Goal: Task Accomplishment & Management: Complete application form

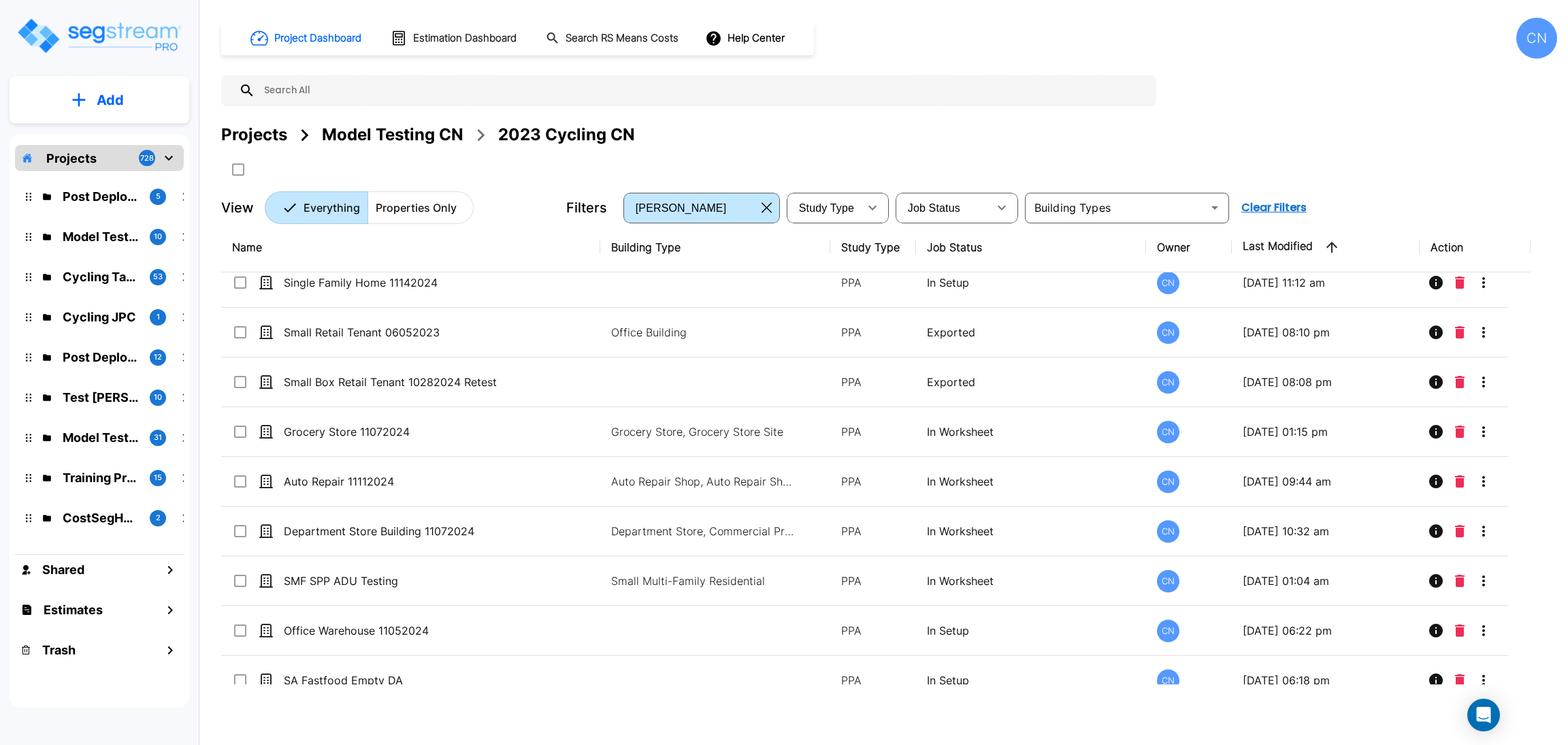
scroll to position [8743, 0]
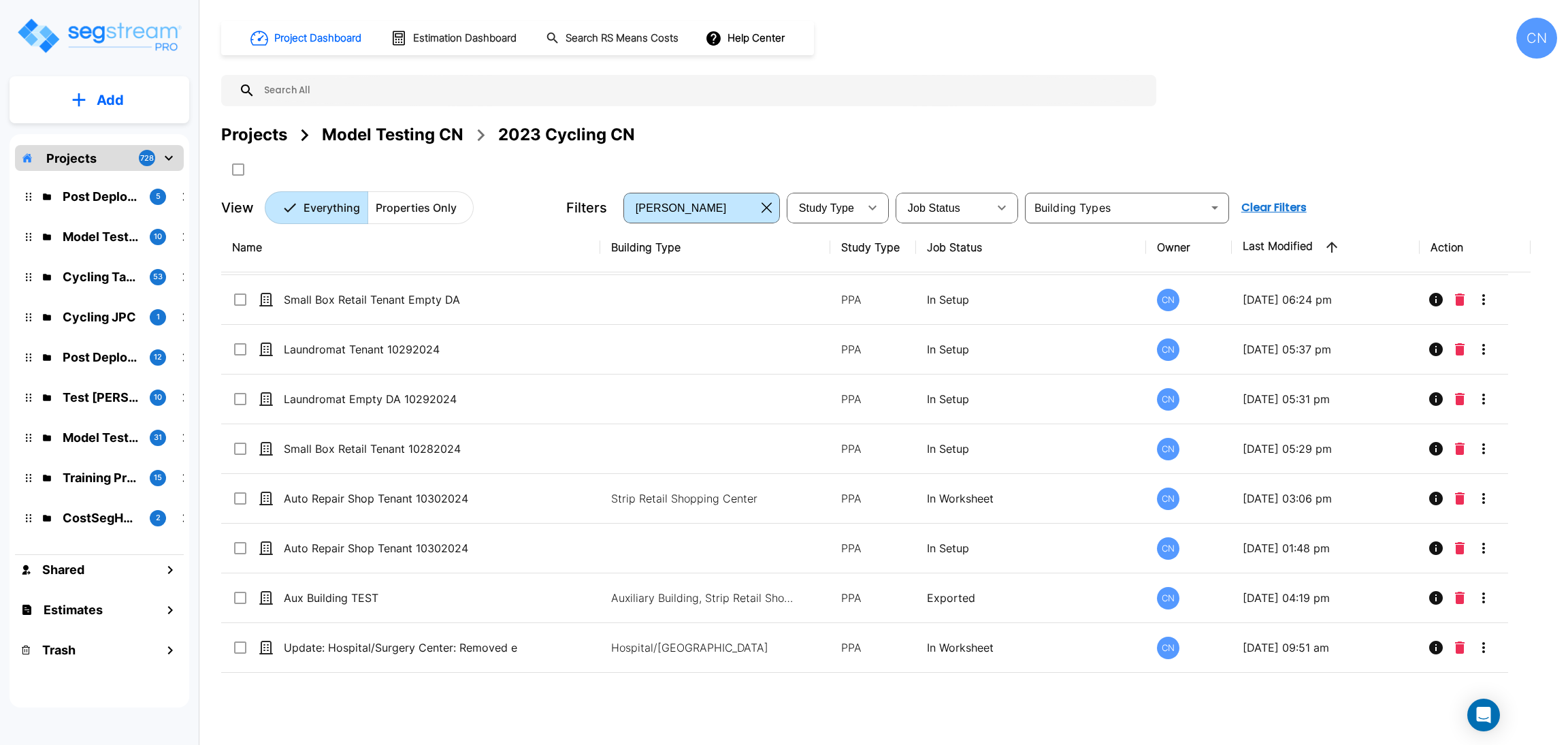
click at [813, 132] on div "Projects Model Testing CN 2023 Cycling CN" at bounding box center [889, 134] width 1336 height 25
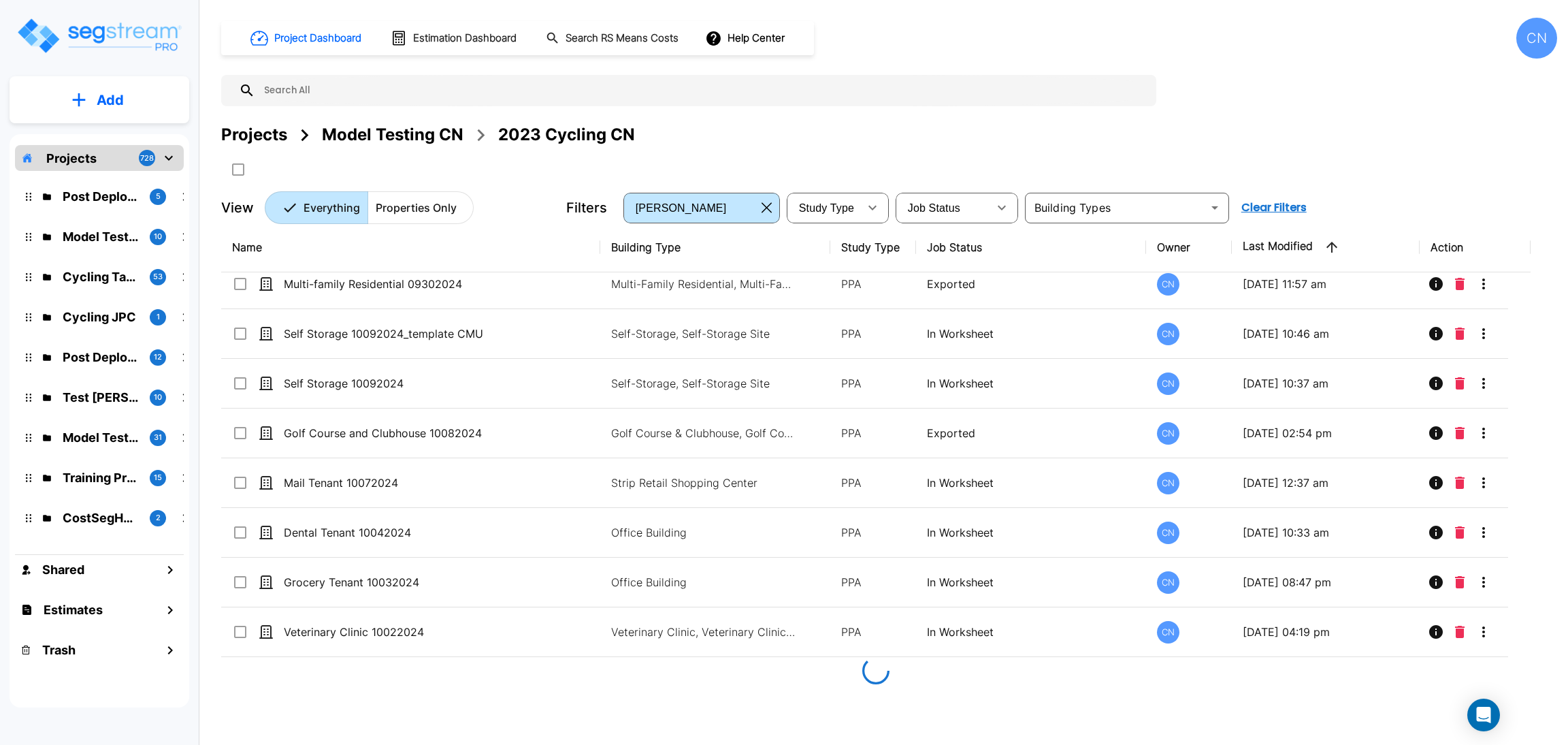
scroll to position [5769, 0]
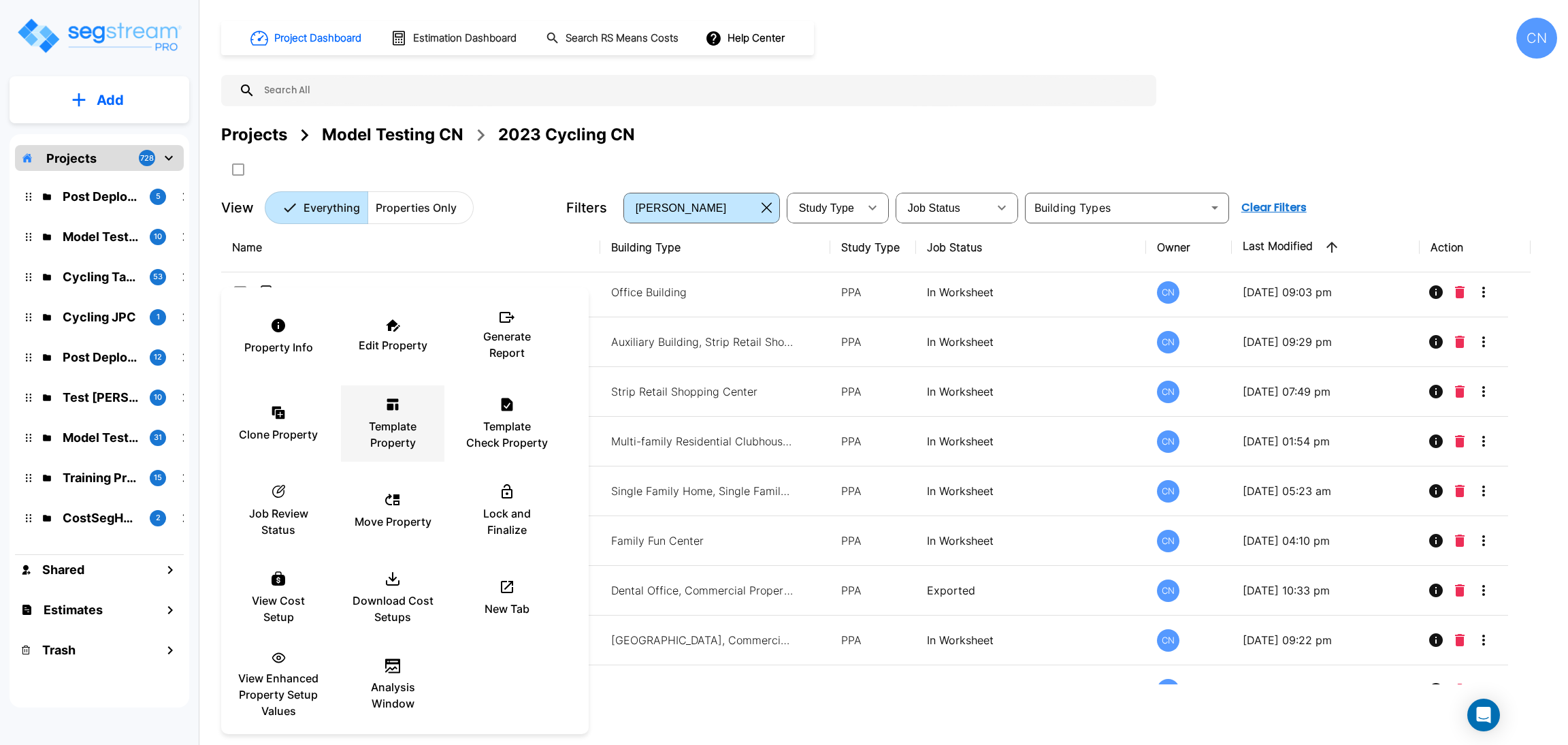
click at [380, 414] on div "Template Property" at bounding box center [392, 422] width 81 height 68
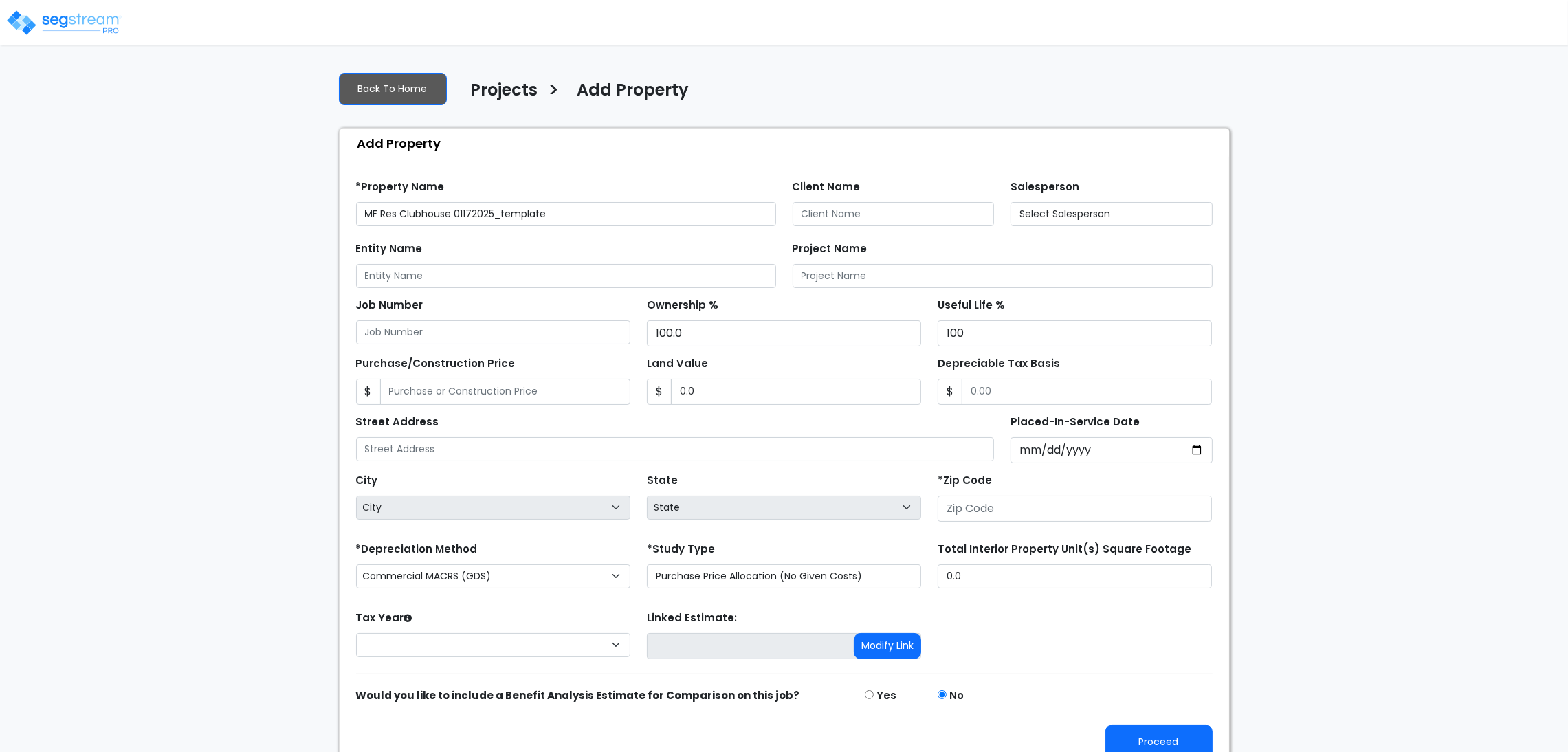
type input "None"
type input "80206"
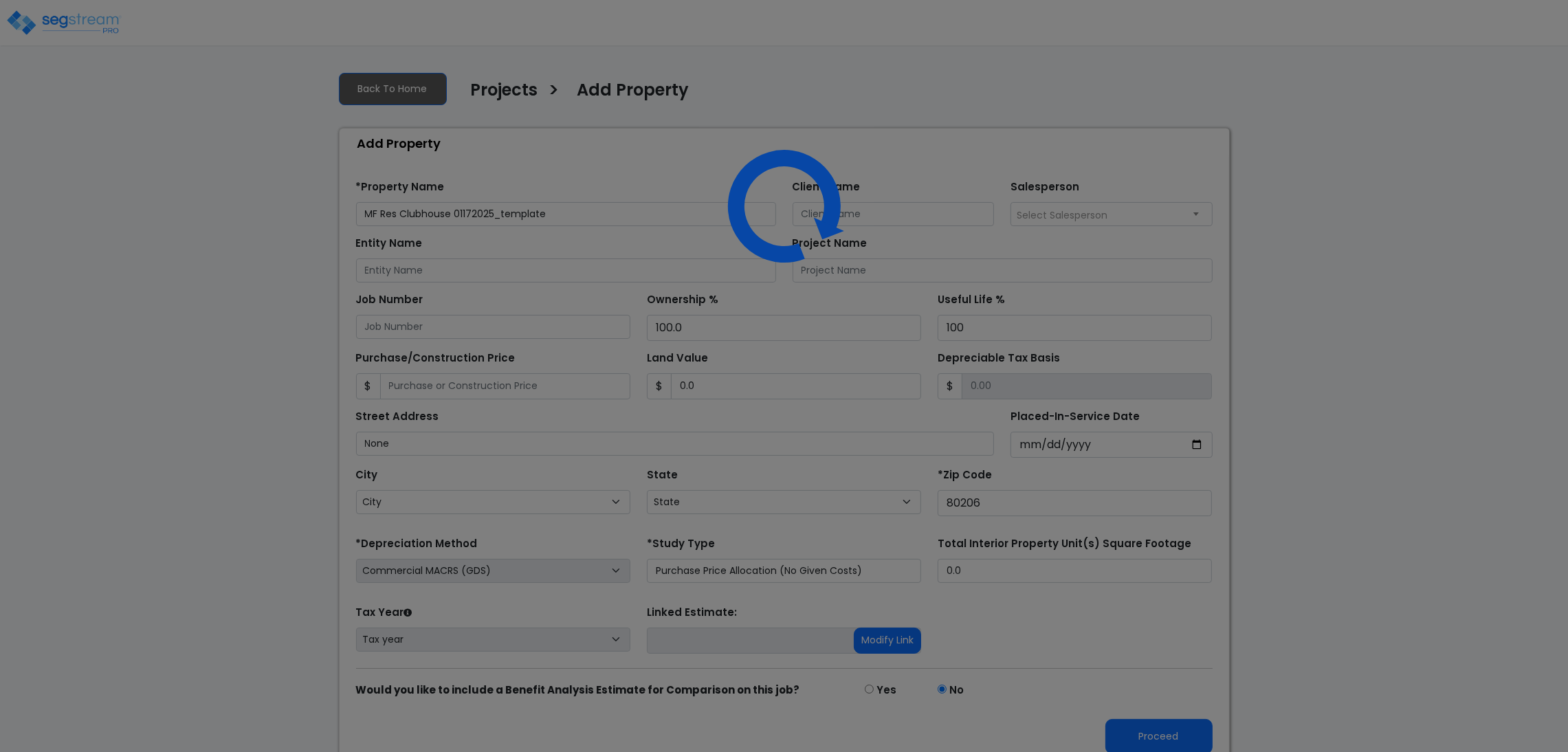
select select "CO"
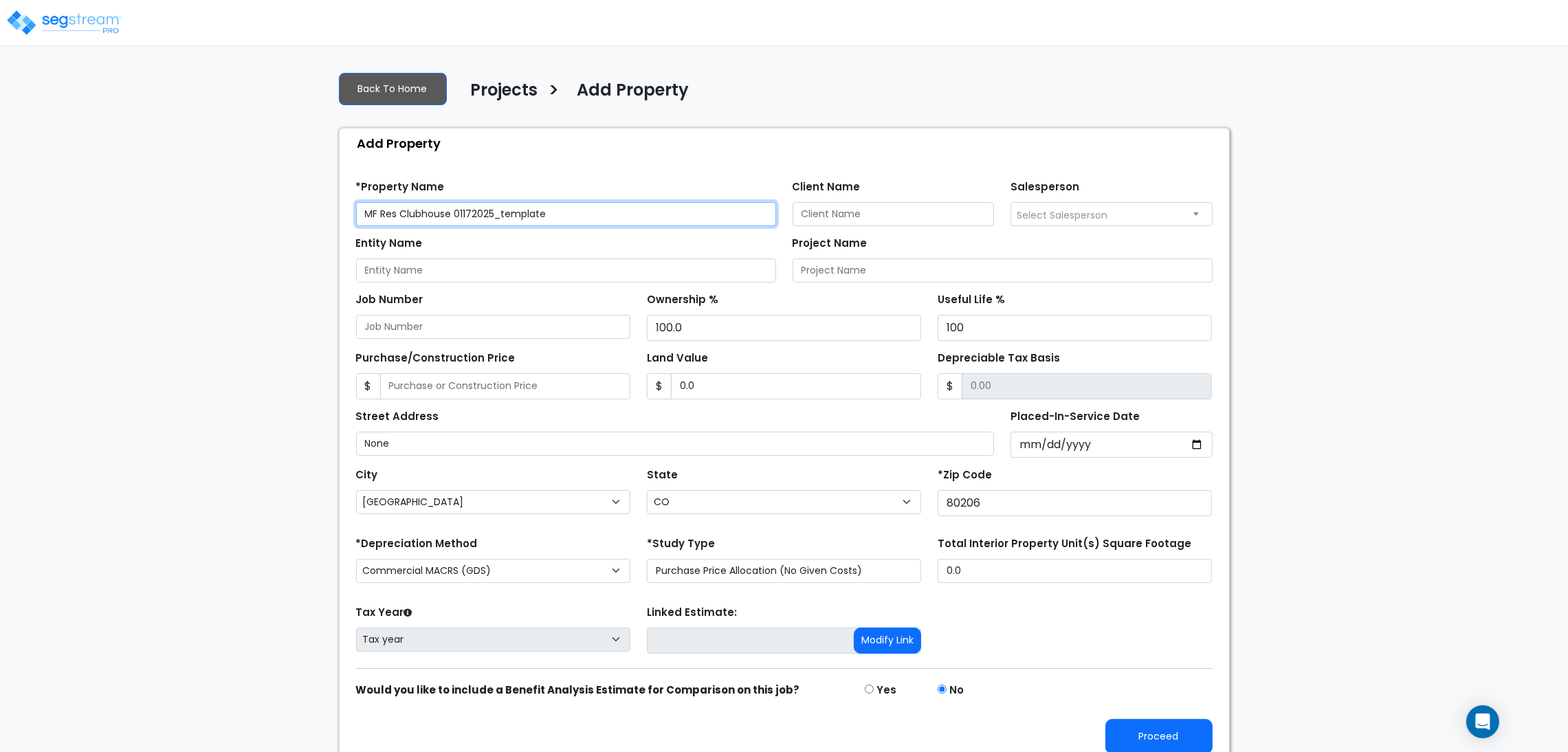
drag, startPoint x: 496, startPoint y: 215, endPoint x: 456, endPoint y: 218, distance: 40.1
click at [456, 218] on input "MF Res Clubhouse 01172025_template" at bounding box center [566, 214] width 420 height 24
click at [578, 219] on input "MF Res Clubhouse 01172025_template" at bounding box center [566, 214] width 420 height 24
click at [563, 214] on input "MF Res Clubhouse 01172025_template" at bounding box center [566, 214] width 420 height 24
drag, startPoint x: 583, startPoint y: 214, endPoint x: 456, endPoint y: 215, distance: 127.0
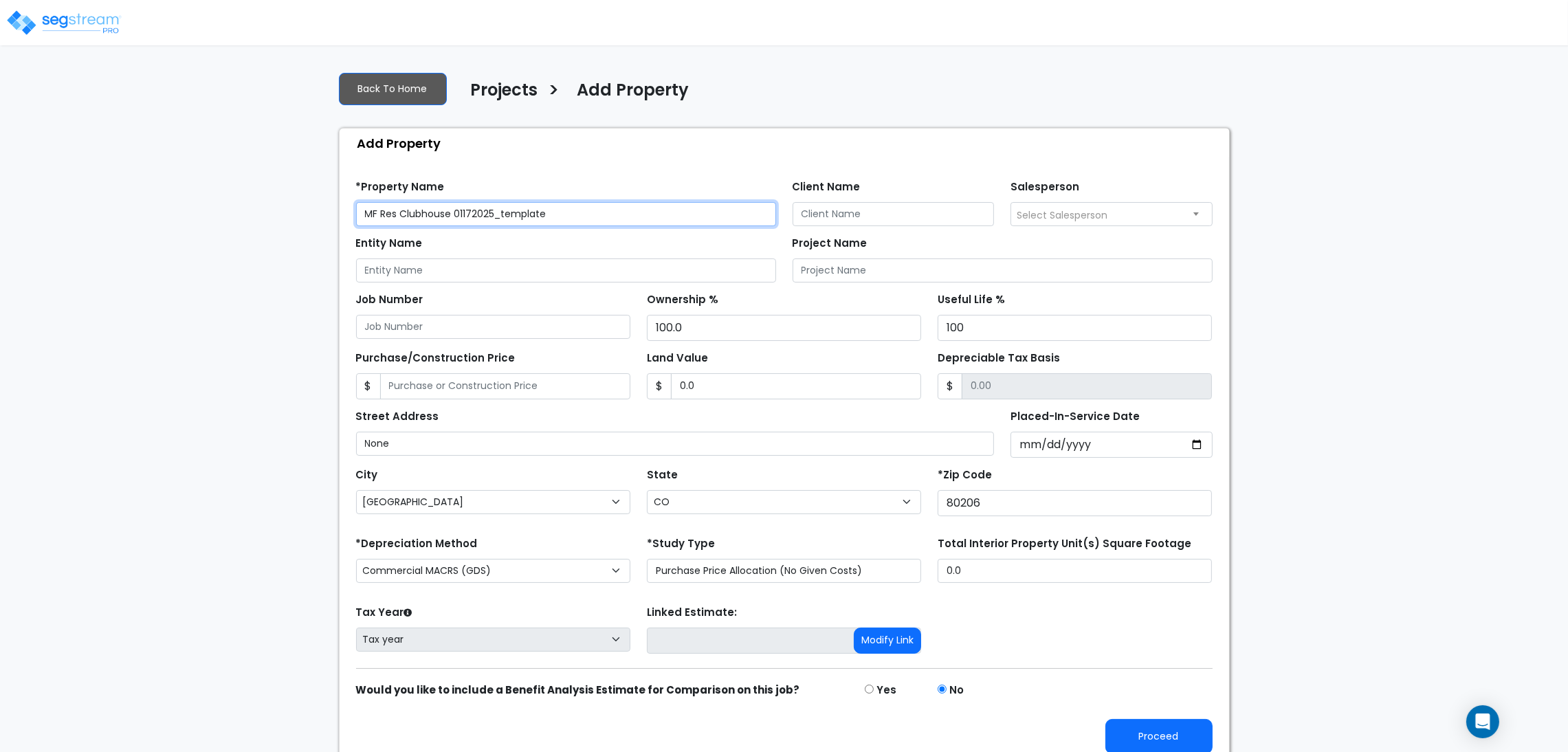
click at [456, 215] on input "MF Res Clubhouse 01172025_template" at bounding box center [566, 214] width 420 height 24
type input "MF Res Clubhouse 09122025"
click at [1360, 396] on div "We are Building your Property. So please grab a coffee and let us do the heavy …" at bounding box center [784, 413] width 1568 height 705
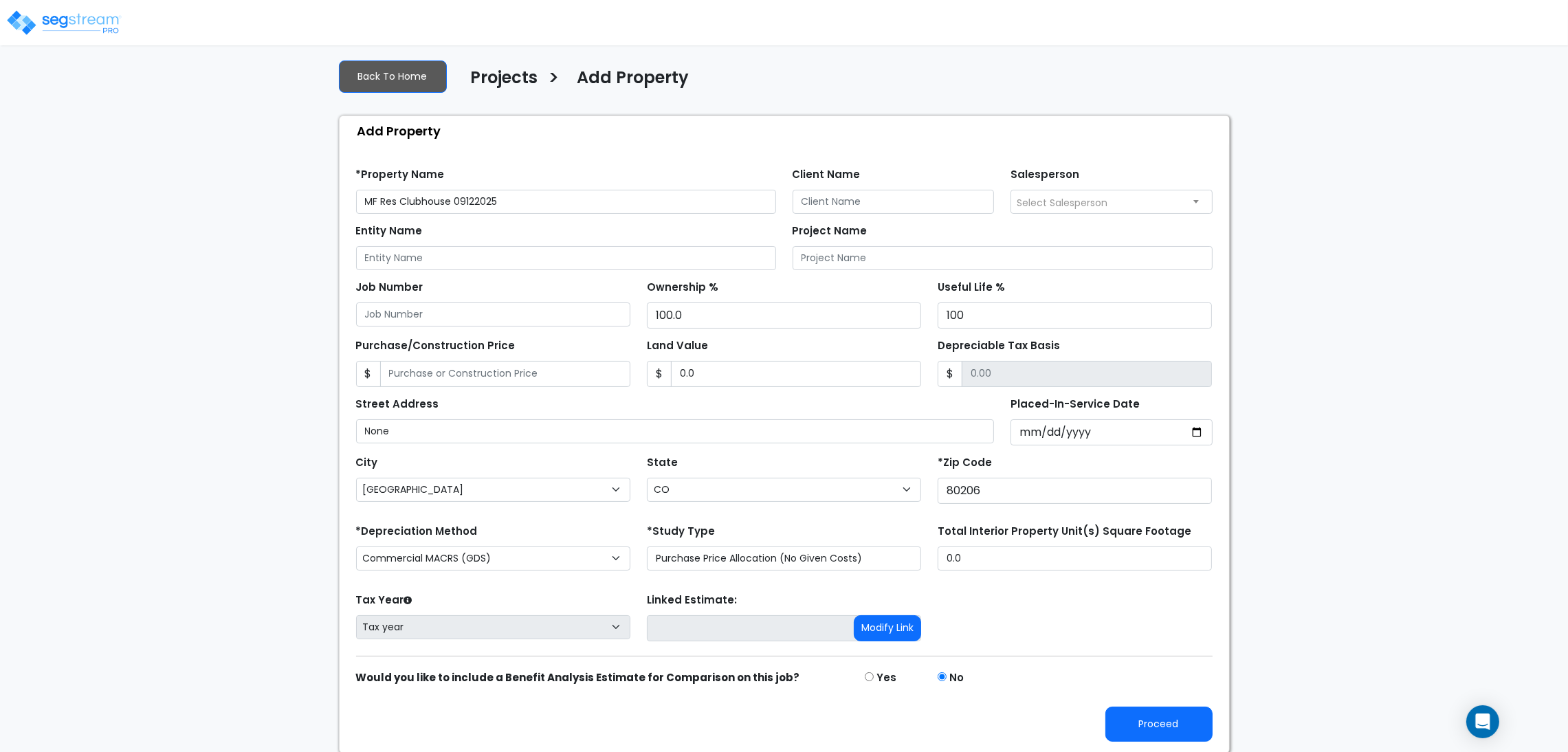
scroll to position [15, 0]
click at [1132, 734] on button "Proceed" at bounding box center [1159, 722] width 107 height 35
type input "0"
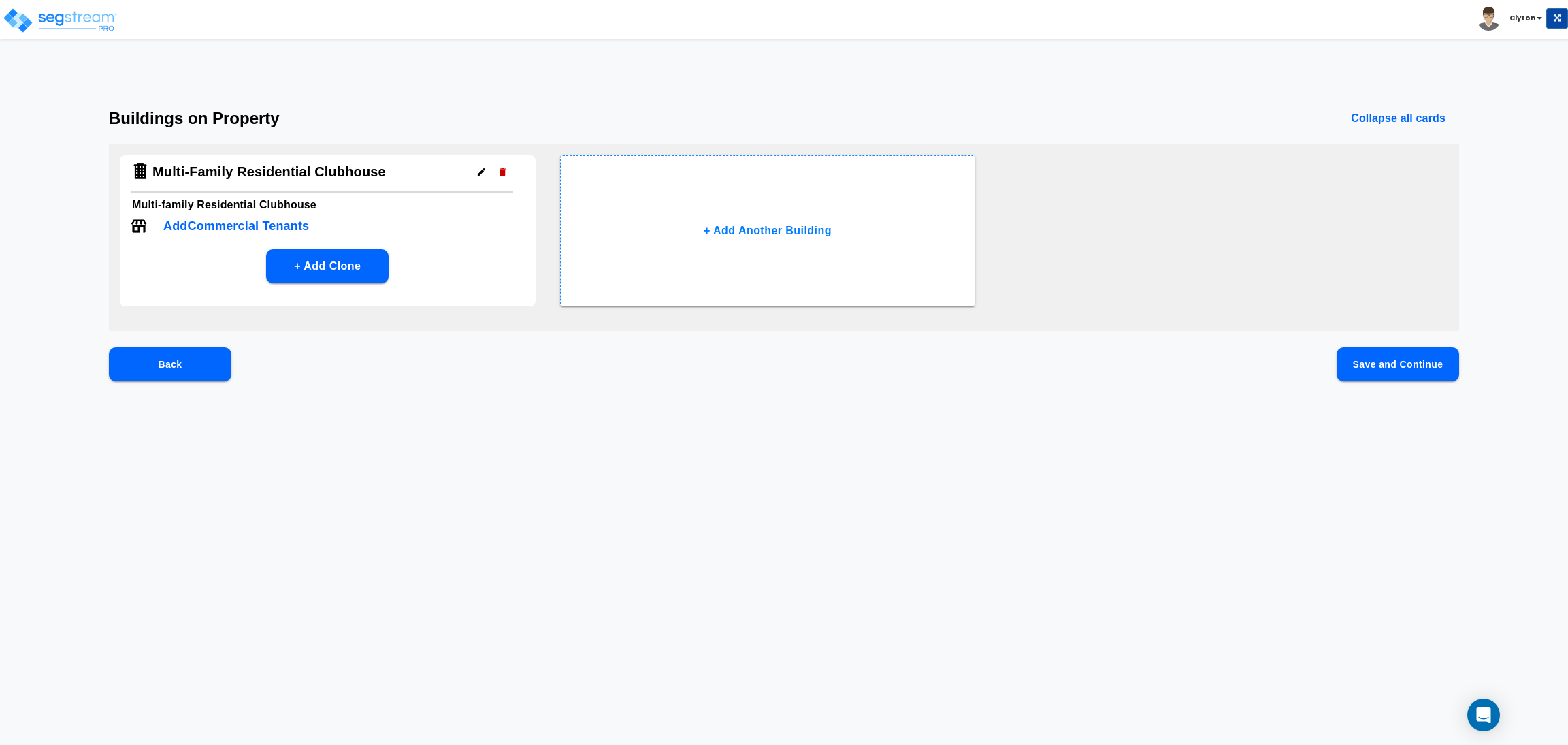
click at [1358, 365] on button "Save and Continue" at bounding box center [1397, 364] width 122 height 34
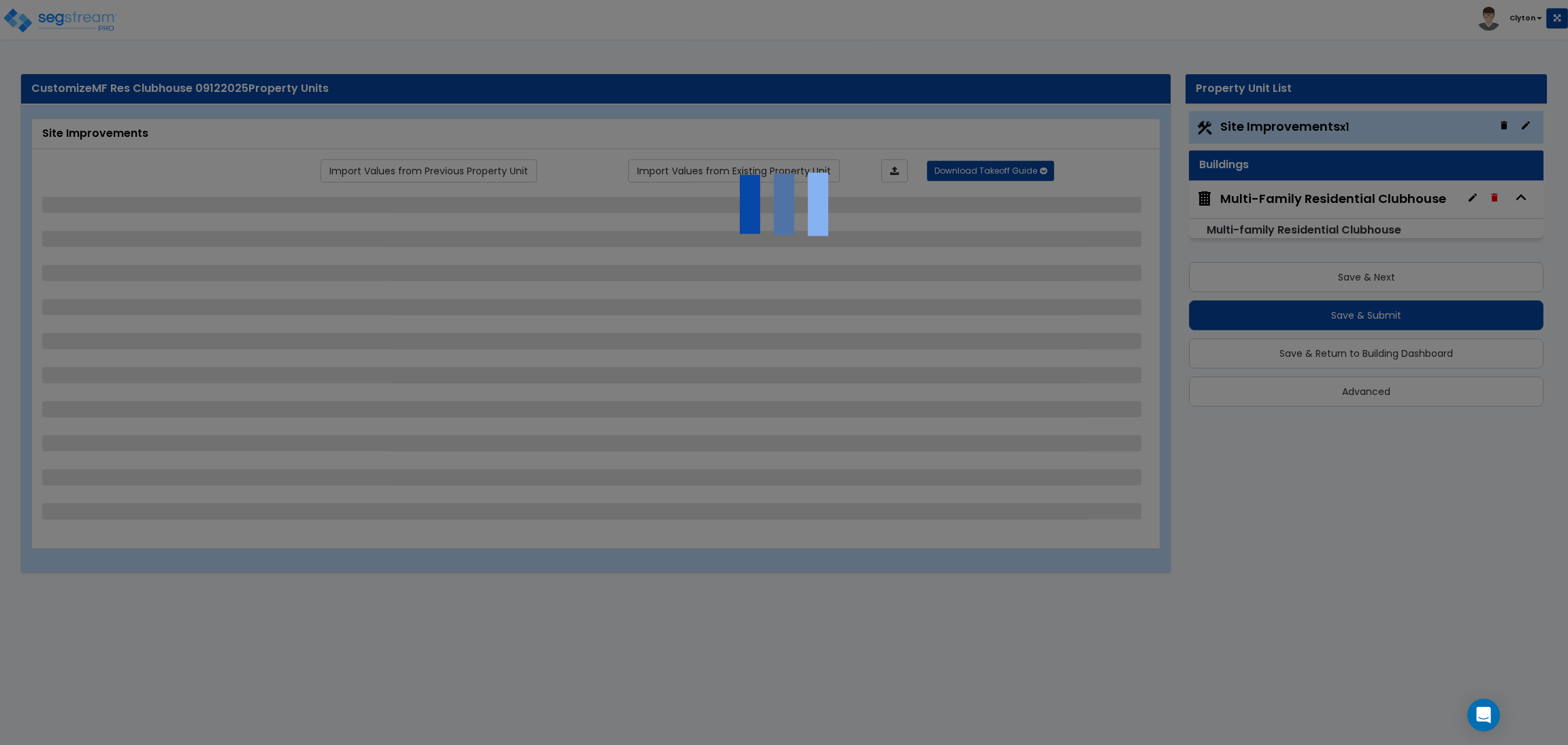
select select "2"
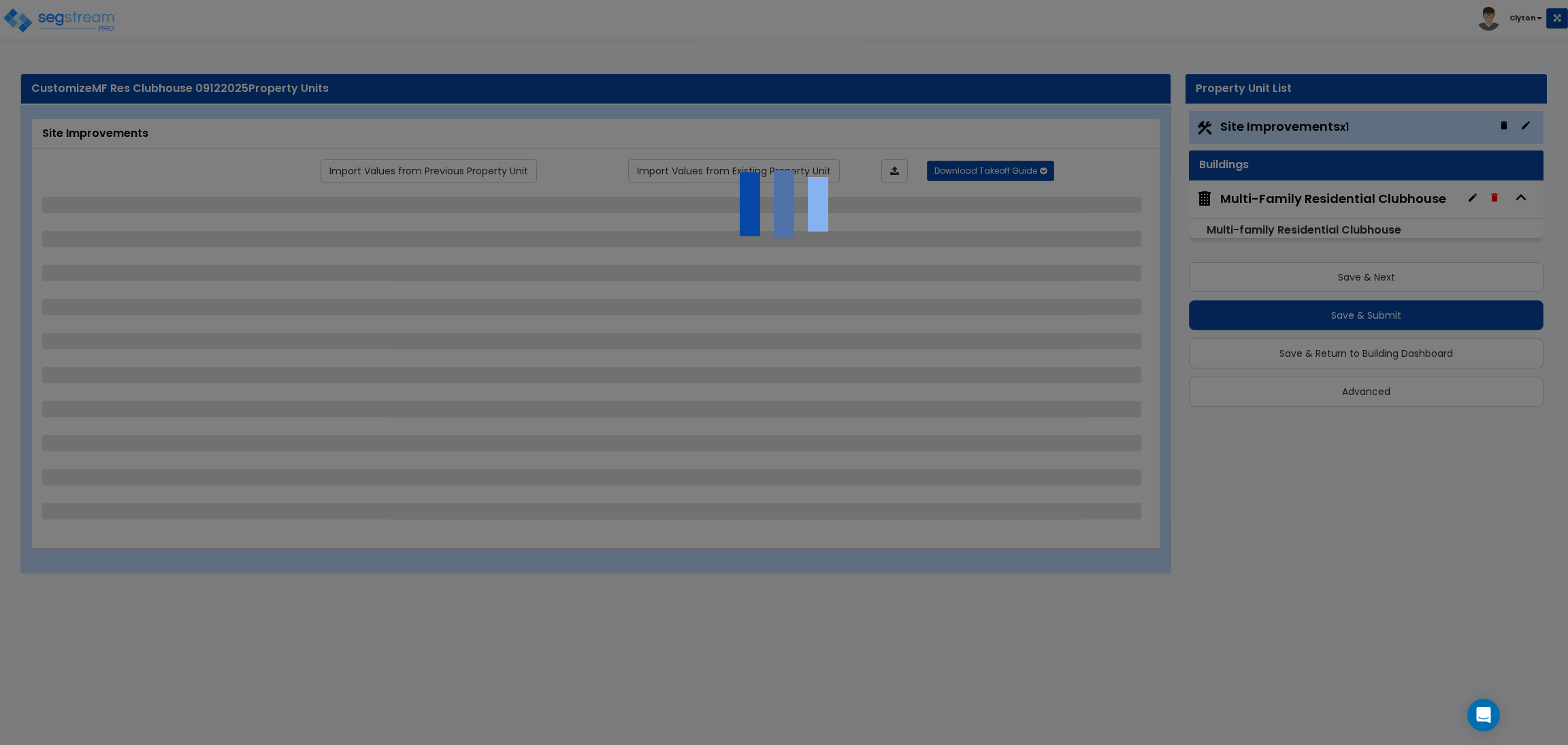
select select "1"
select select "2"
select select "3"
select select "1"
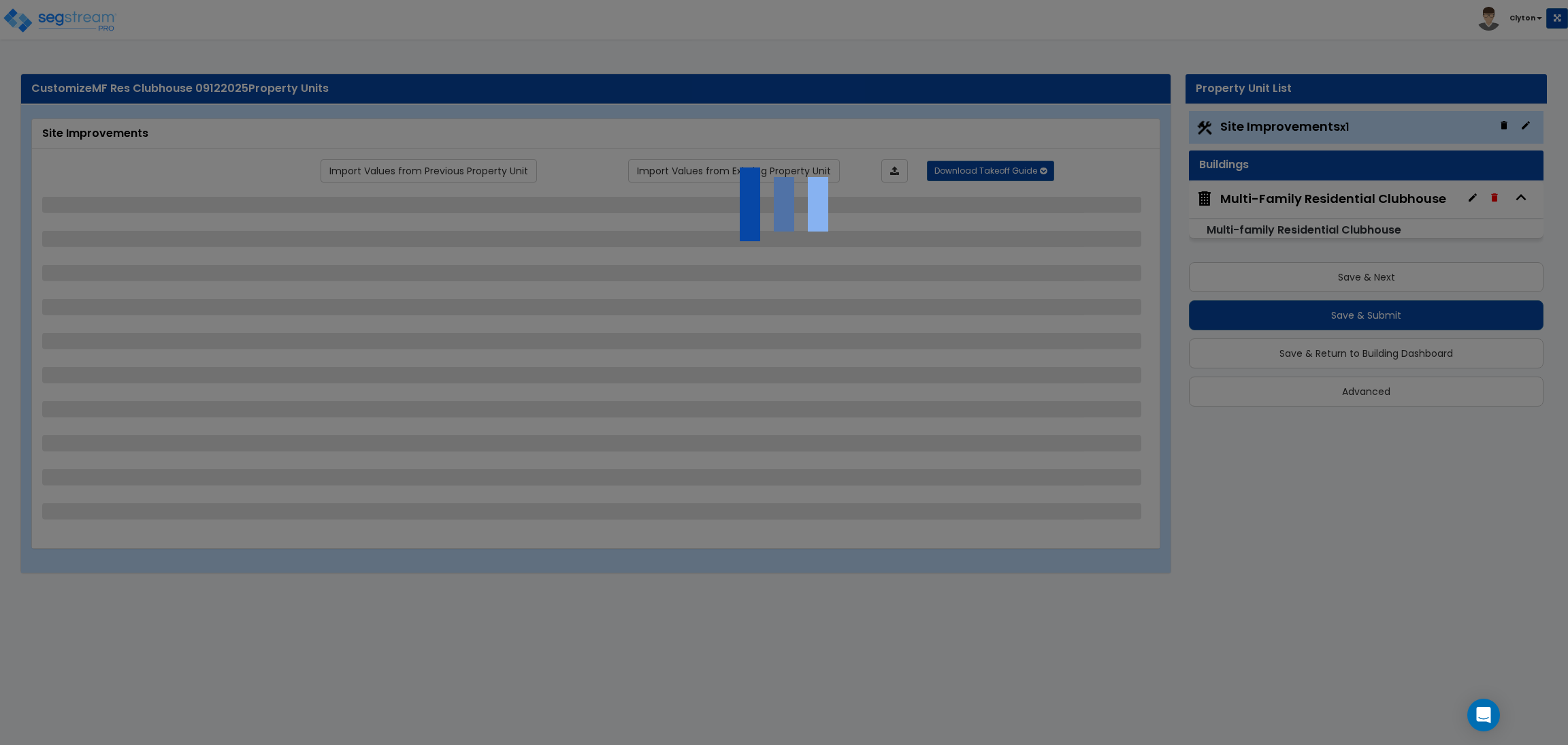
select select "1"
select select "3"
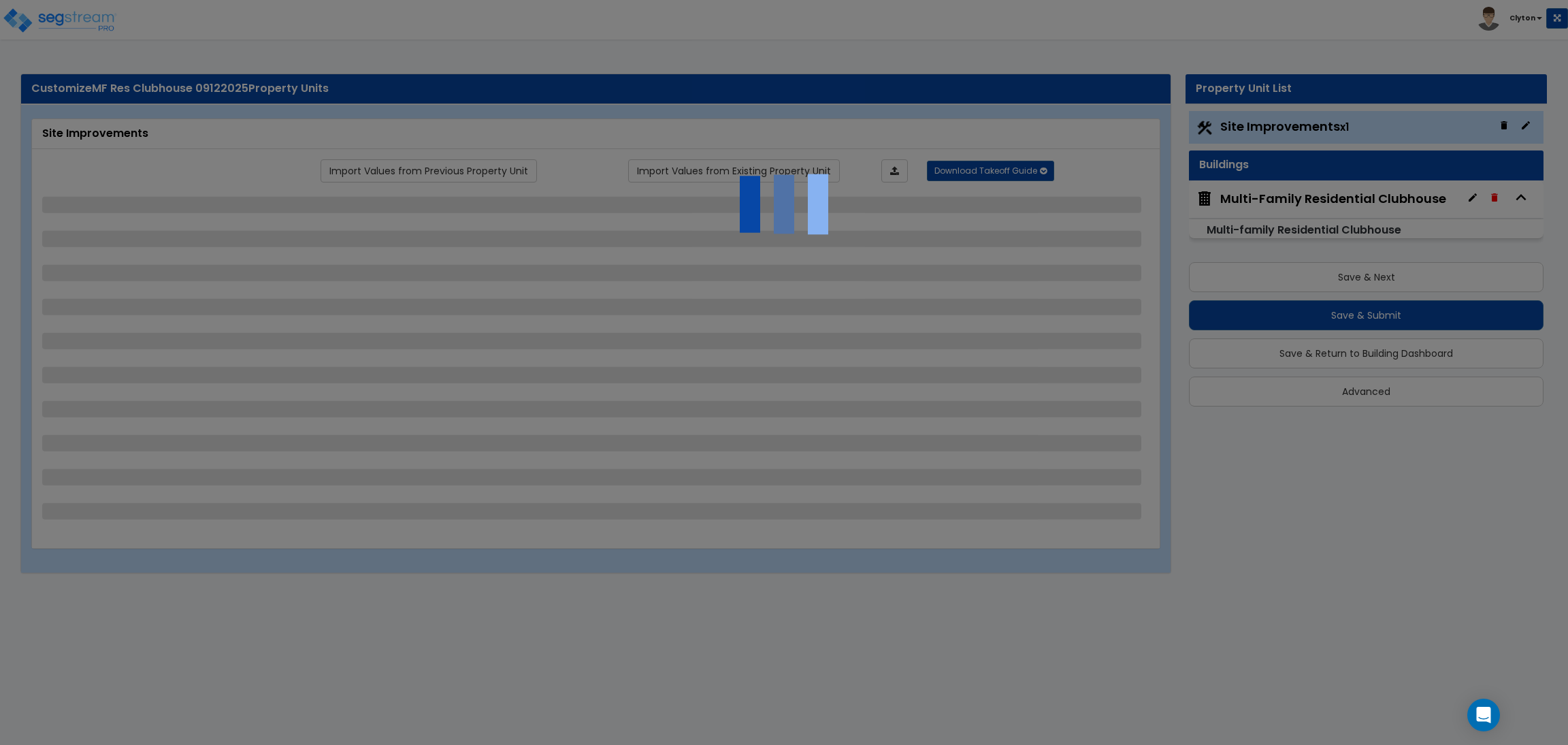
select select "5"
select select "1"
select select "2"
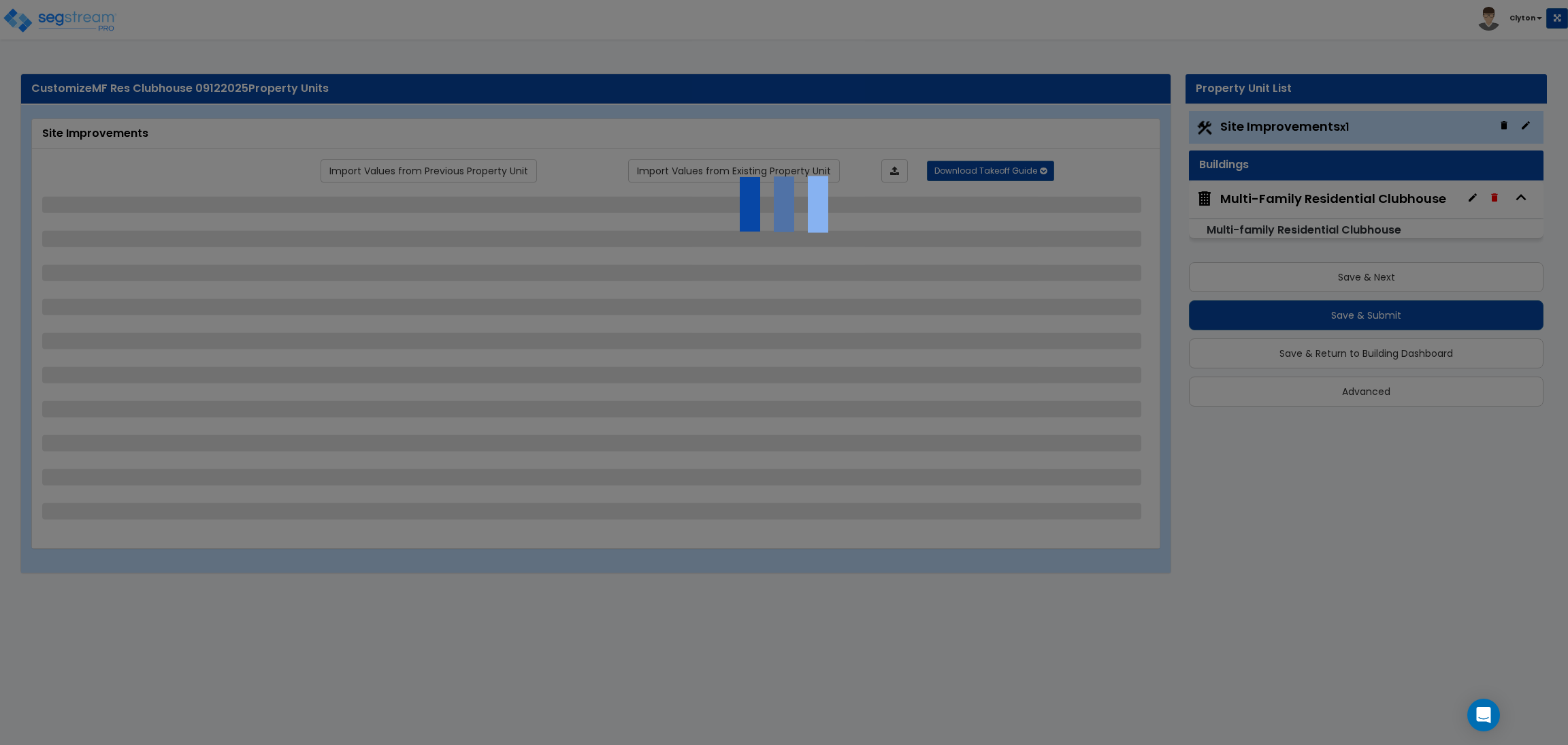
select select "2"
select select "1"
select select "2"
select select "1"
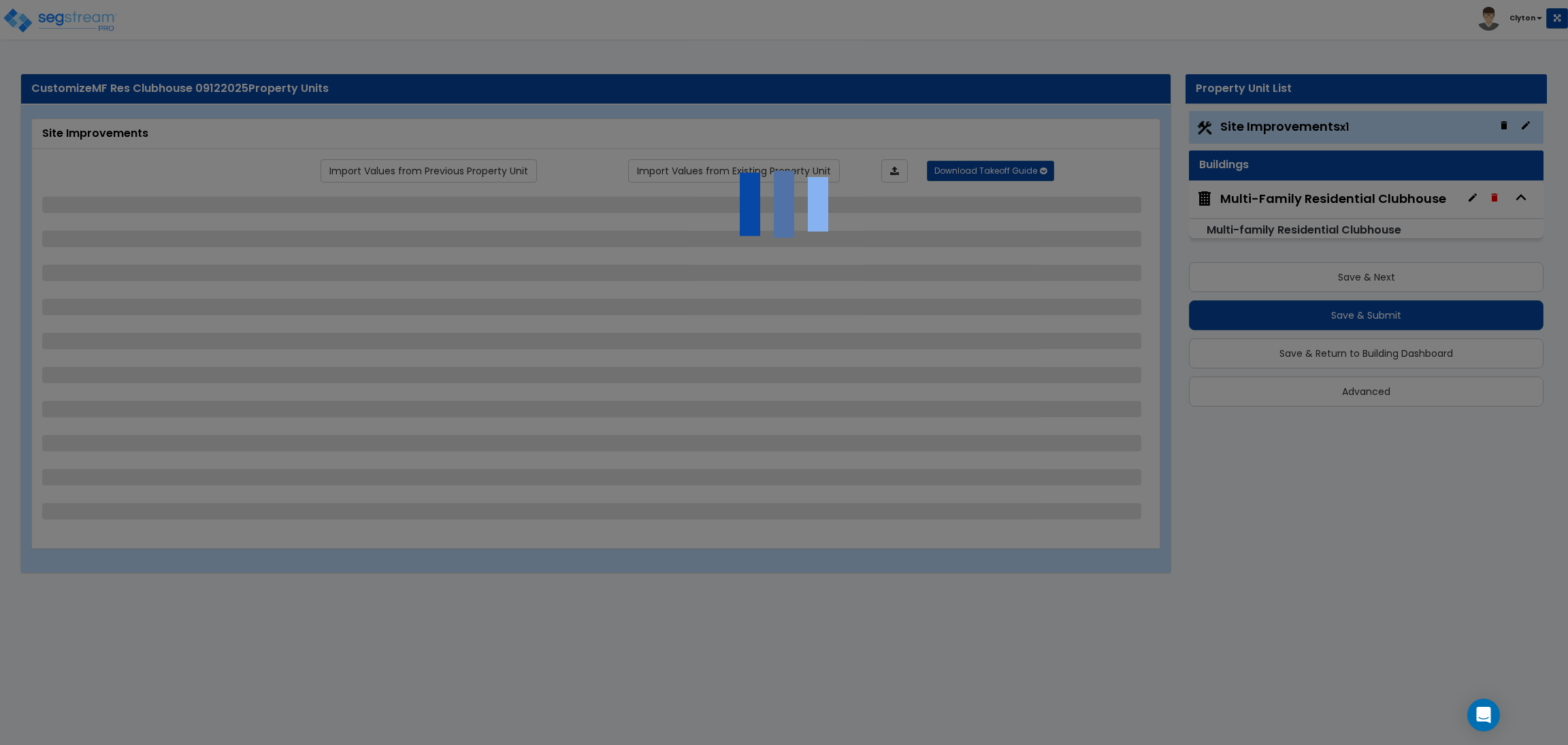
select select "2"
select select "4"
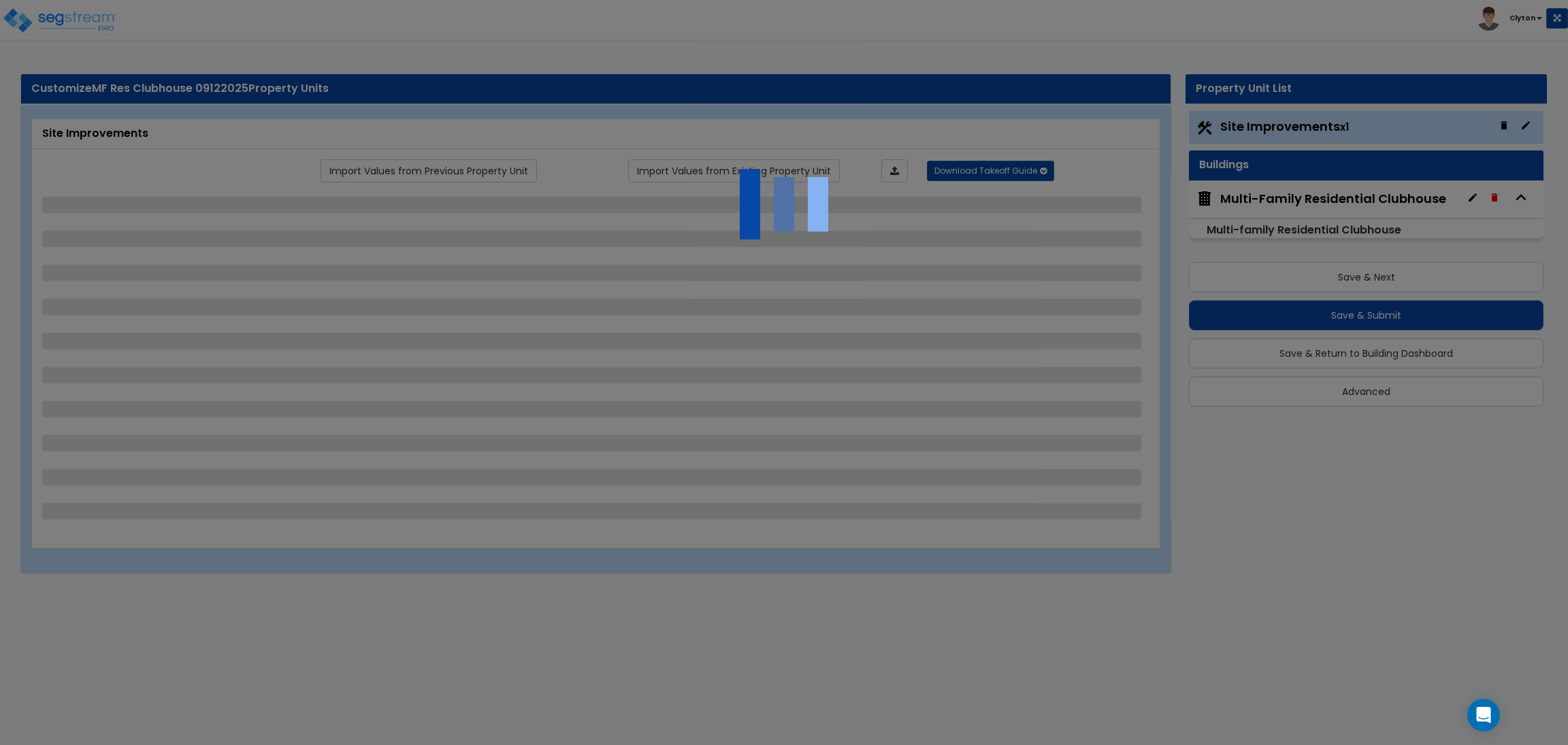
select select "1"
select select "5"
select select "2"
select select "3"
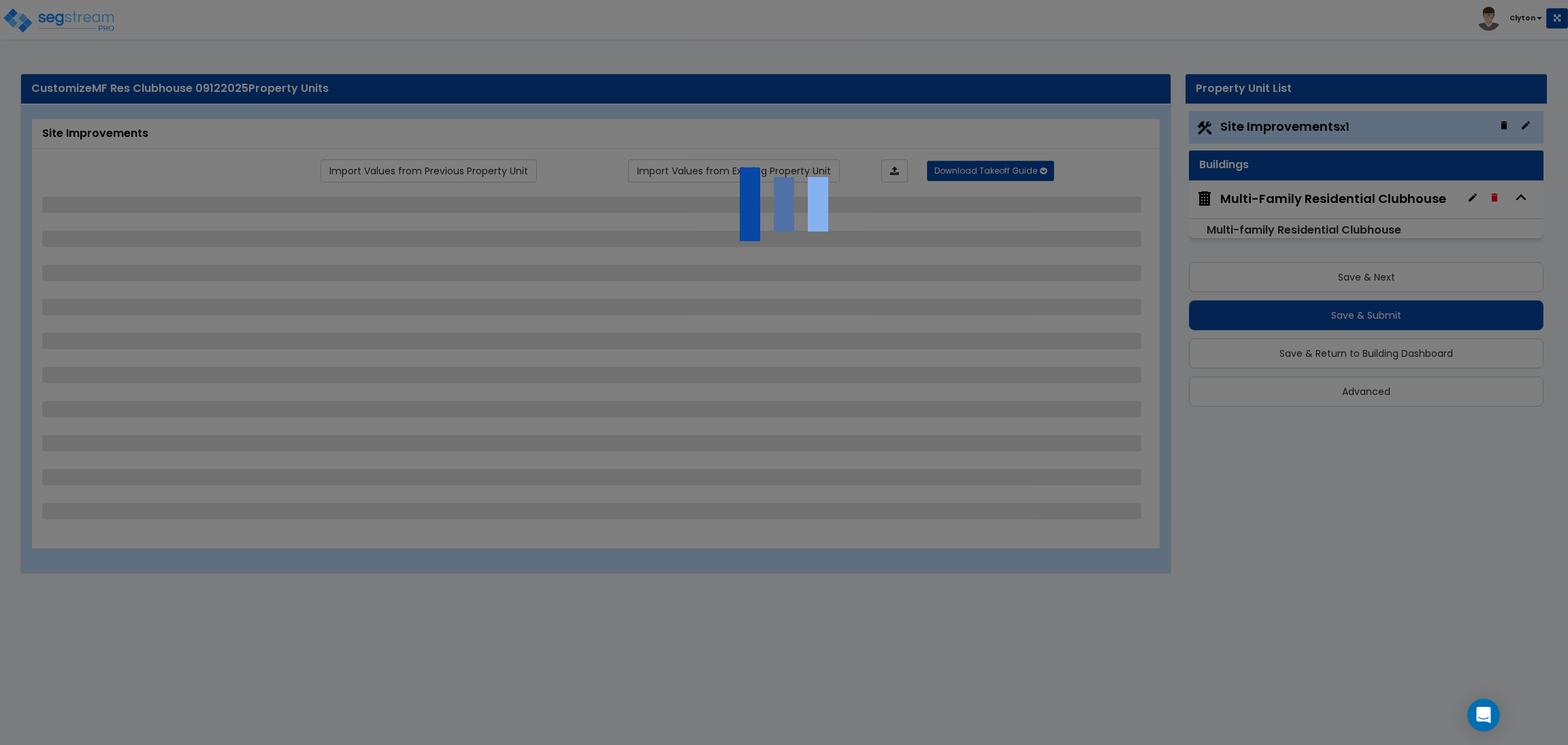
select select "3"
select select "2"
select select "1"
select select "2"
select select "3"
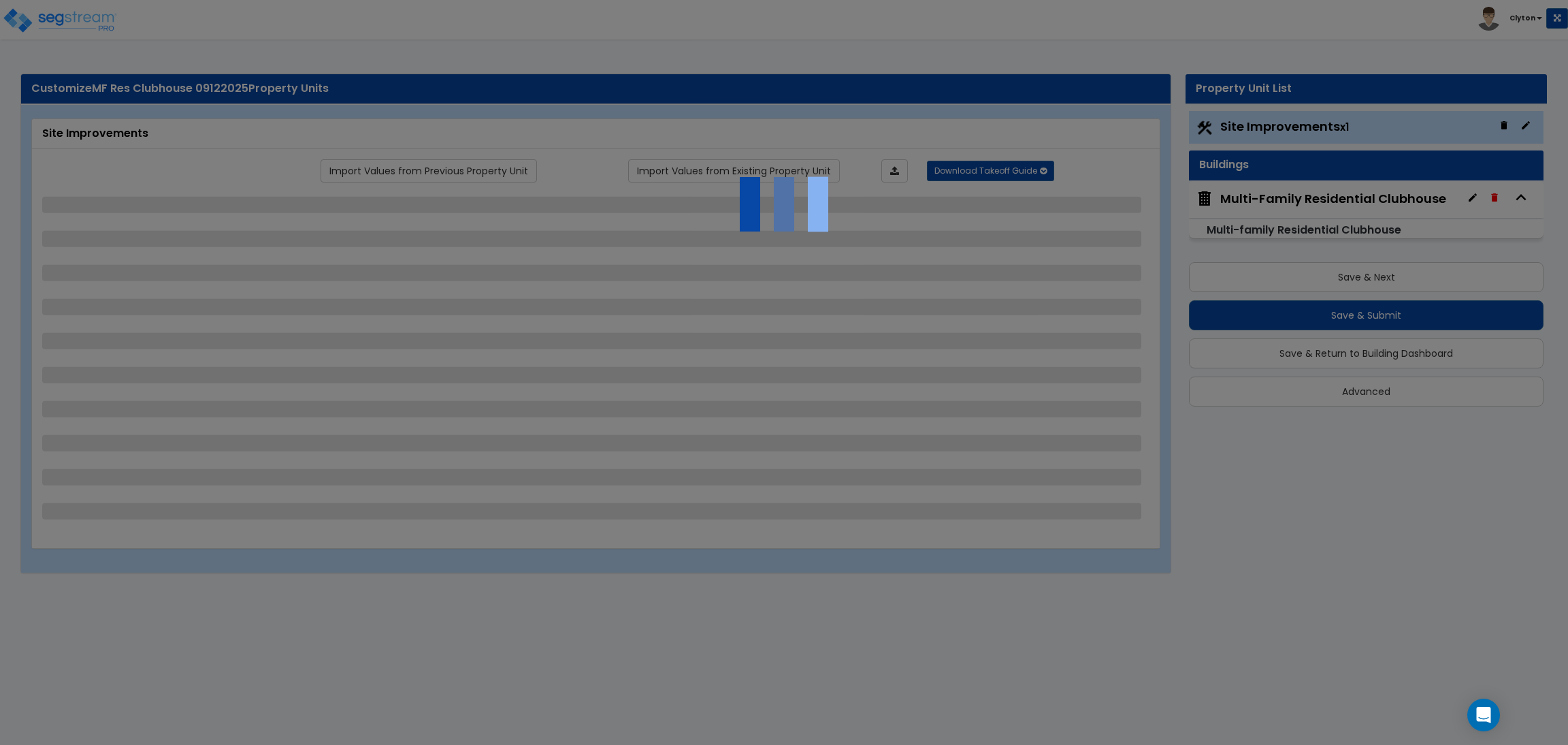
select select "6"
select select "10"
select select "8"
select select "3"
select select "1"
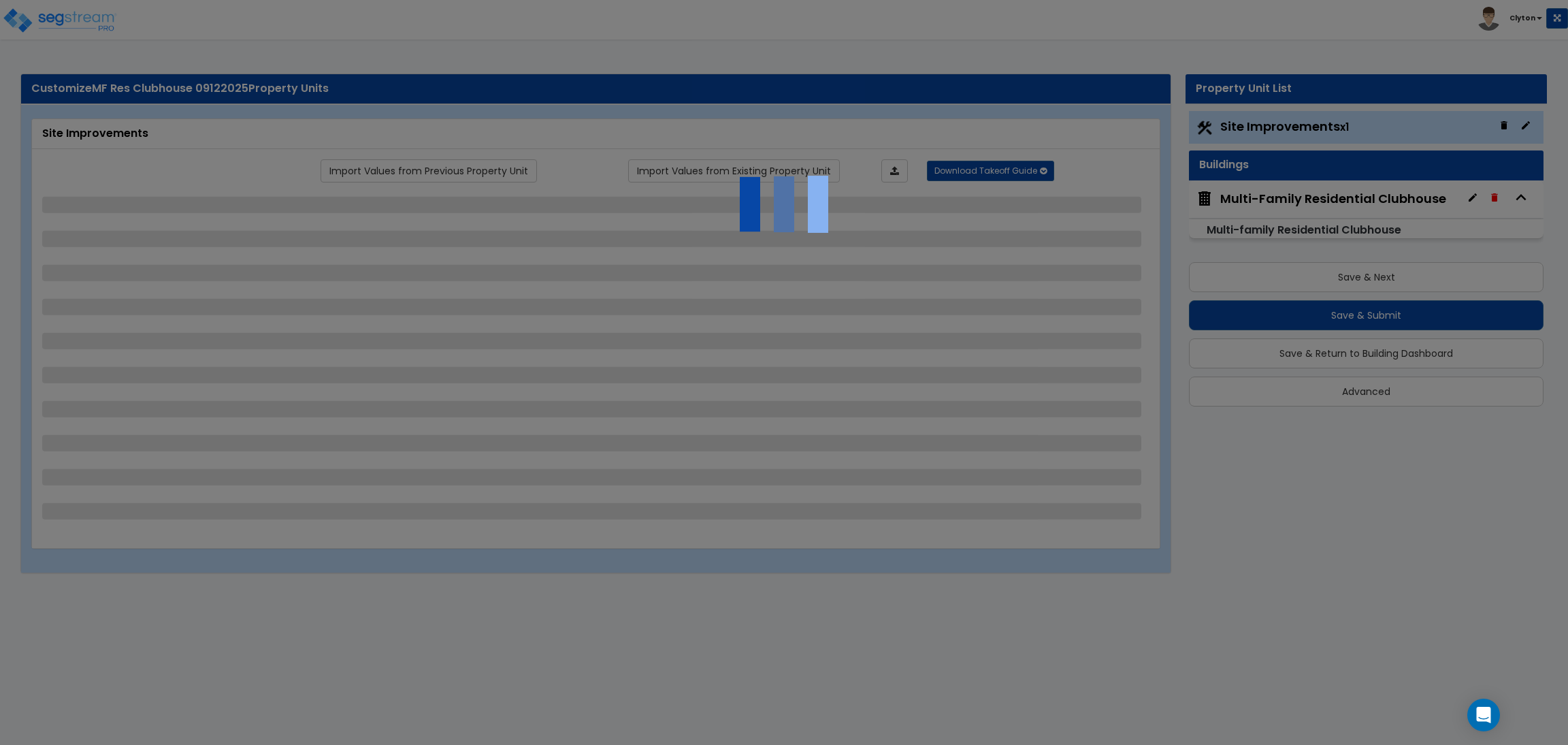
select select "2"
select select "3"
select select "1"
select select "2"
select select "1"
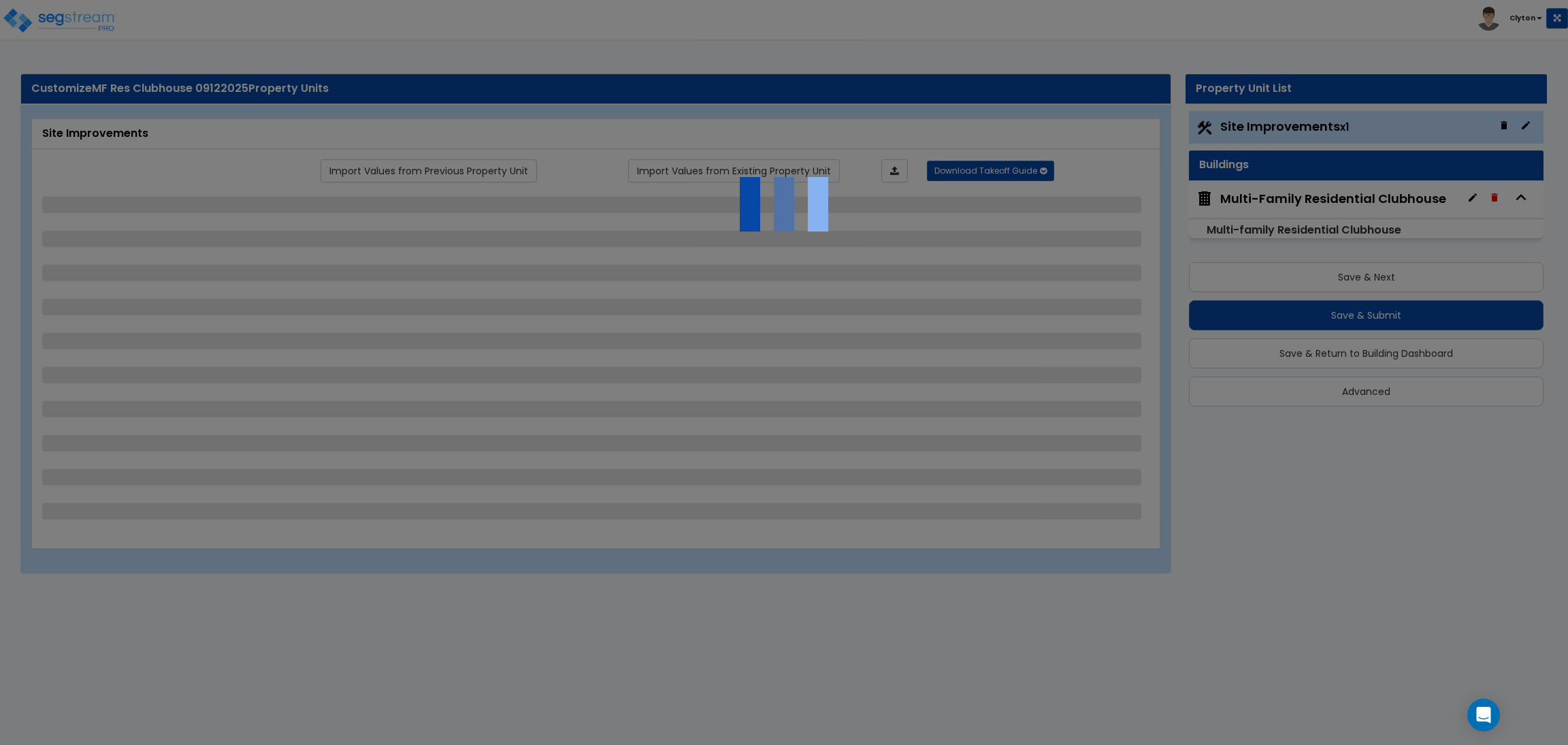
select select "1"
select select "2"
select select "1"
select select "2"
select select "1"
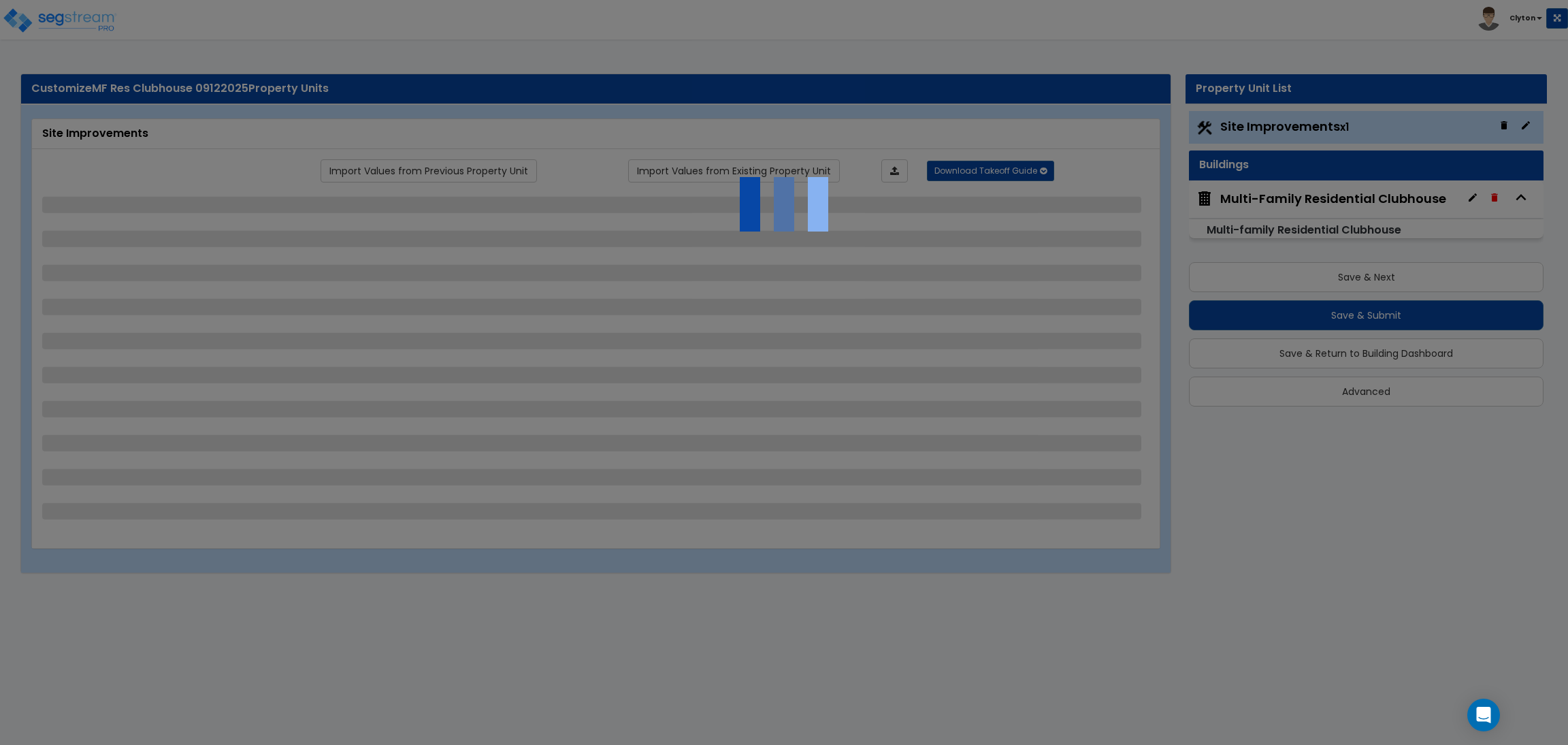
select select "2"
select select "7"
select select "1"
select select "2"
select select "4"
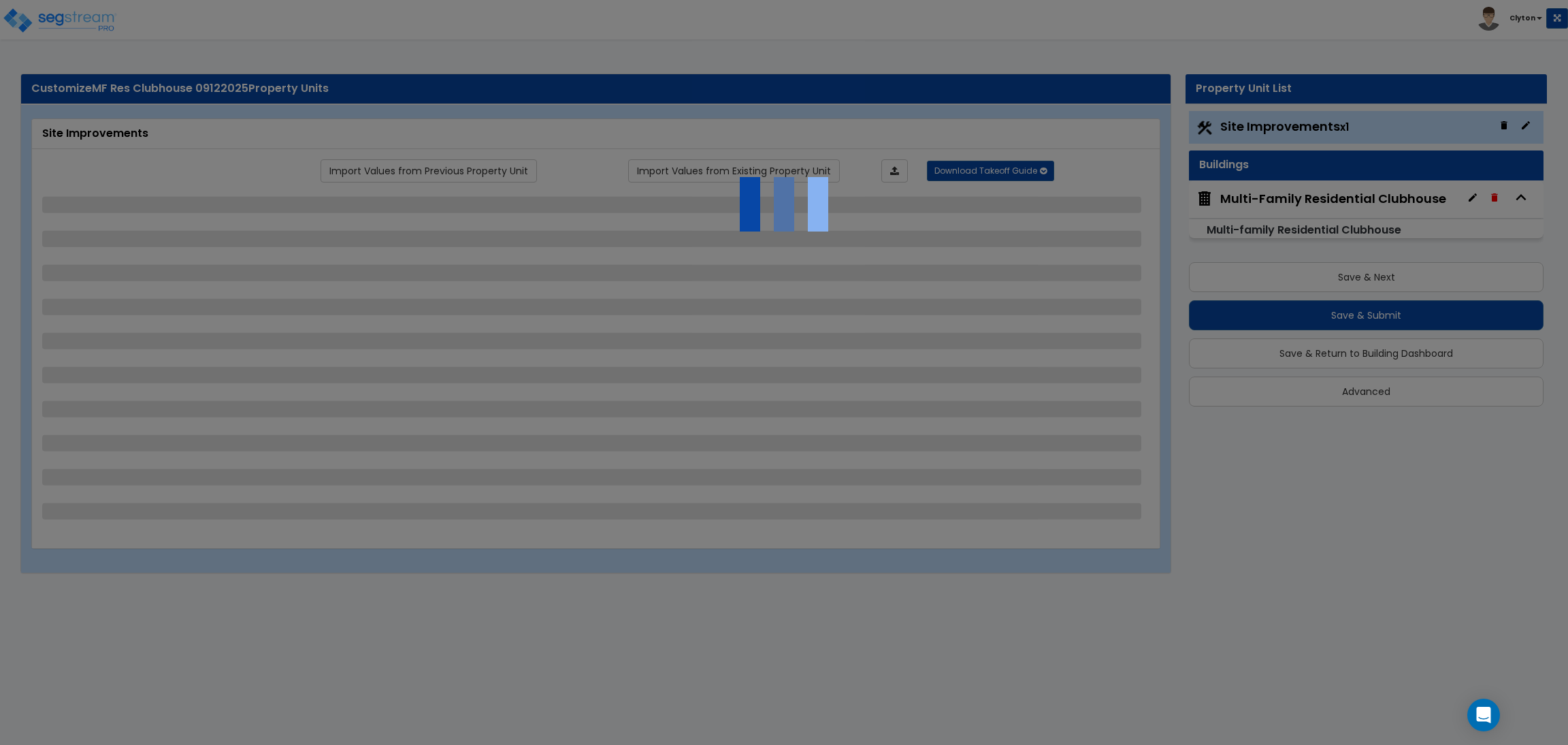
select select "1"
select select "13"
select select "2"
select select "3"
select select "1"
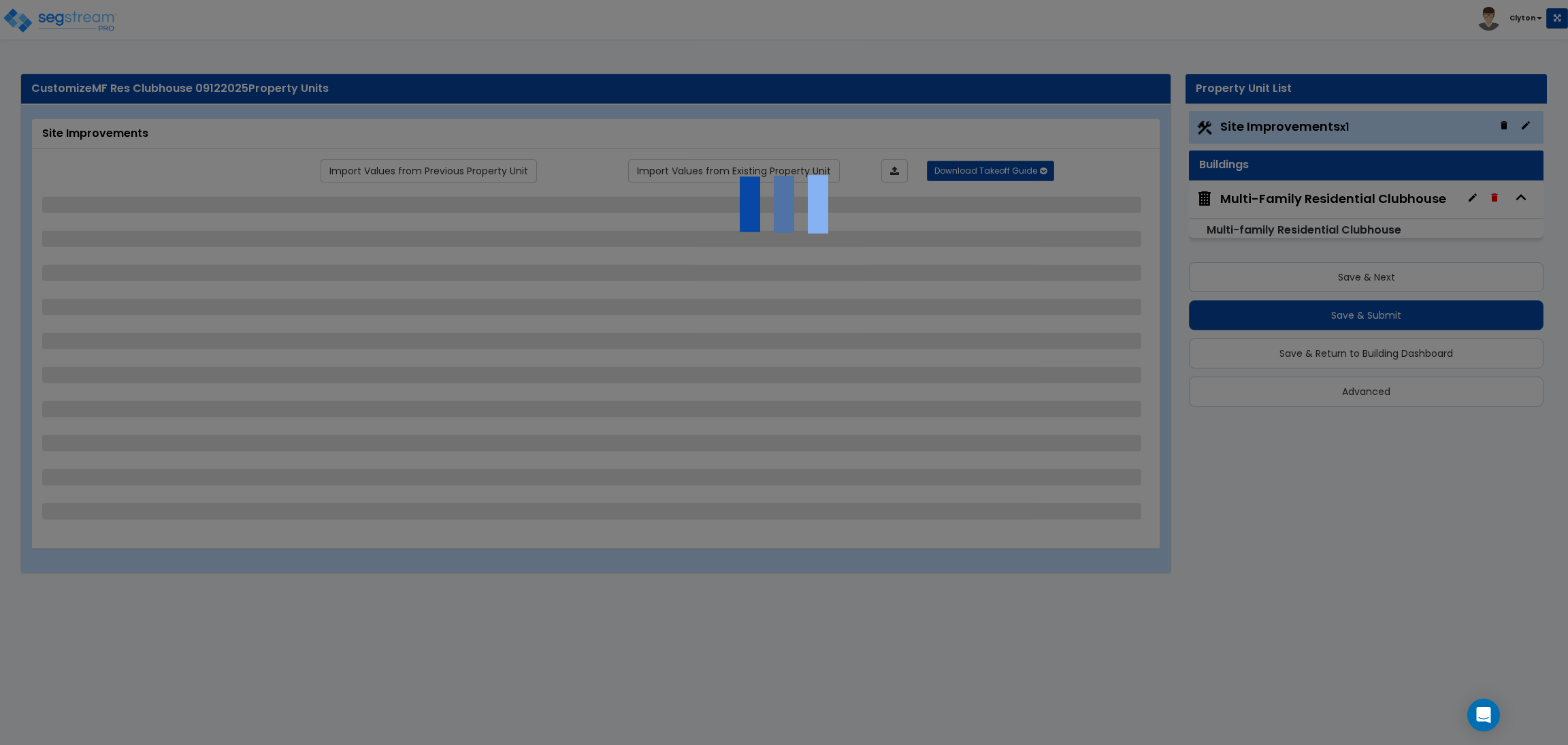
select select "4"
select select "1"
select select "2"
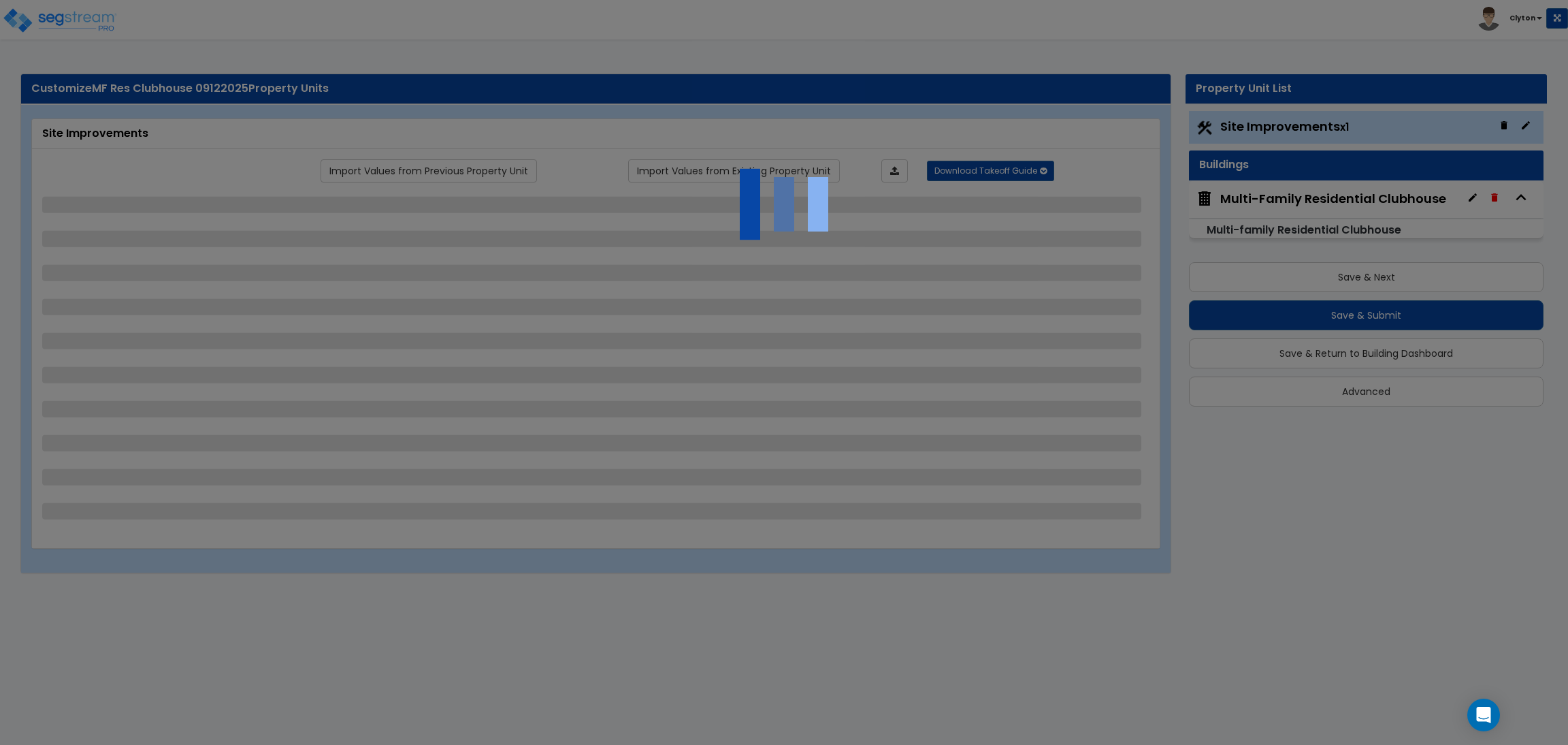
select select "3"
select select "2"
select select "1"
select select "2"
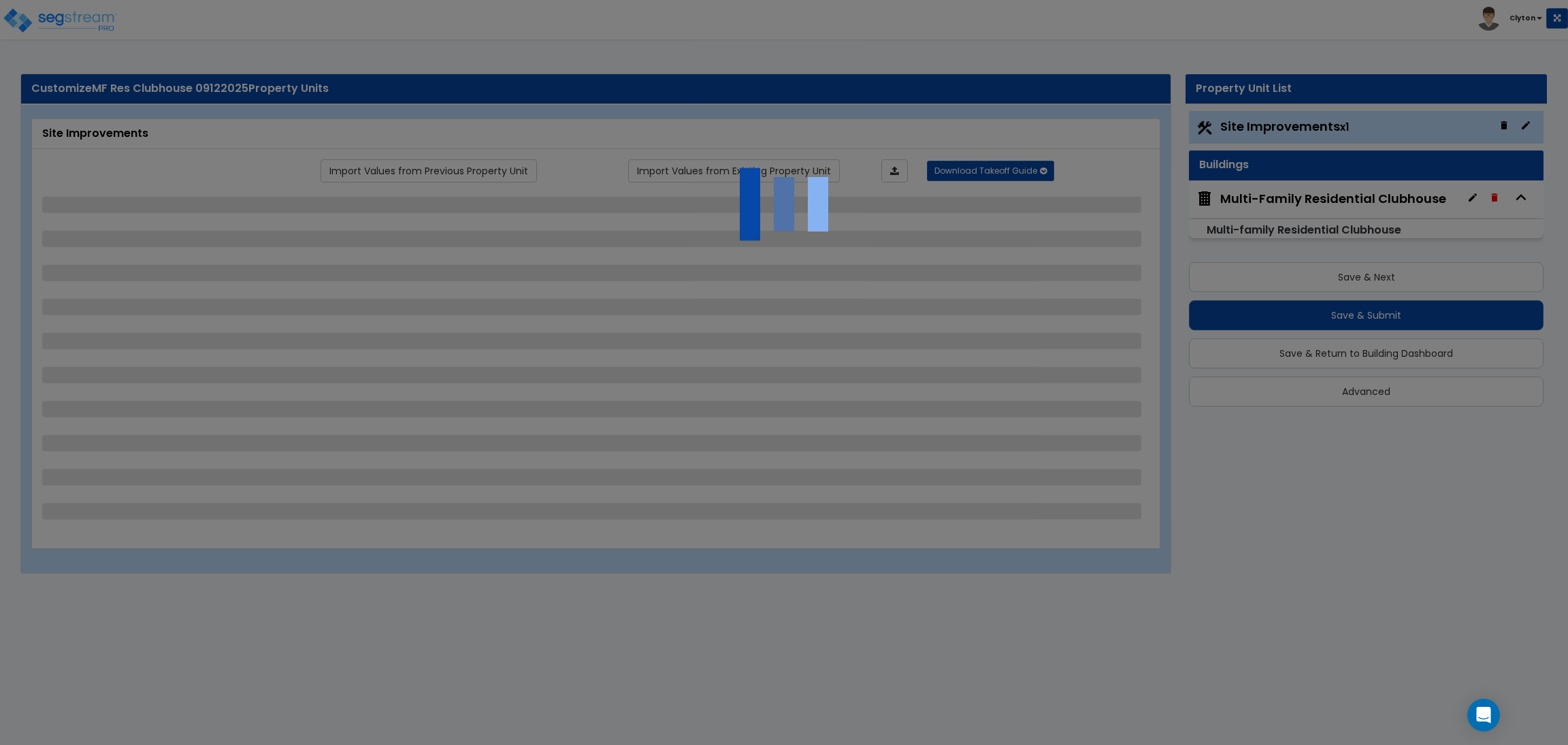
select select "2"
select select "1"
select select "2"
select select "3"
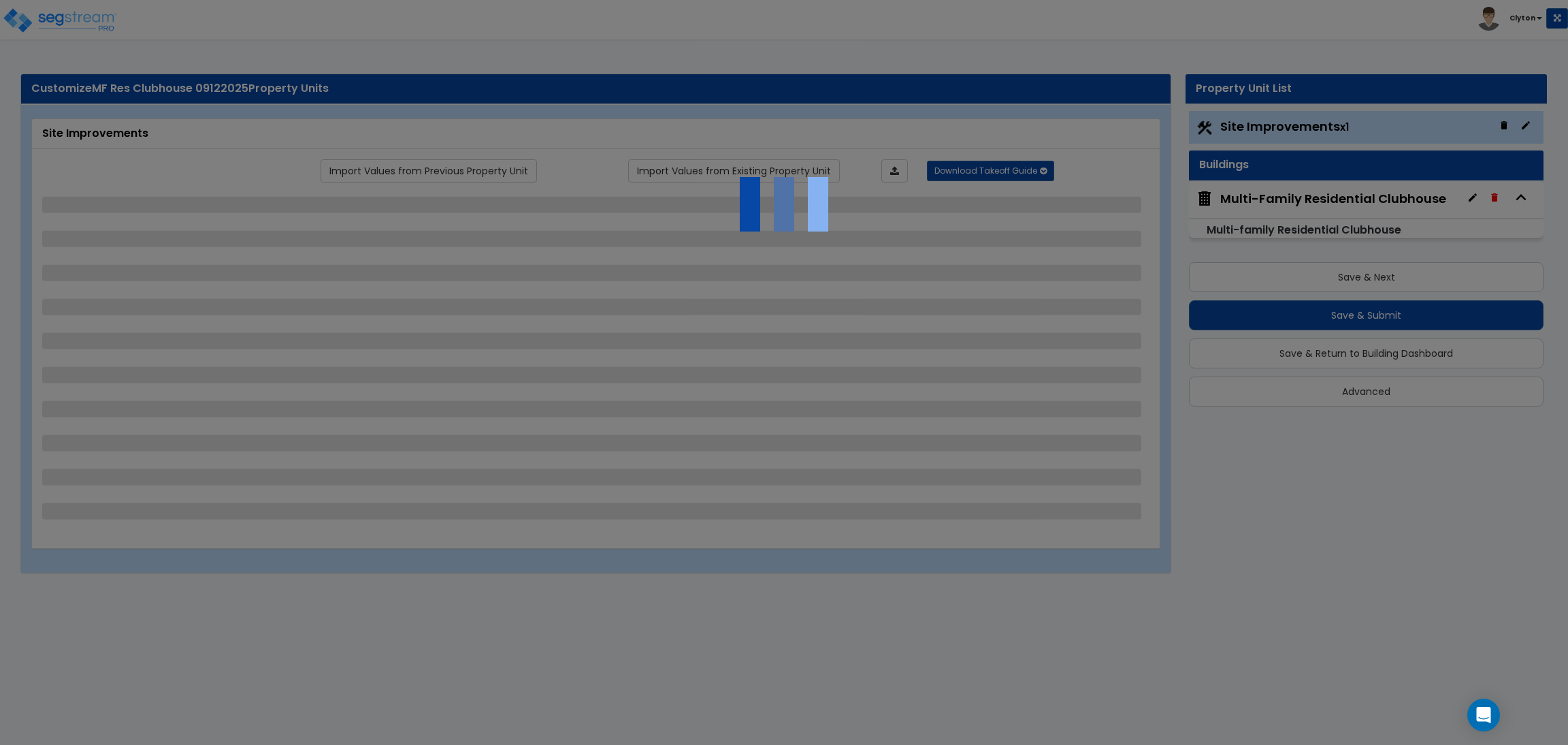
select select "11"
select select "8"
select select "5"
select select "3"
select select "1"
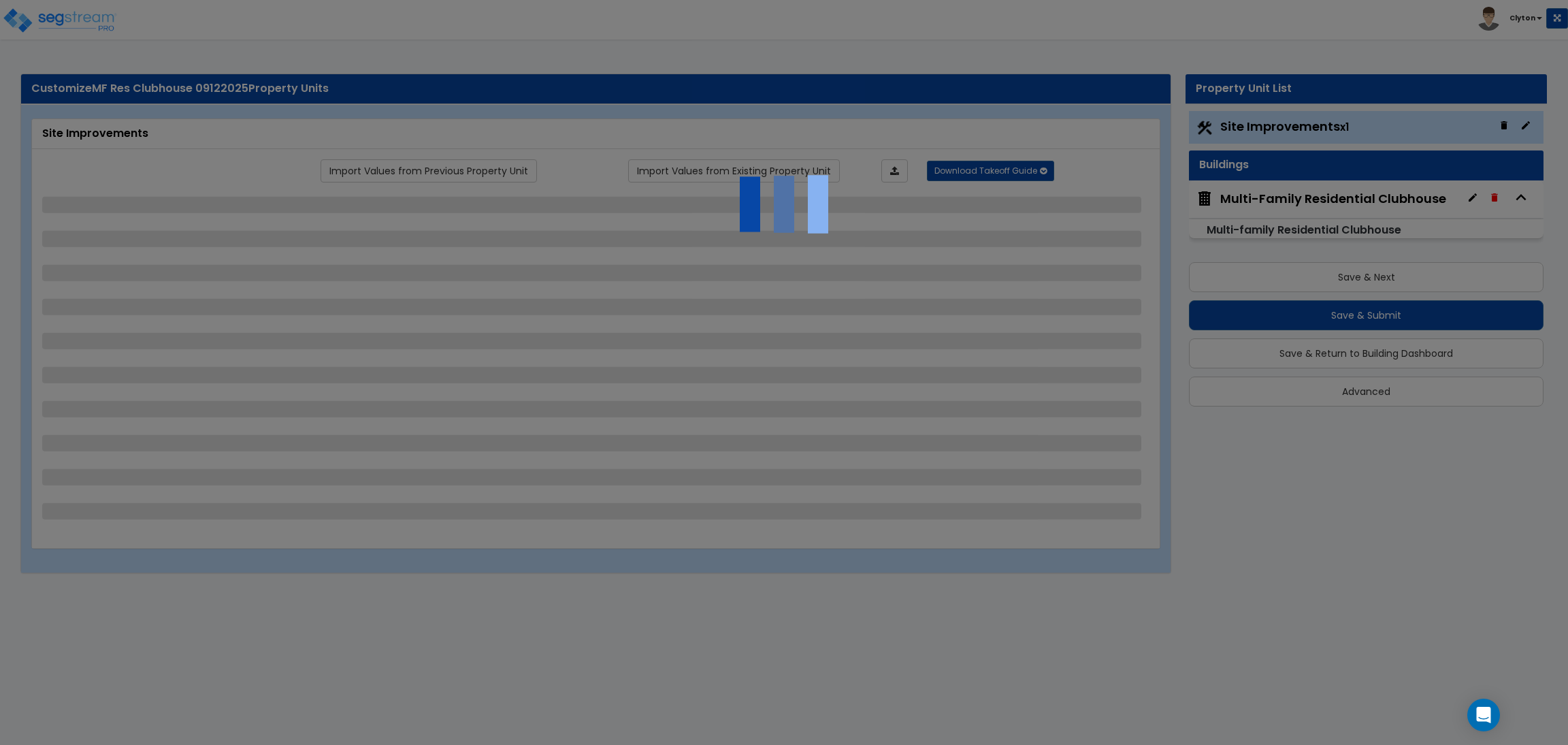
select select "5"
select select "7"
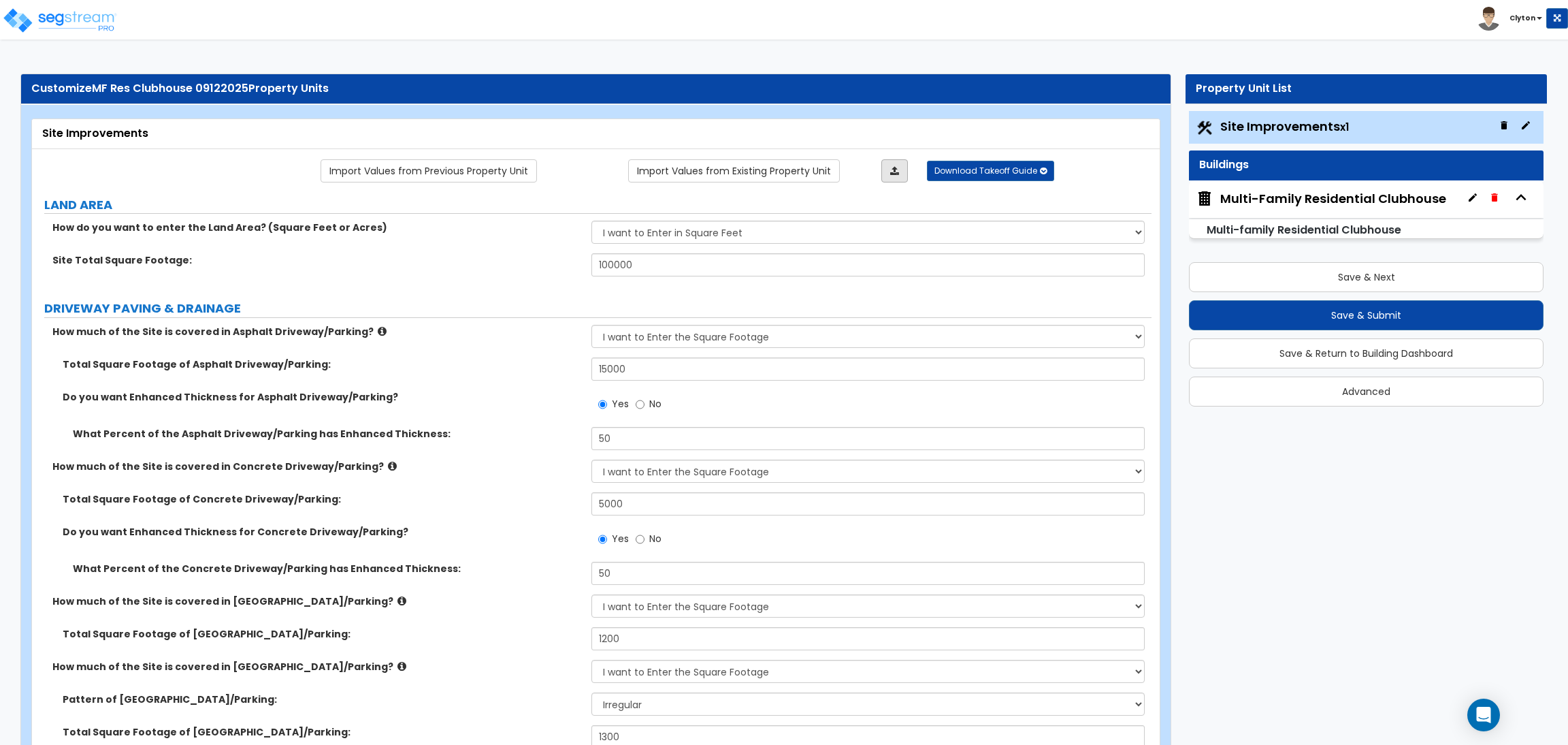
click at [901, 168] on link at bounding box center [894, 172] width 26 height 24
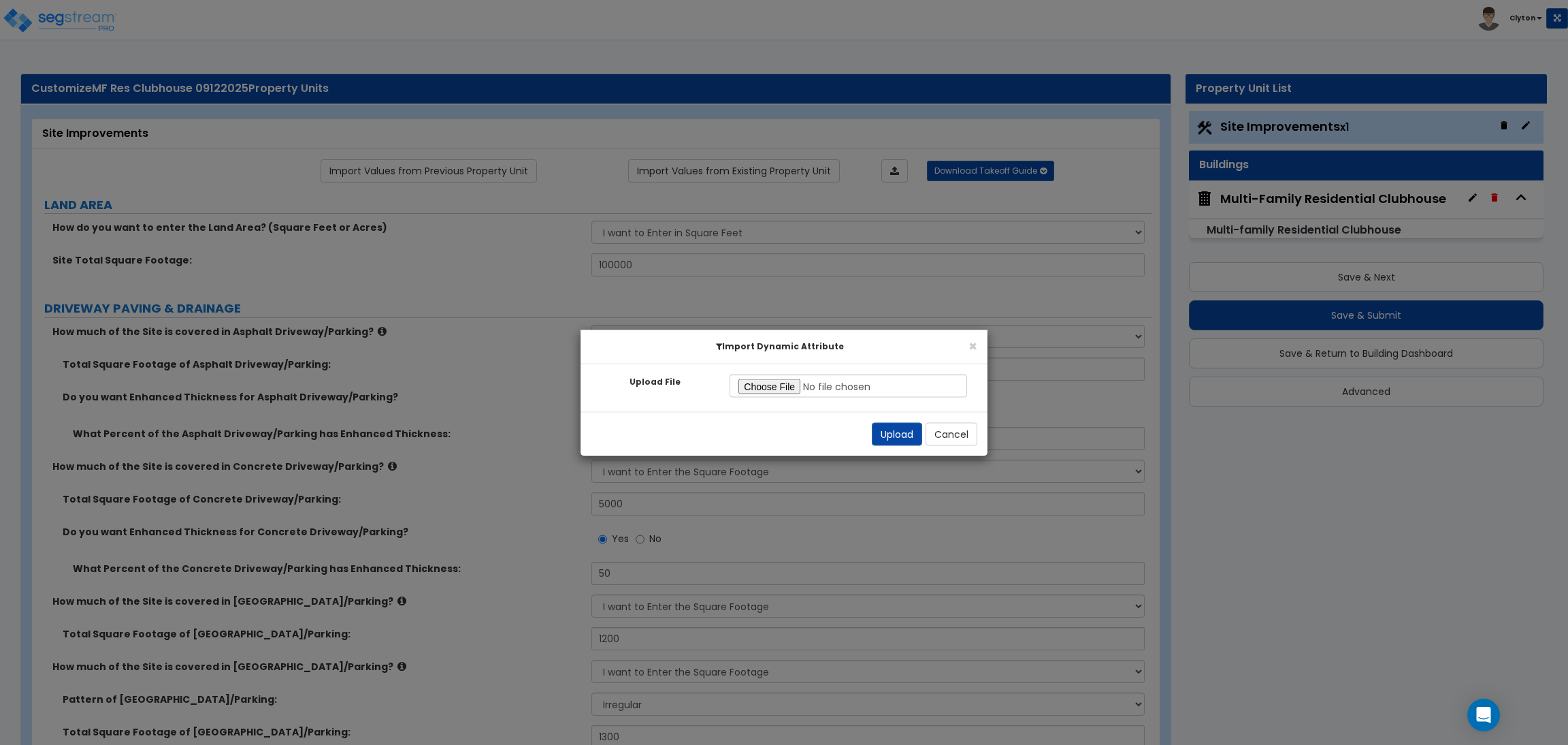
type input "C:\fakepath\Site Commercial.xlsx"
click at [891, 432] on button "Upload" at bounding box center [897, 434] width 50 height 24
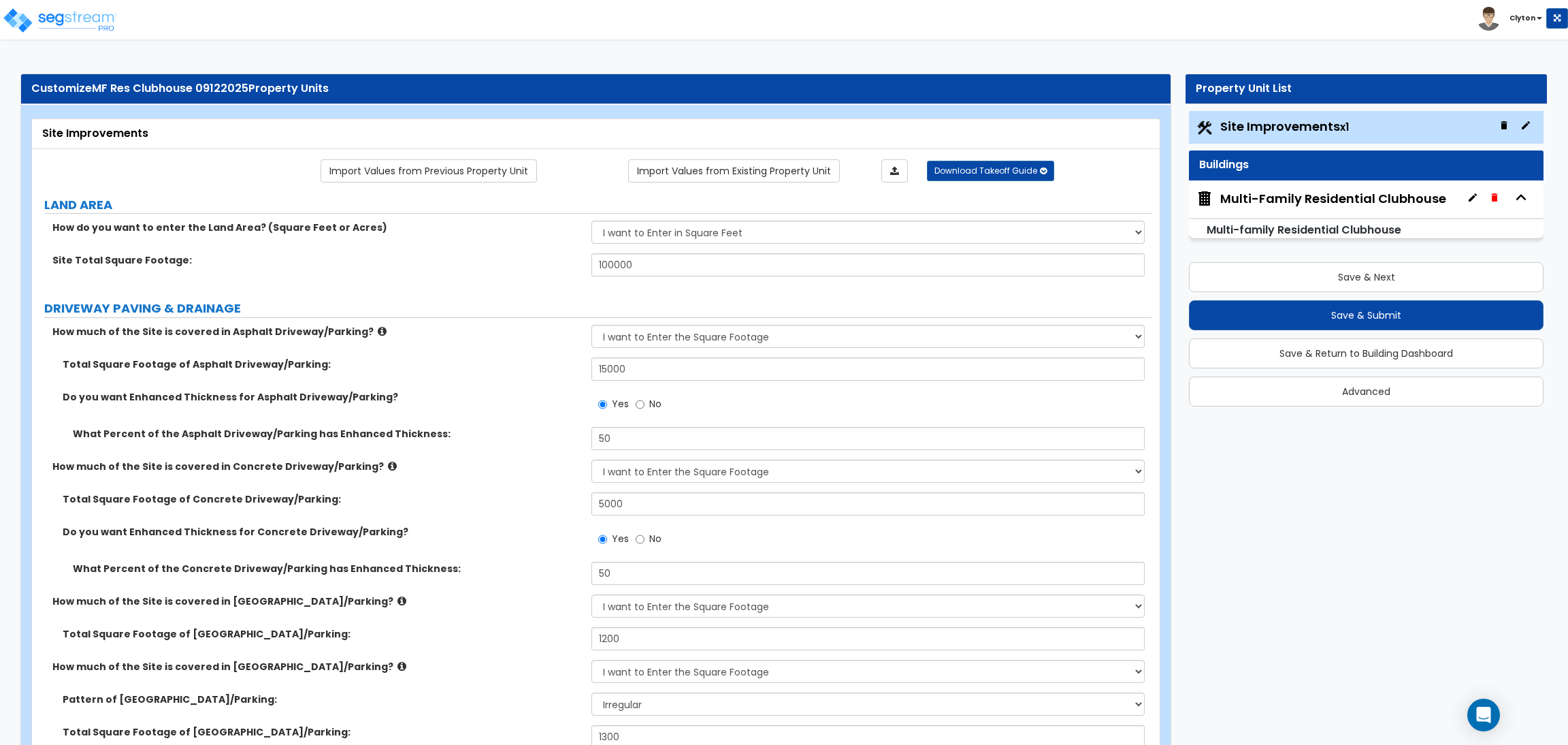
radio input "true"
select select "1"
type input "250"
select select "3"
select select "7"
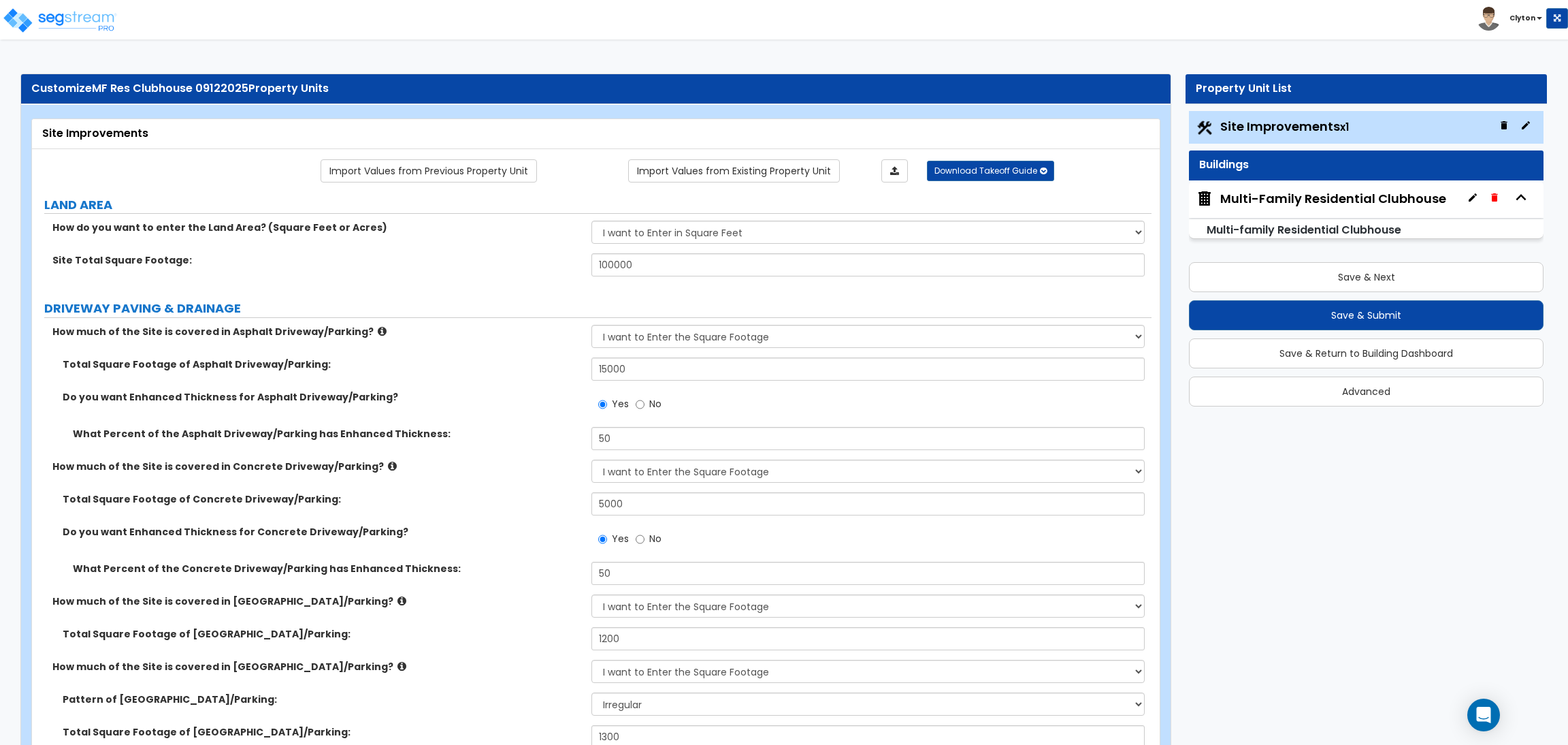
type input "2"
type input "90"
type input "3"
type input "80"
type input "2"
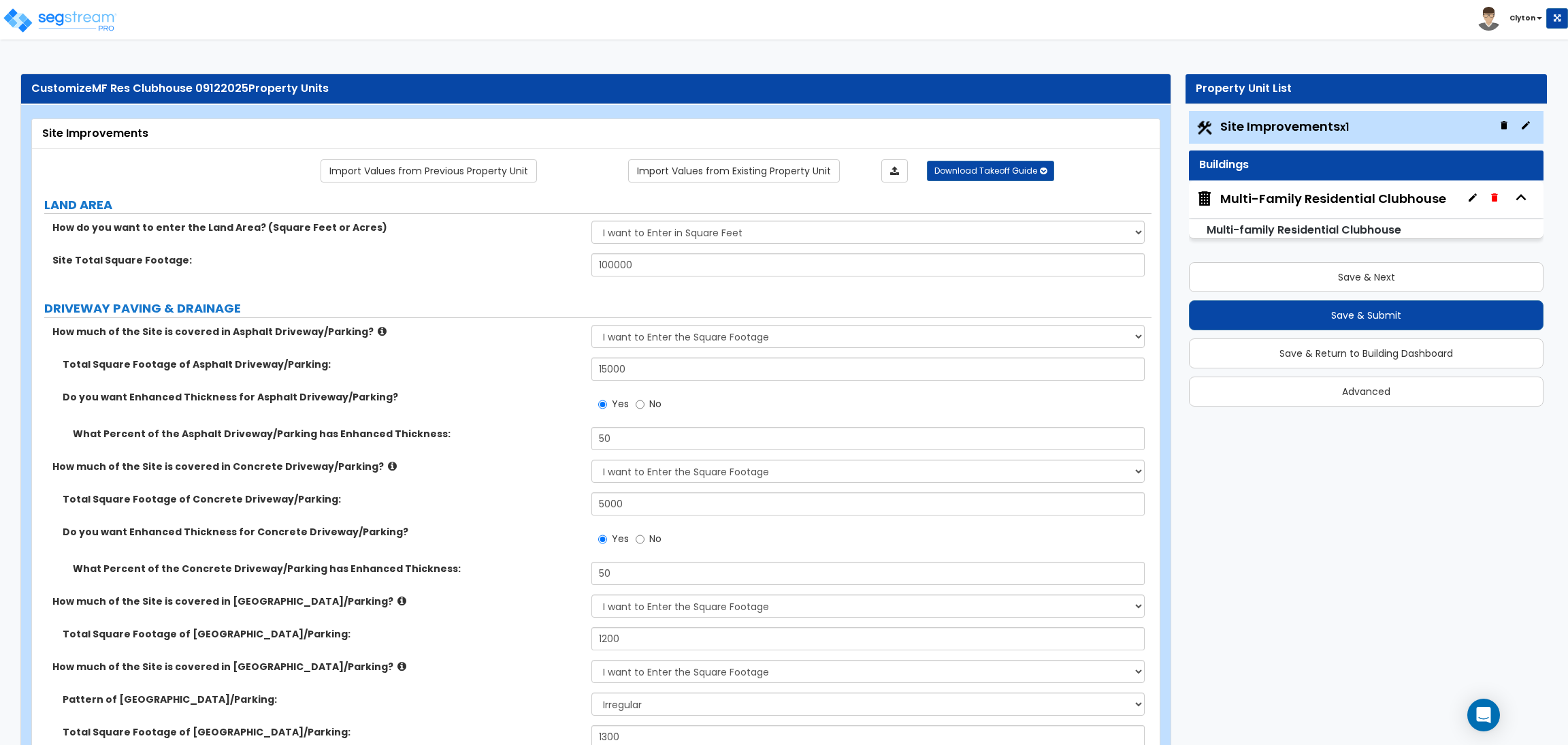
type input "70"
radio input "false"
radio input "true"
select select "1"
type input "2"
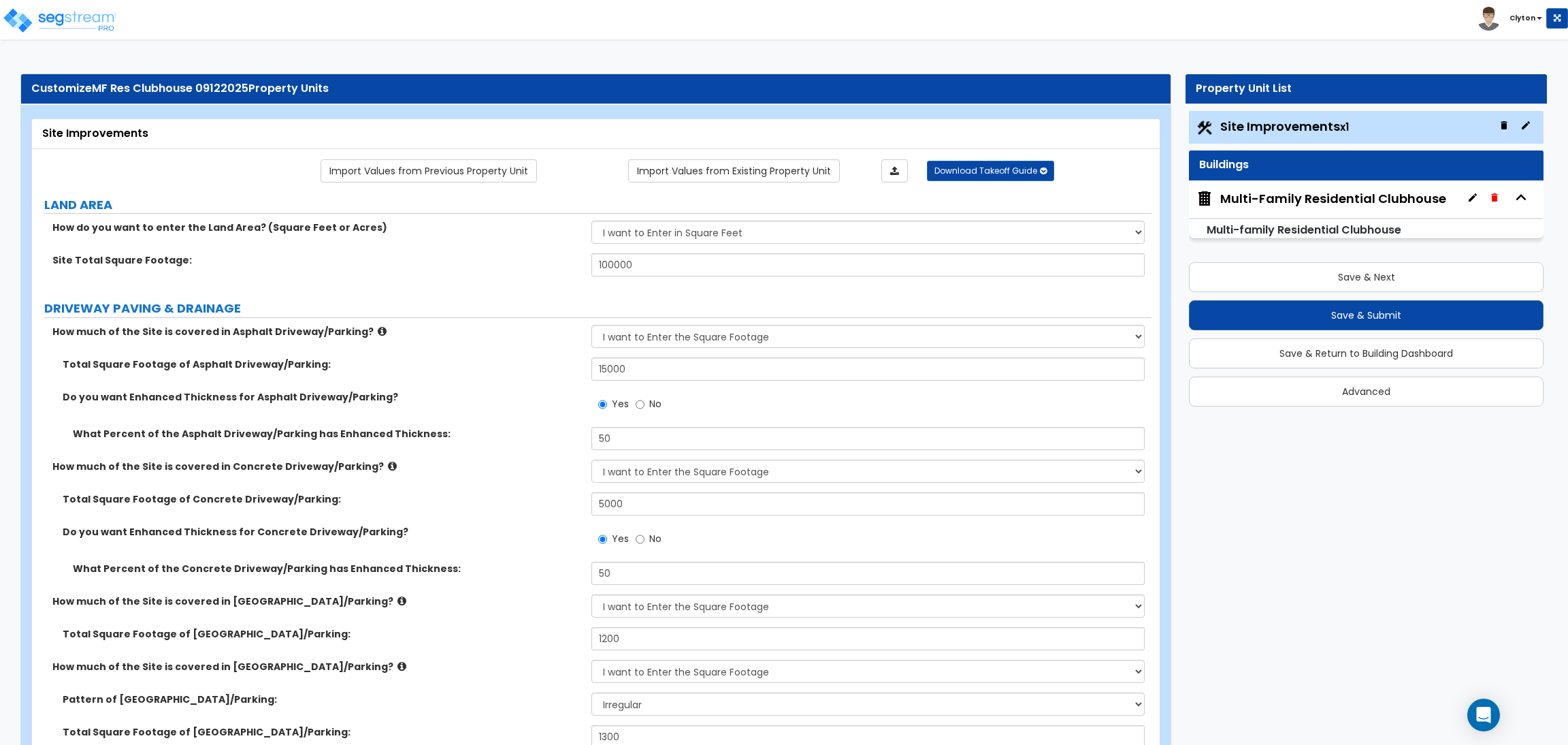
select select "1"
type input "4"
type input "50"
type input "1"
select select "4"
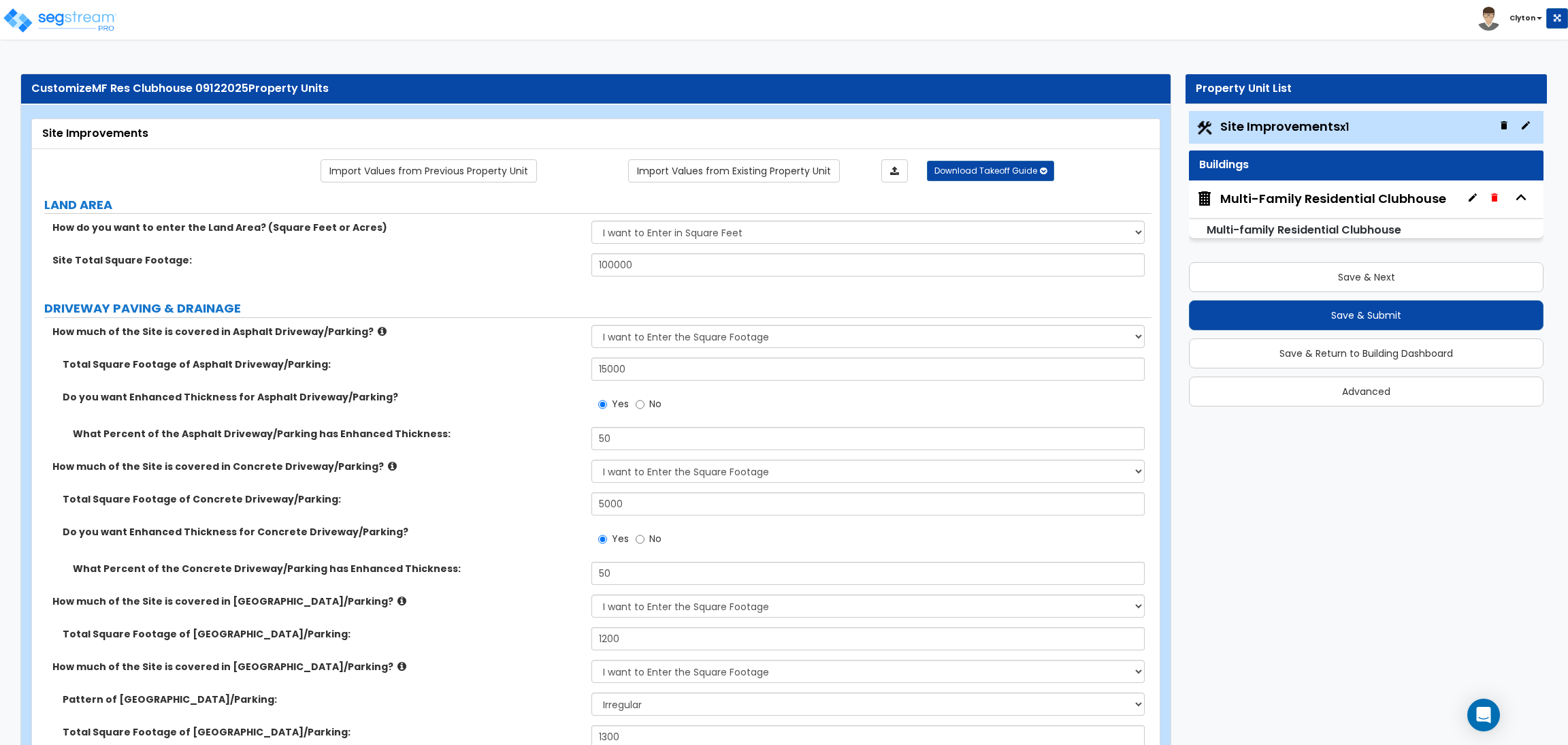
select select "2"
select select "1"
select select "3"
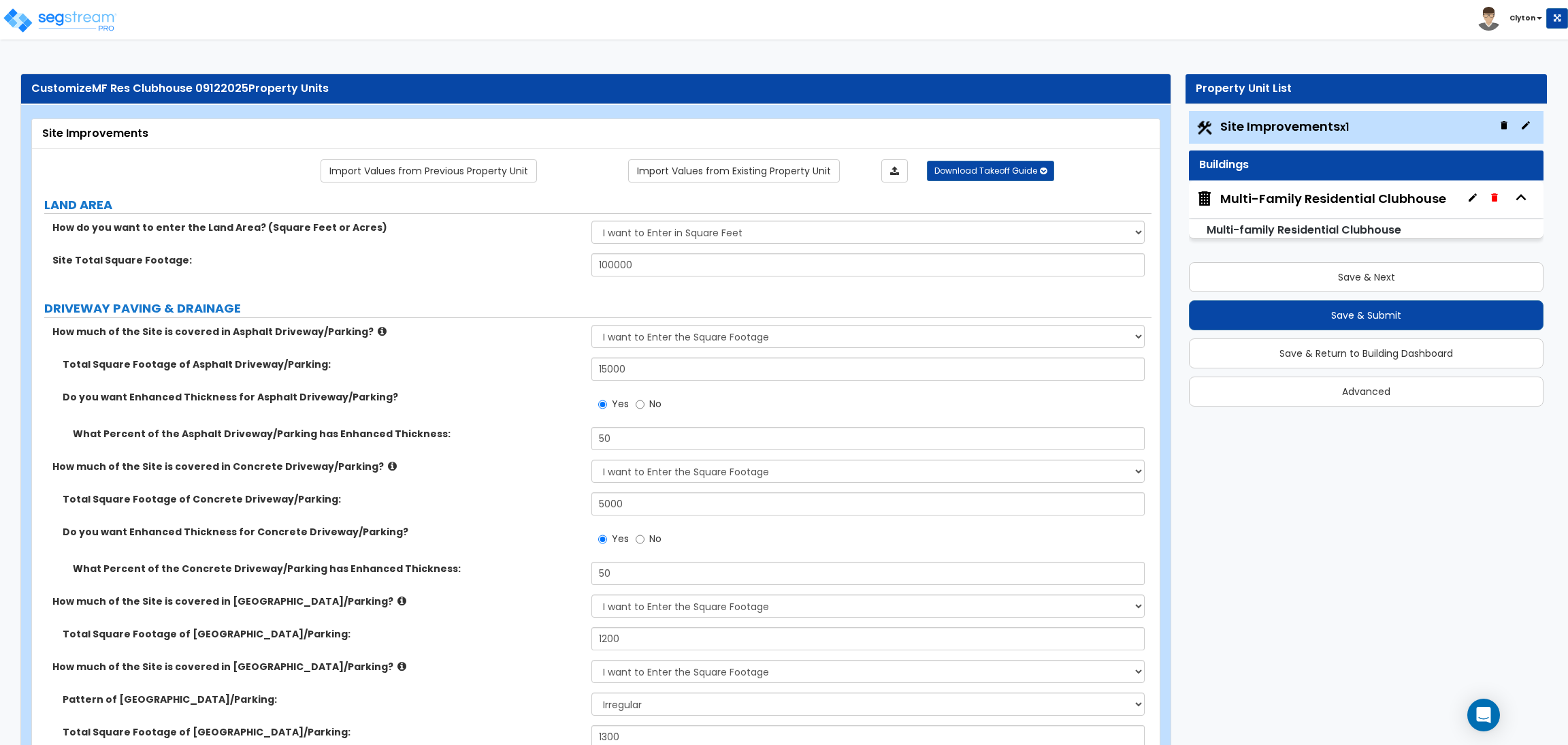
select select "2"
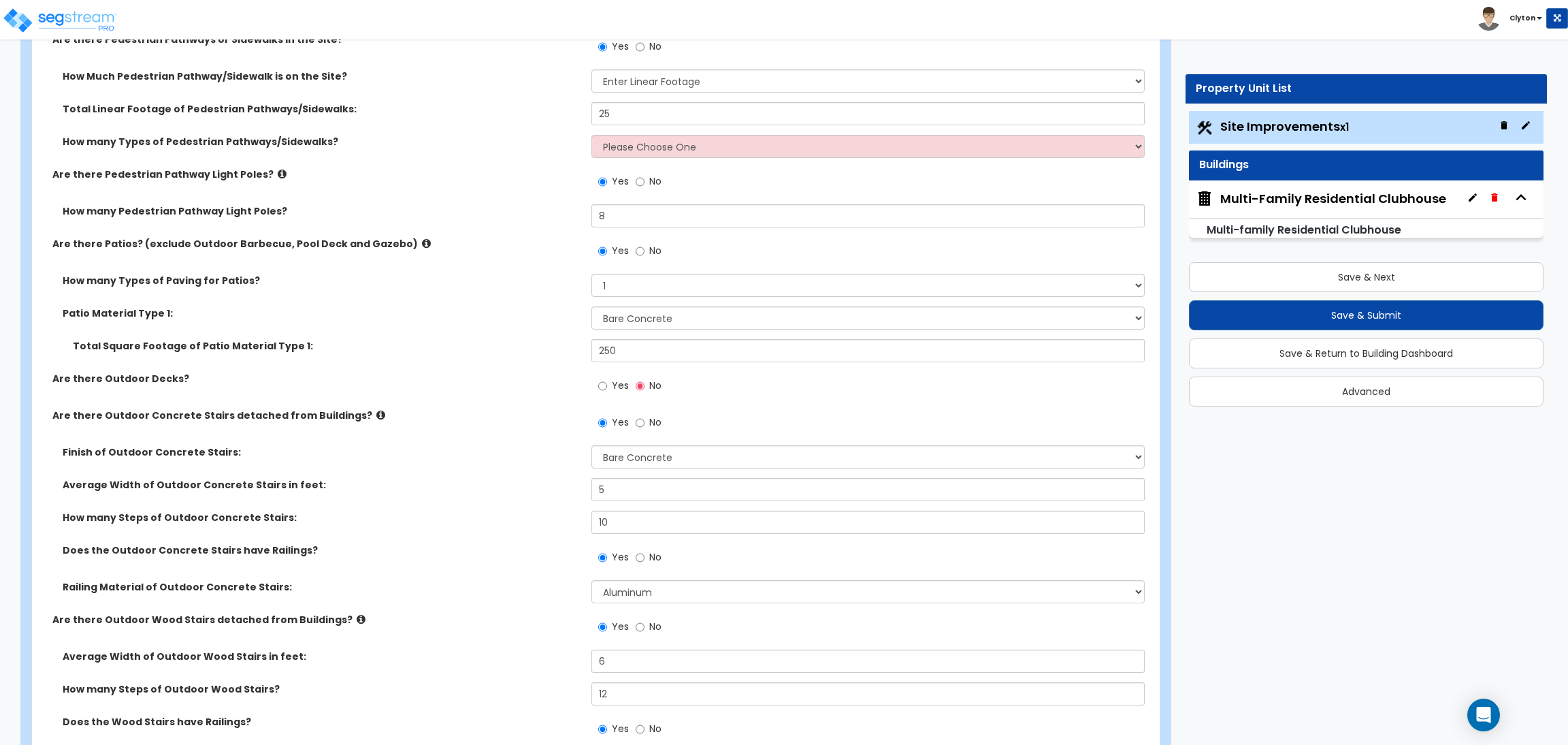
scroll to position [2655, 0]
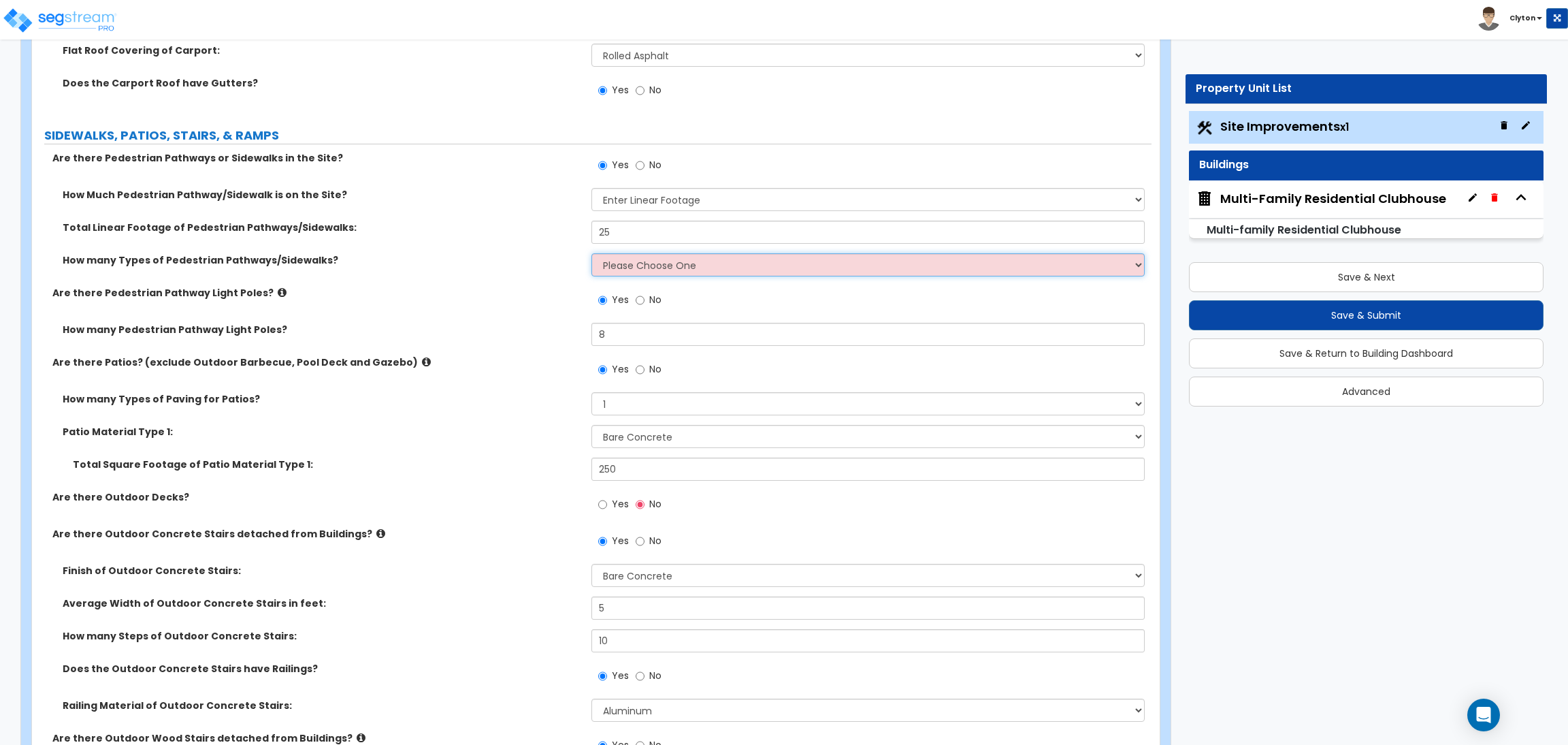
click at [600, 266] on select "Please Choose One 1 2 3" at bounding box center [867, 265] width 553 height 24
select select "1"
click at [591, 253] on select "Please Choose One 1 2 3" at bounding box center [867, 265] width 553 height 24
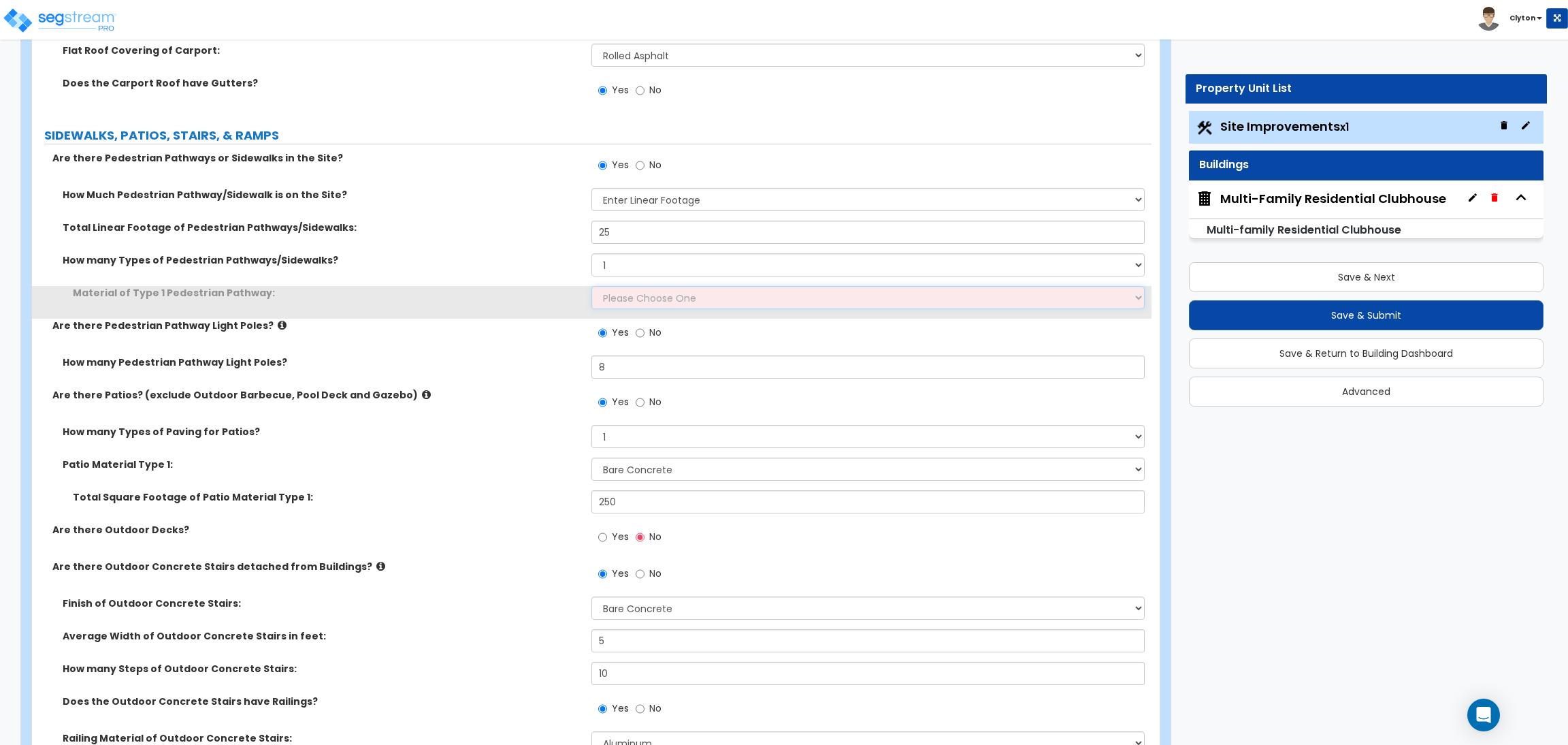
click at [622, 302] on select "Please Choose One Bare Concrete Stamped Concrete Brick Pavers Stone Pavers Wood…" at bounding box center [867, 298] width 553 height 24
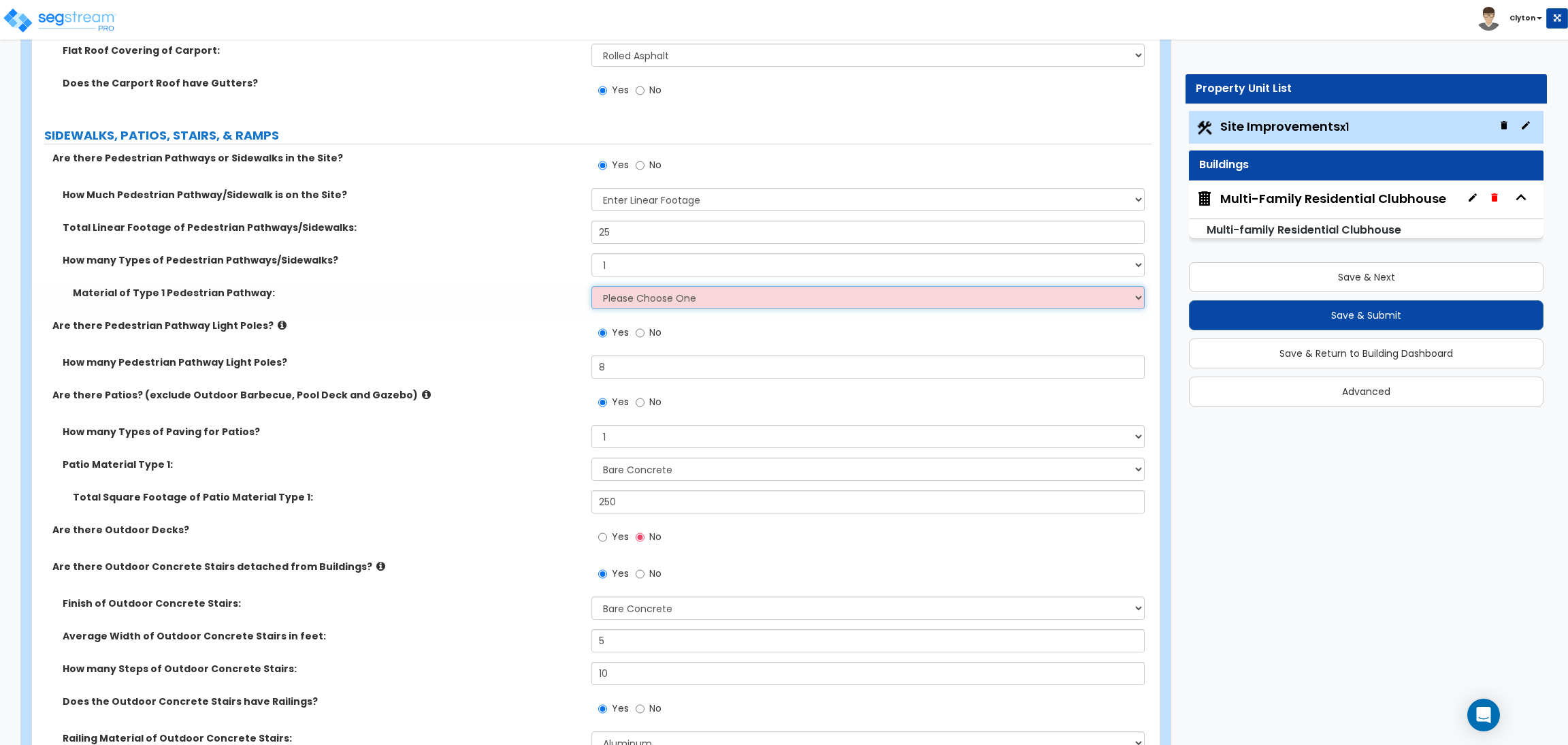
select select "2"
click at [591, 286] on select "Please Choose One Bare Concrete Stamped Concrete Brick Pavers Stone Pavers Wood…" at bounding box center [867, 298] width 553 height 24
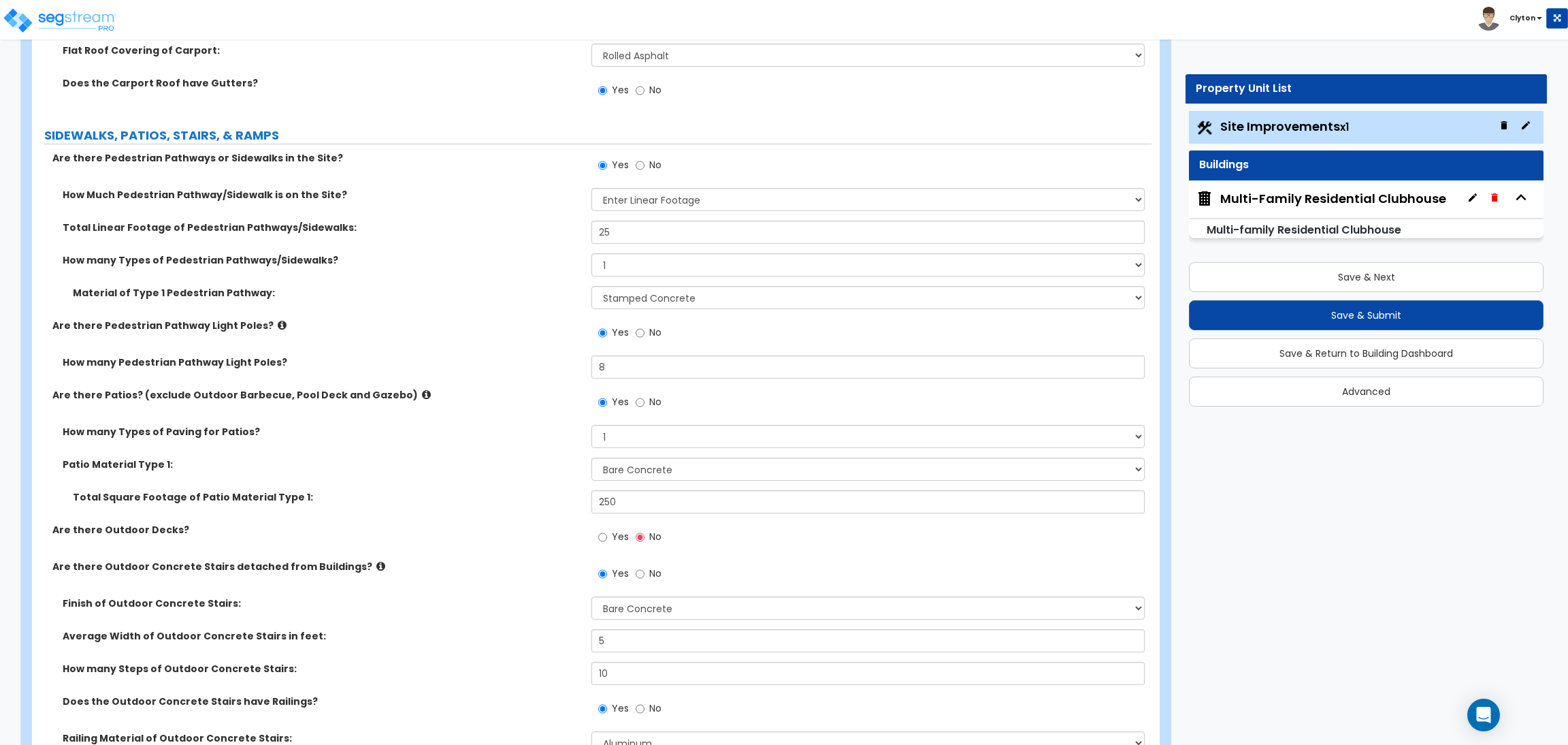
click at [456, 431] on label "How many Types of Paving for Patios?" at bounding box center [321, 431] width 518 height 14
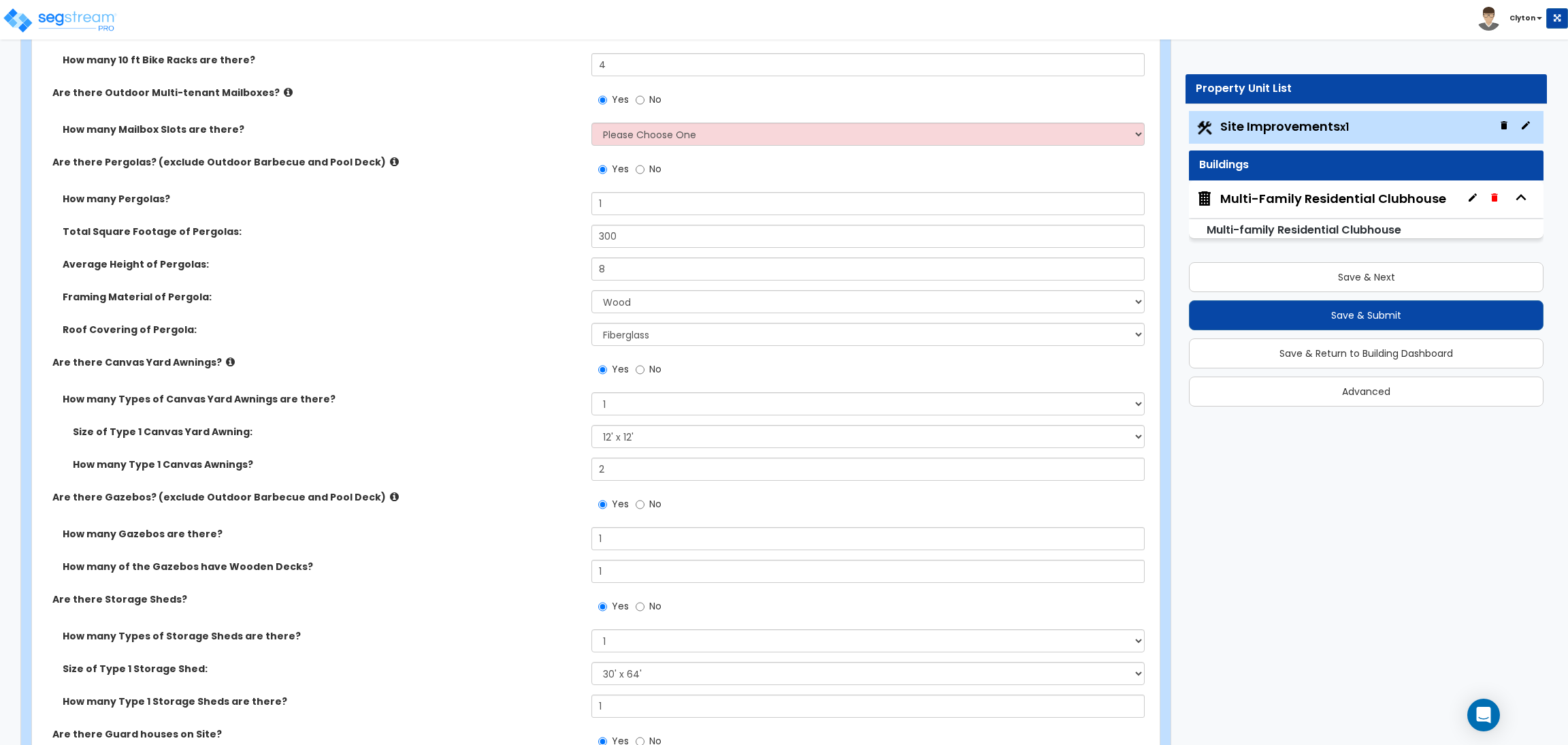
scroll to position [5718, 0]
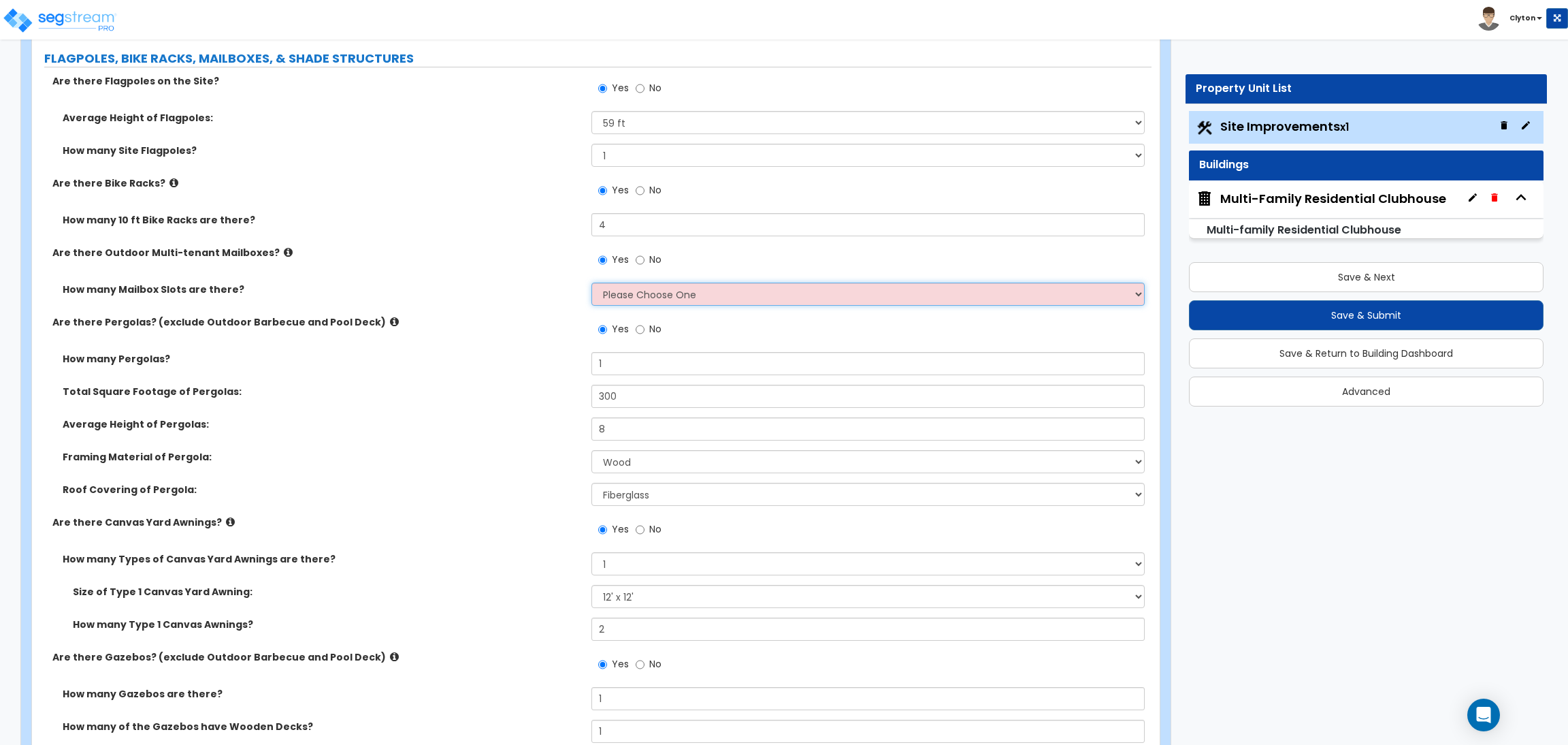
click at [699, 293] on select "Please Choose One I Don't Know, Please Estimate for Me I will Enter the Number …" at bounding box center [867, 294] width 553 height 24
select select "2"
click at [591, 283] on select "Please Choose One I Don't Know, Please Estimate for Me I will Enter the Number …" at bounding box center [867, 294] width 553 height 24
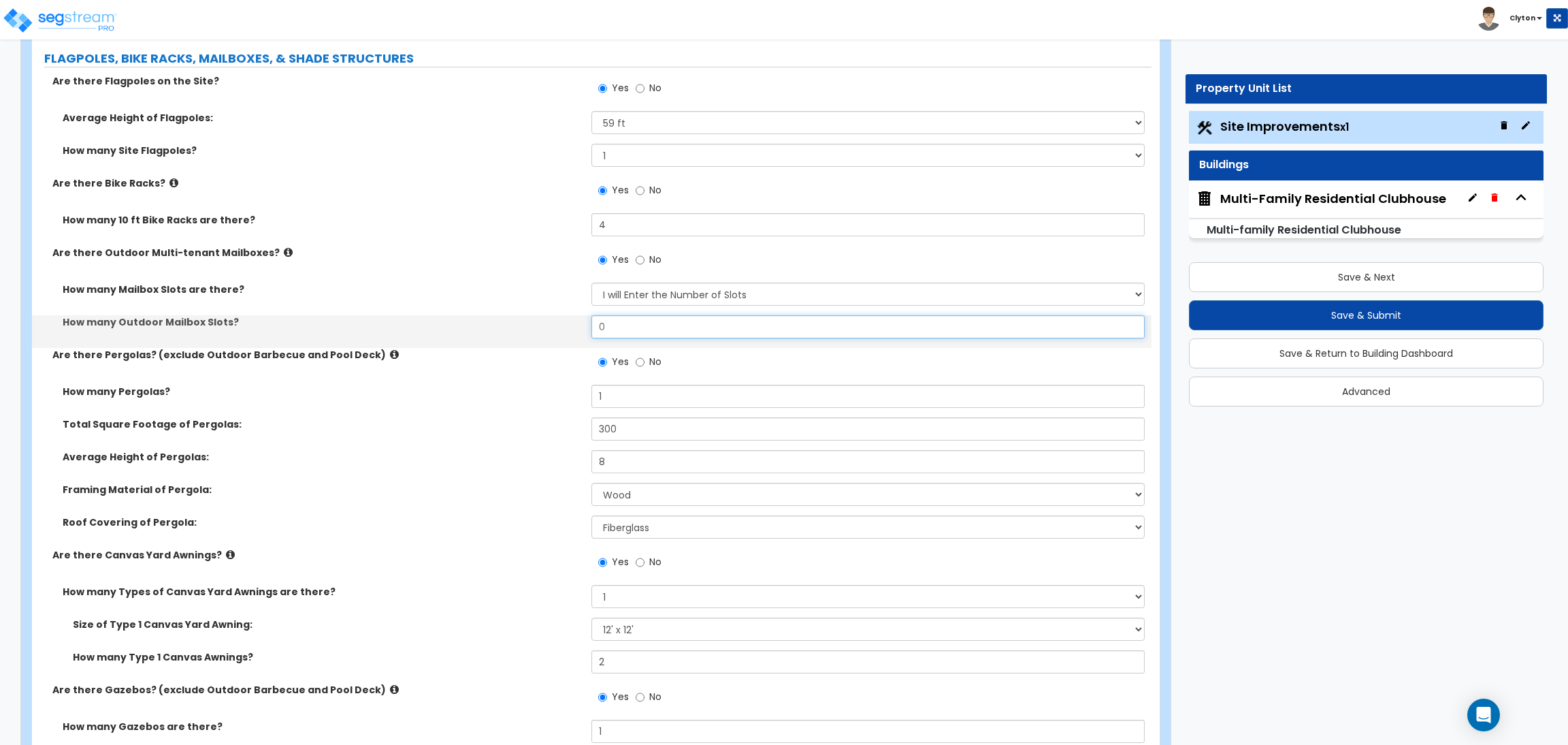
drag, startPoint x: 655, startPoint y: 336, endPoint x: 549, endPoint y: 324, distance: 106.7
click at [549, 324] on div "How many Outdoor Mailbox Slots? 0" at bounding box center [592, 331] width 1119 height 32
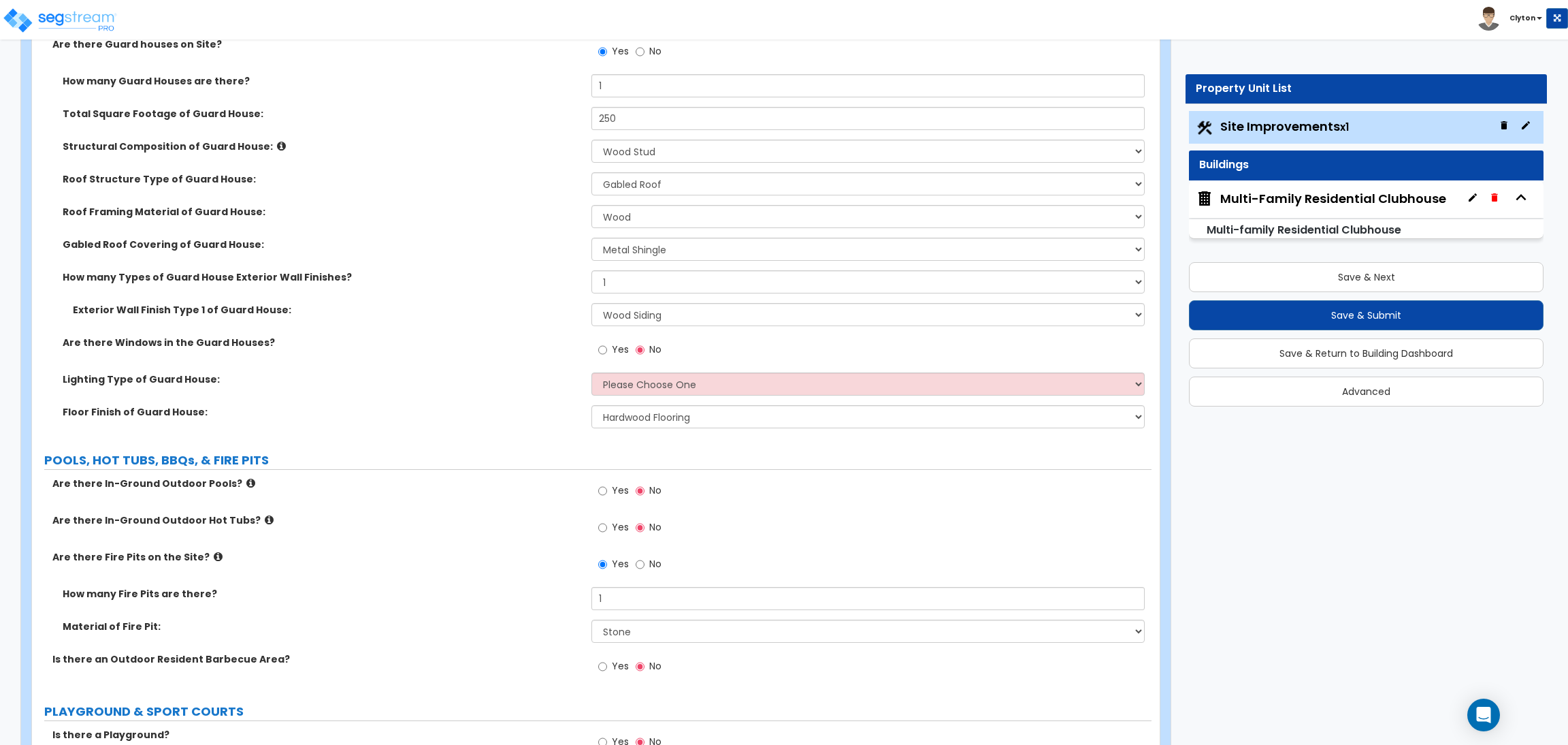
scroll to position [6739, 0]
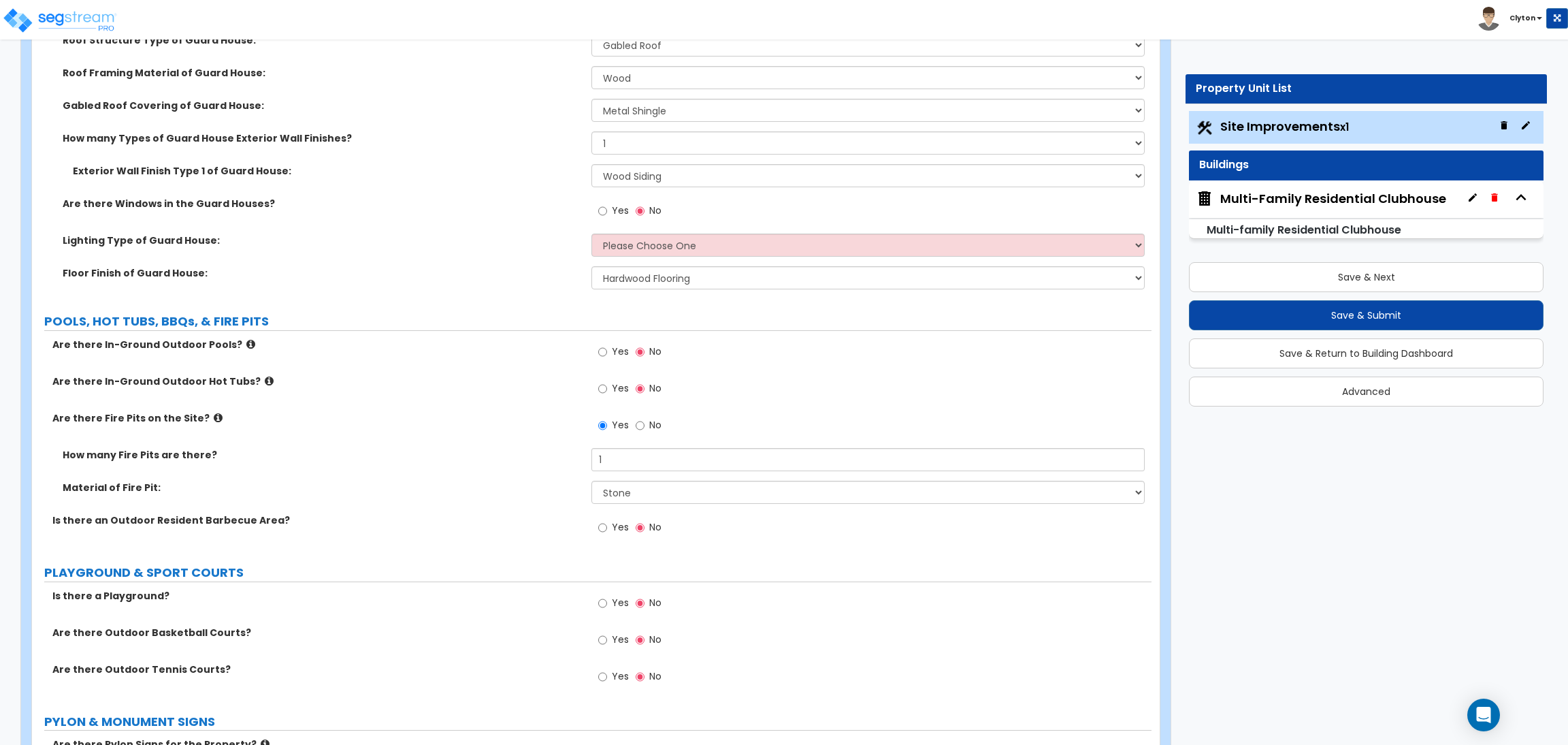
type input "15"
click at [640, 246] on select "Please Choose One LED Surface-Mounted LED Recessed Fluorescent Surface-Mounted …" at bounding box center [867, 245] width 553 height 24
select select "2"
click at [591, 234] on select "Please Choose One LED Surface-Mounted LED Recessed Fluorescent Surface-Mounted …" at bounding box center [867, 245] width 553 height 24
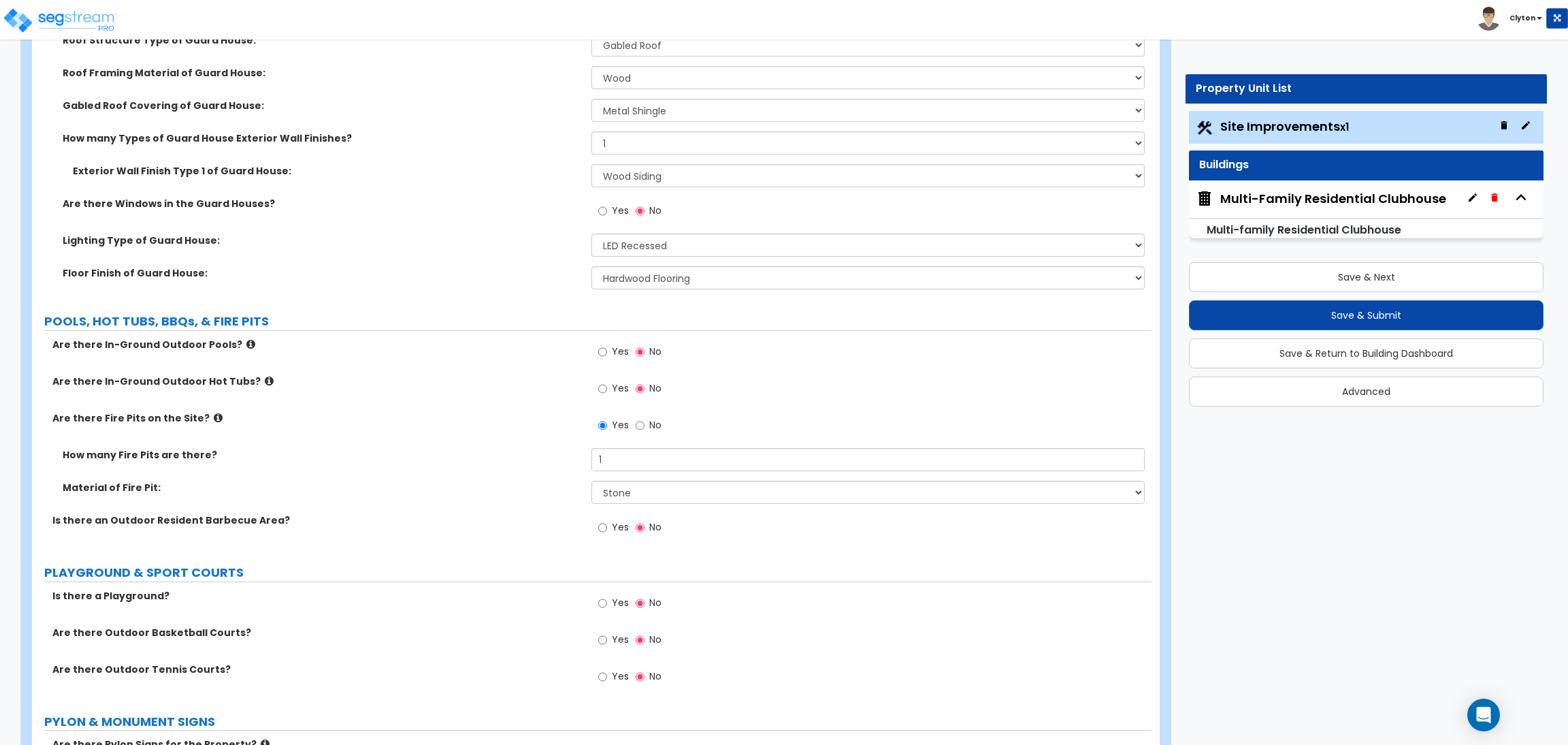
click at [460, 292] on div "Floor Finish of Guard House: None Tile Flooring Hardwood Flooring Resilient Lam…" at bounding box center [592, 282] width 1119 height 32
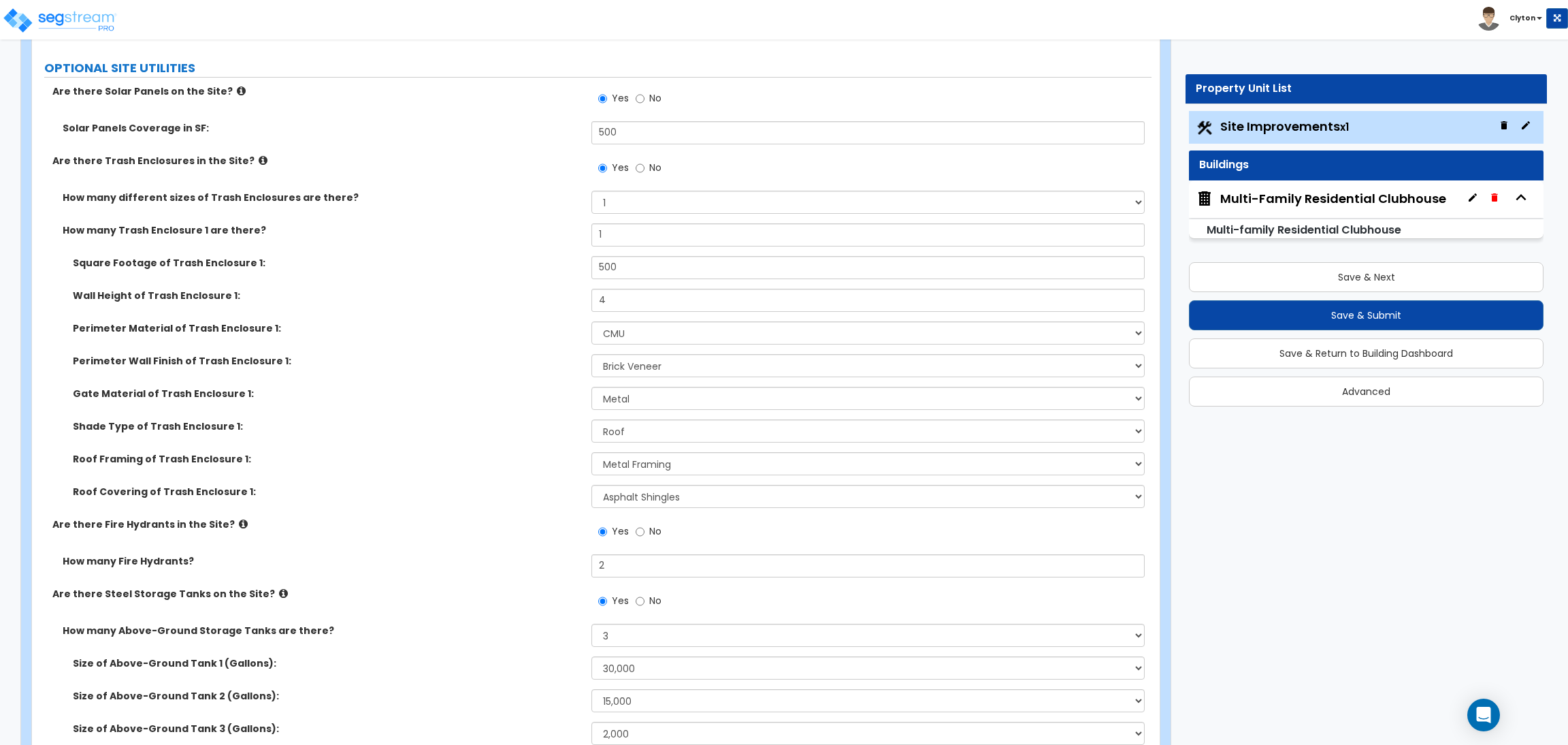
scroll to position [9089, 0]
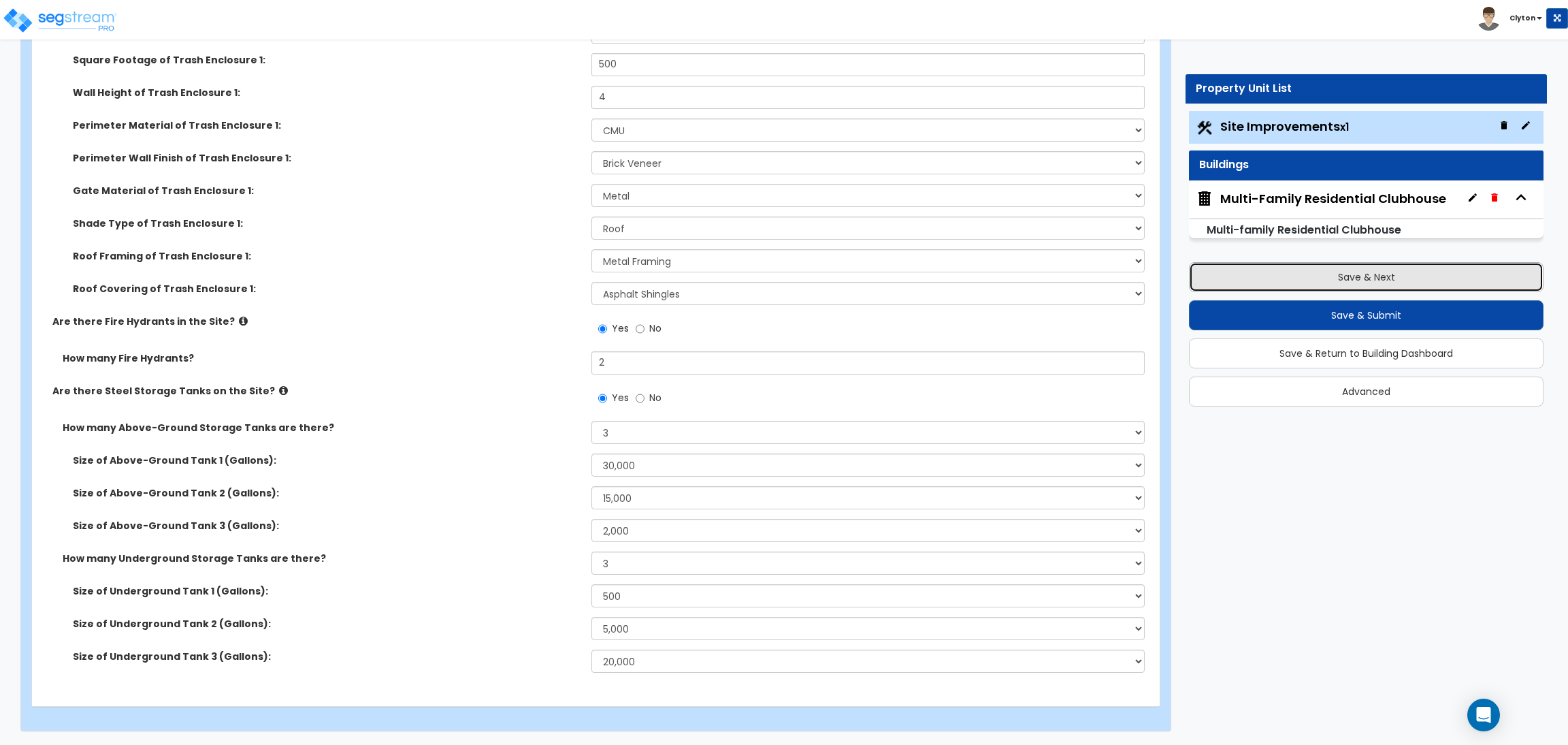
click at [1361, 279] on button "Save & Next" at bounding box center [1366, 276] width 355 height 30
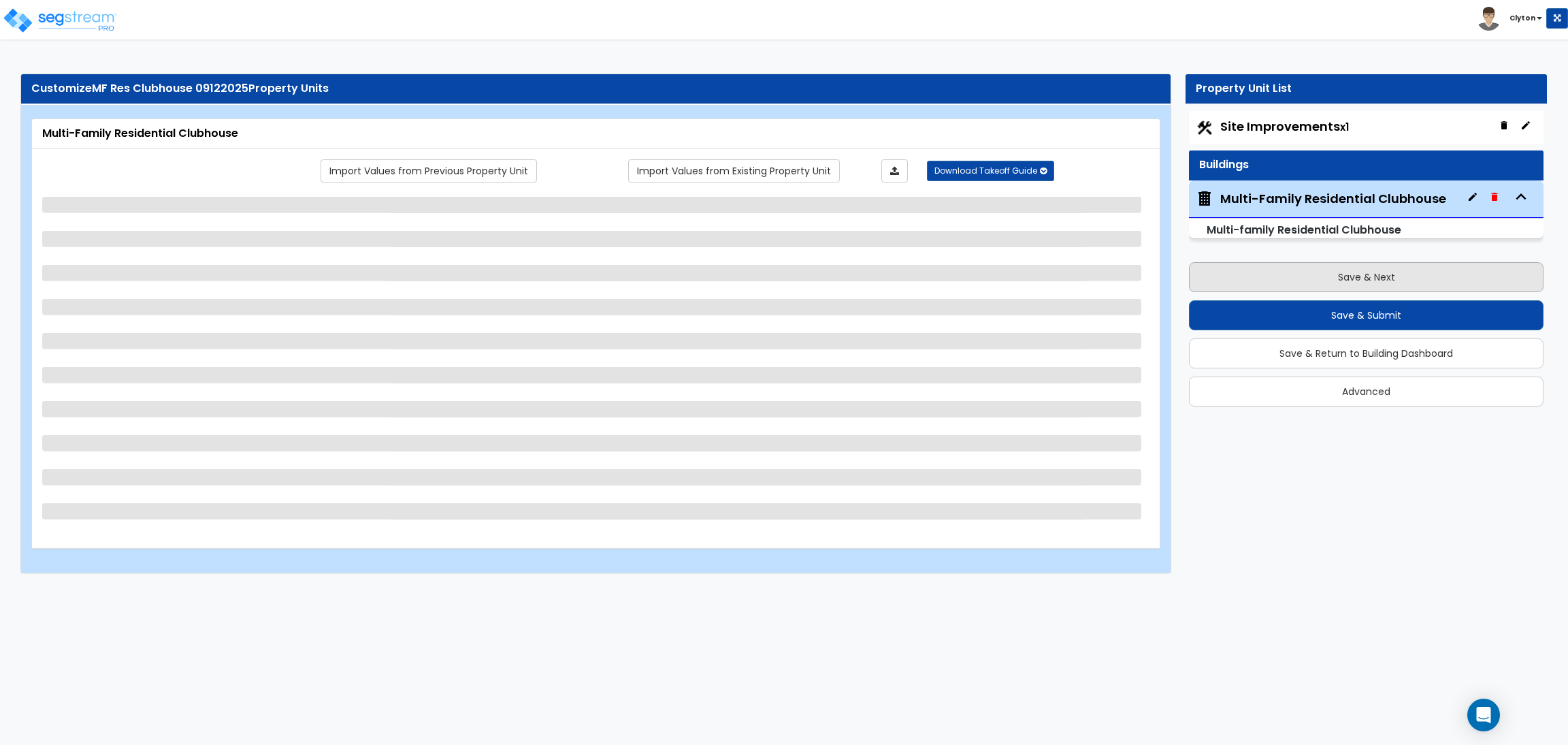
scroll to position [0, 0]
select select "1"
select select "4"
select select "2"
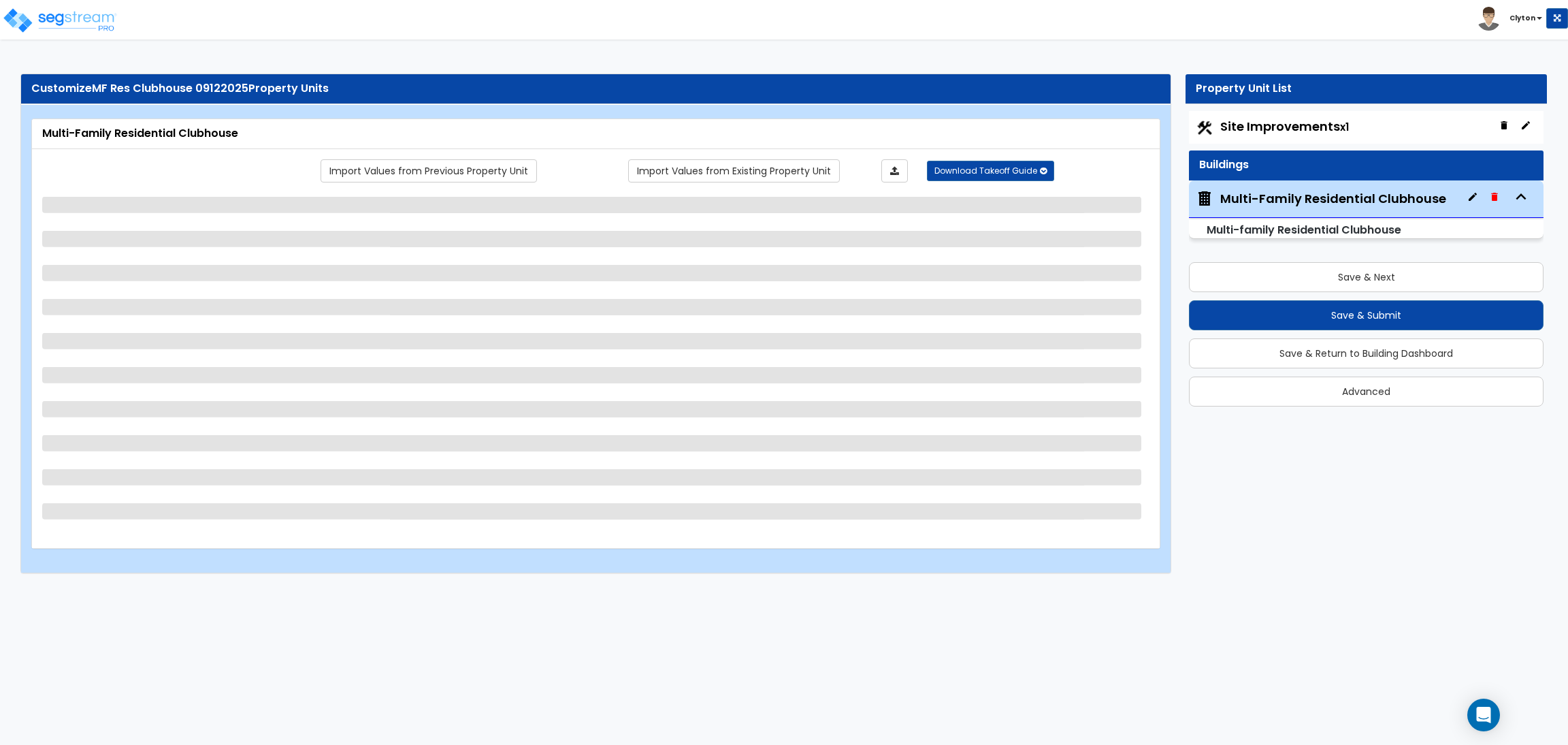
select select "2"
select select "1"
select select "2"
select select "1"
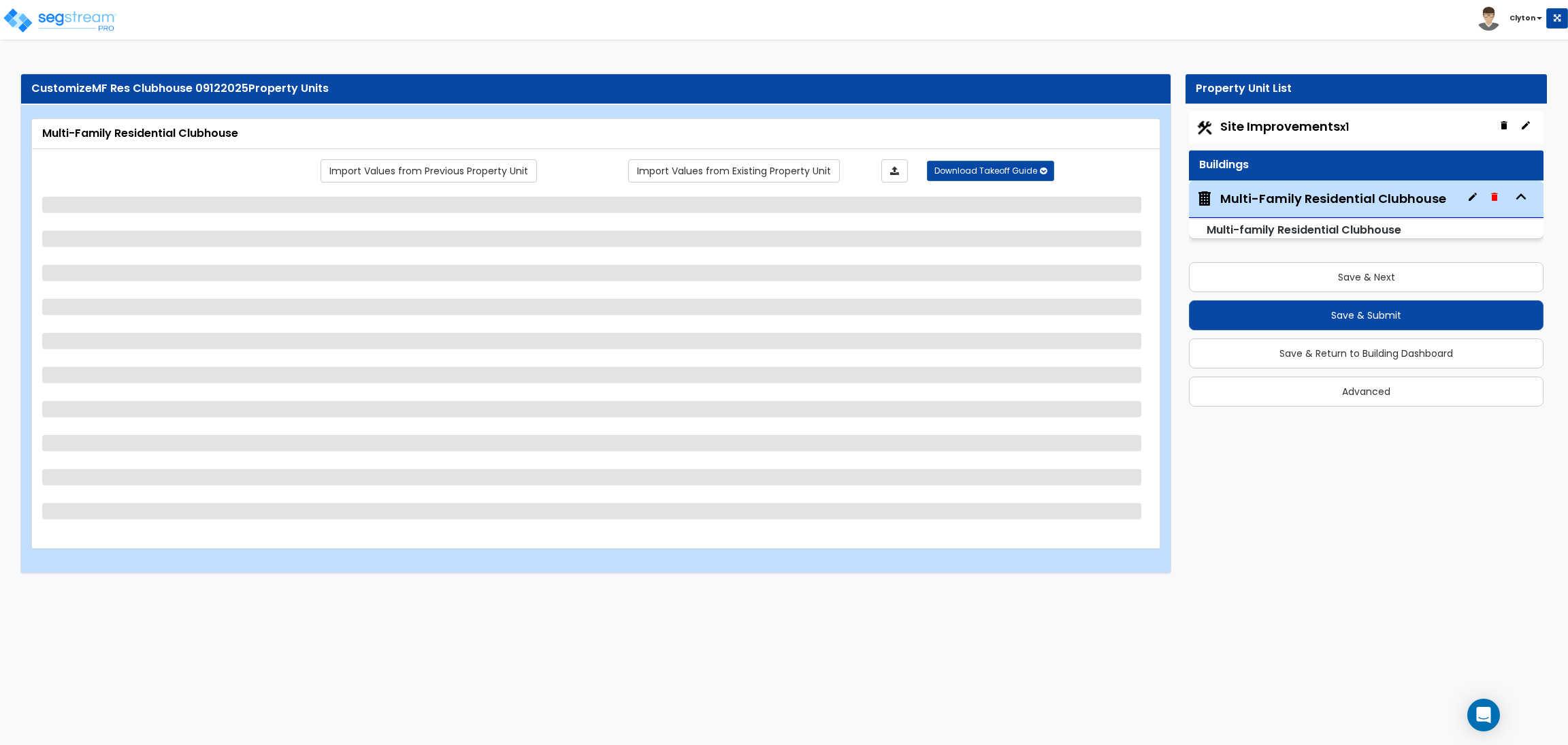
select select "7"
select select "2"
select select "1"
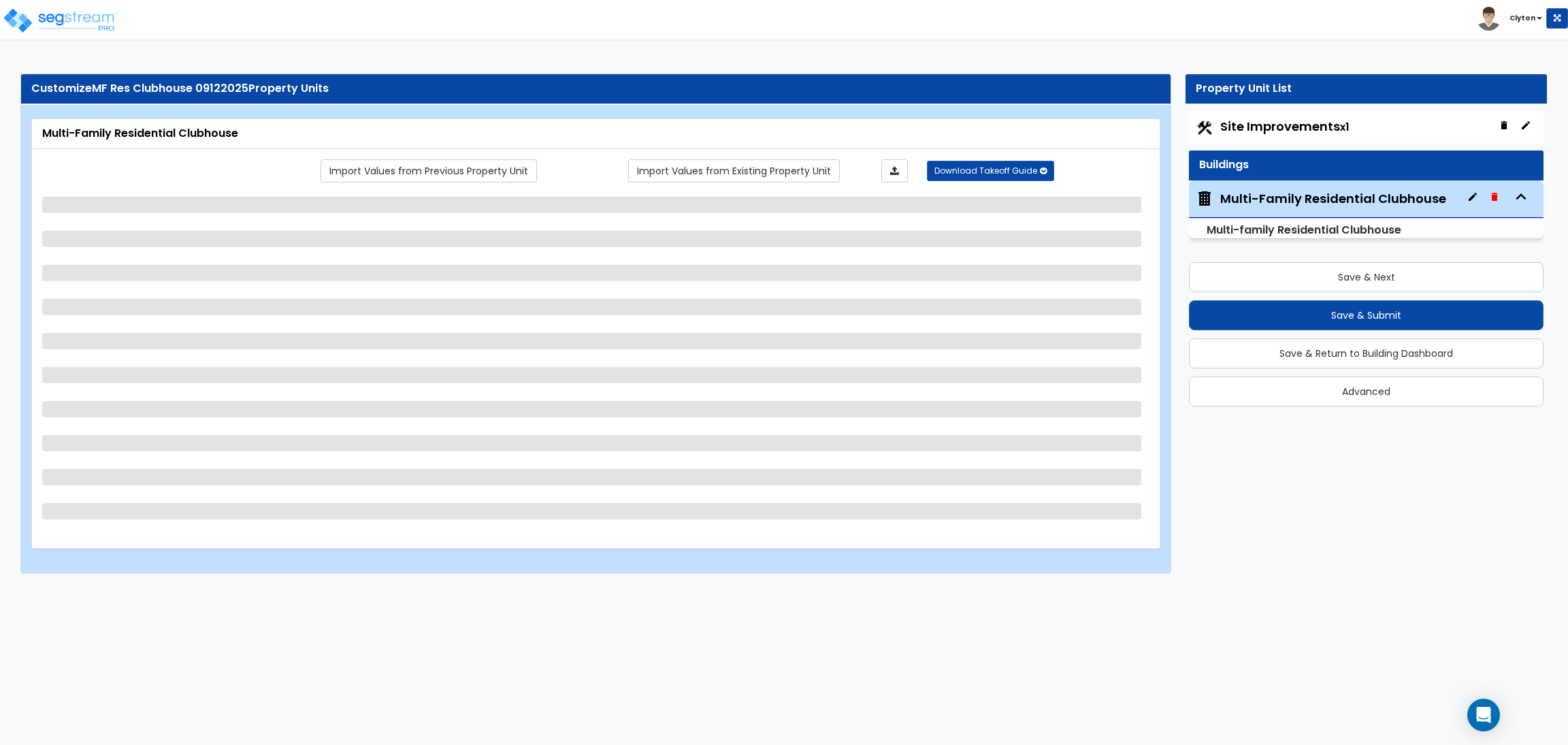
select select "2"
select select "1"
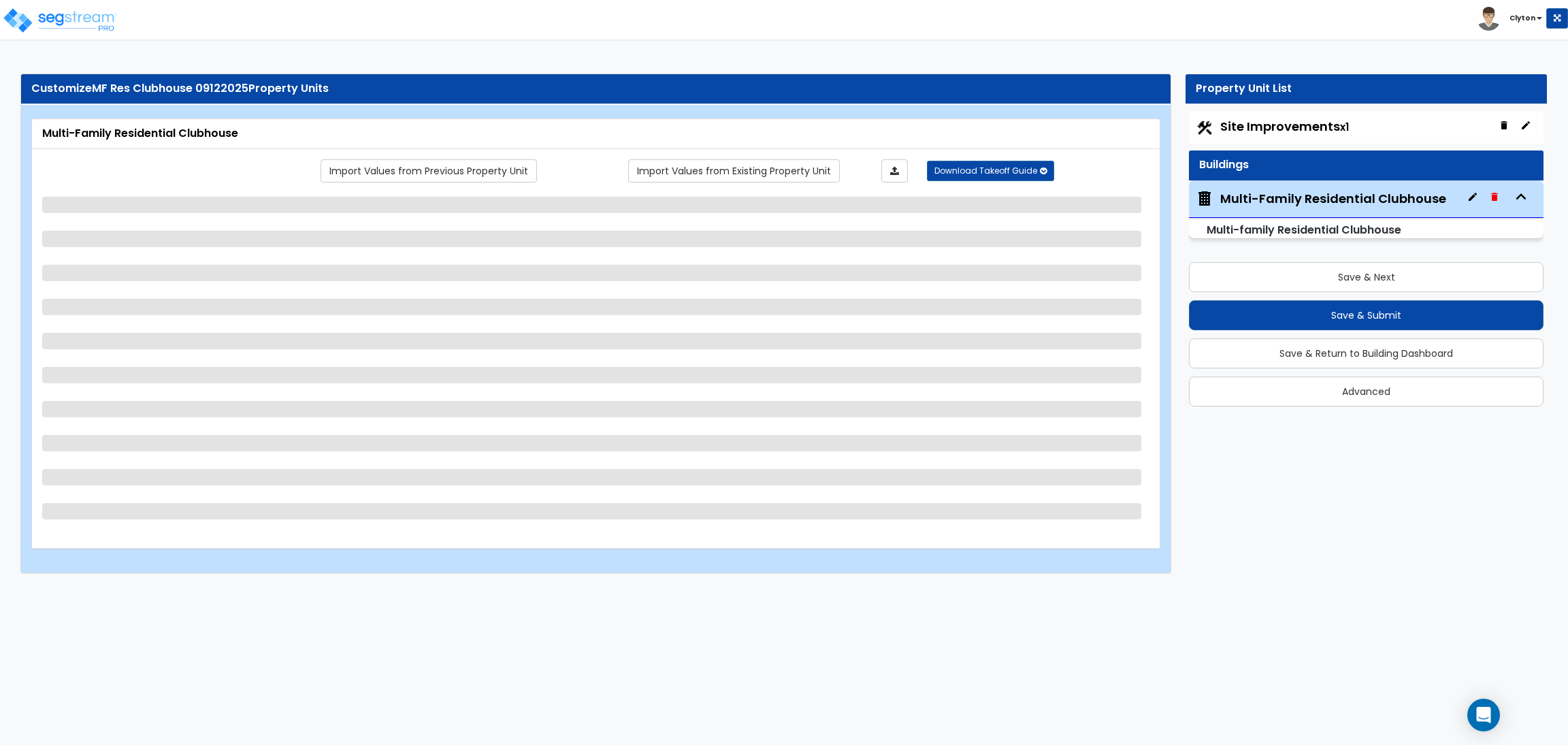
select select "1"
select select "7"
select select "2"
select select "1"
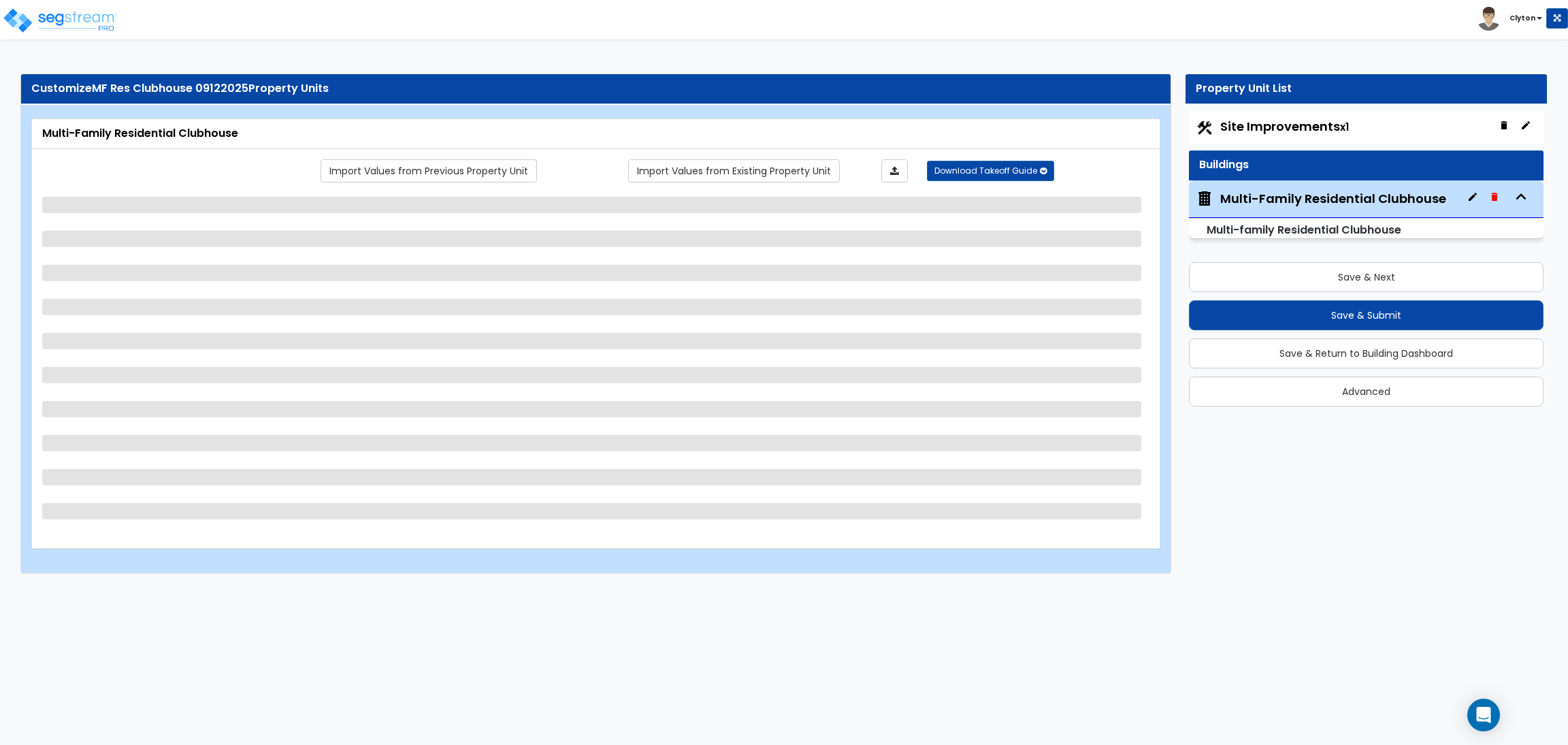
select select "1"
select select "3"
select select "4"
select select "1"
select select "7"
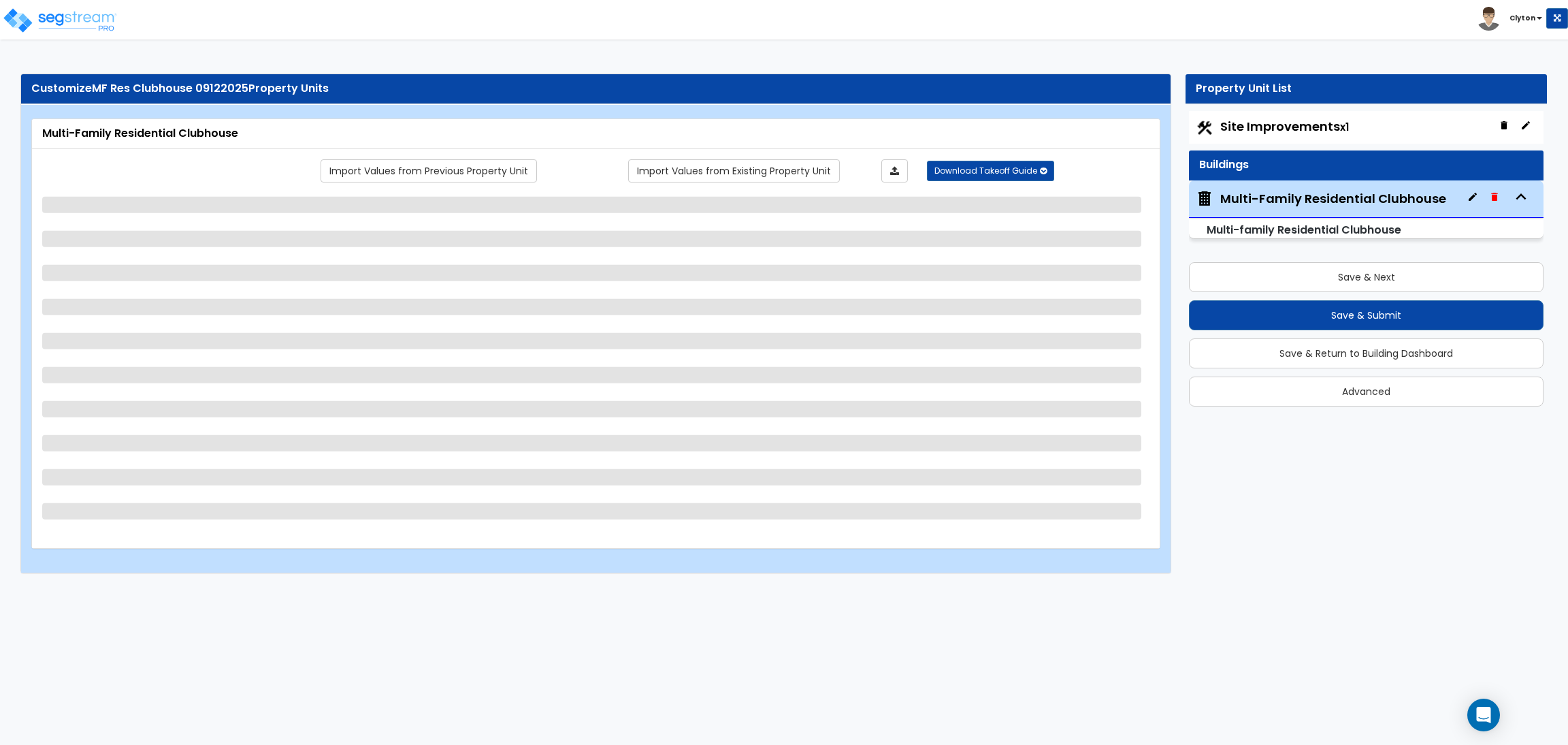
select select "1"
select select "2"
select select "6"
select select "1"
select select "3"
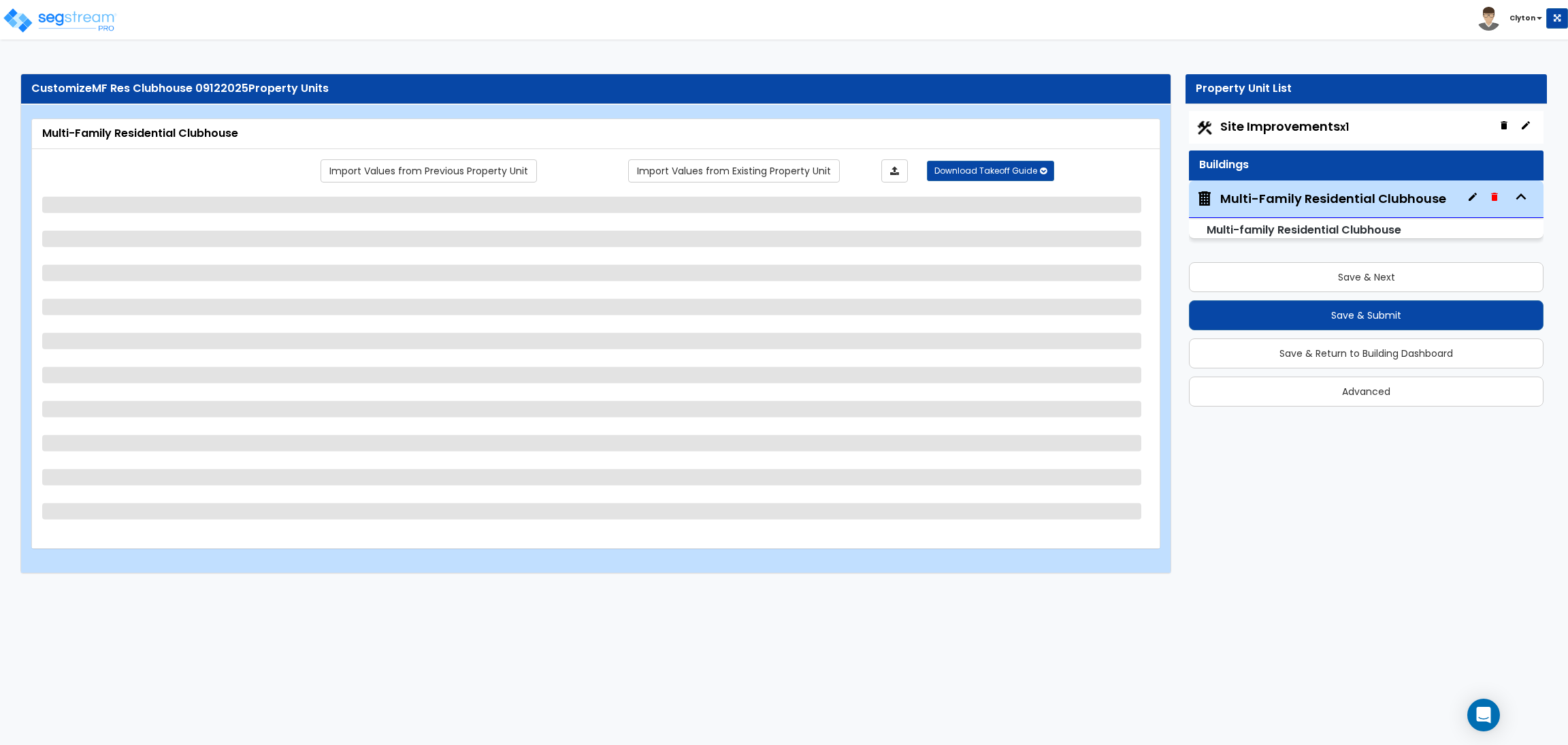
select select "2"
select select "1"
select select "2"
select select "3"
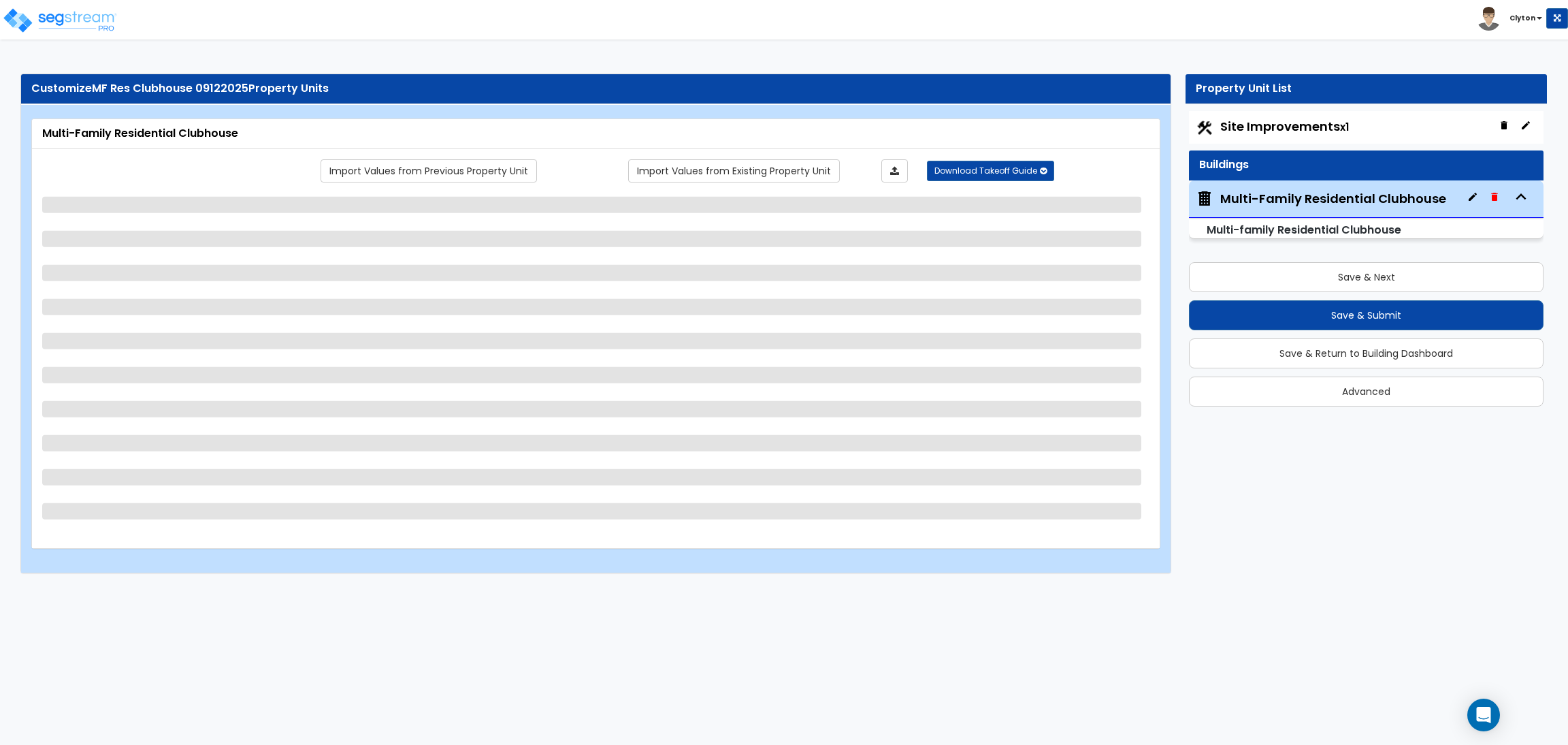
select select "1"
select select "2"
select select "3"
select select "1"
select select "2"
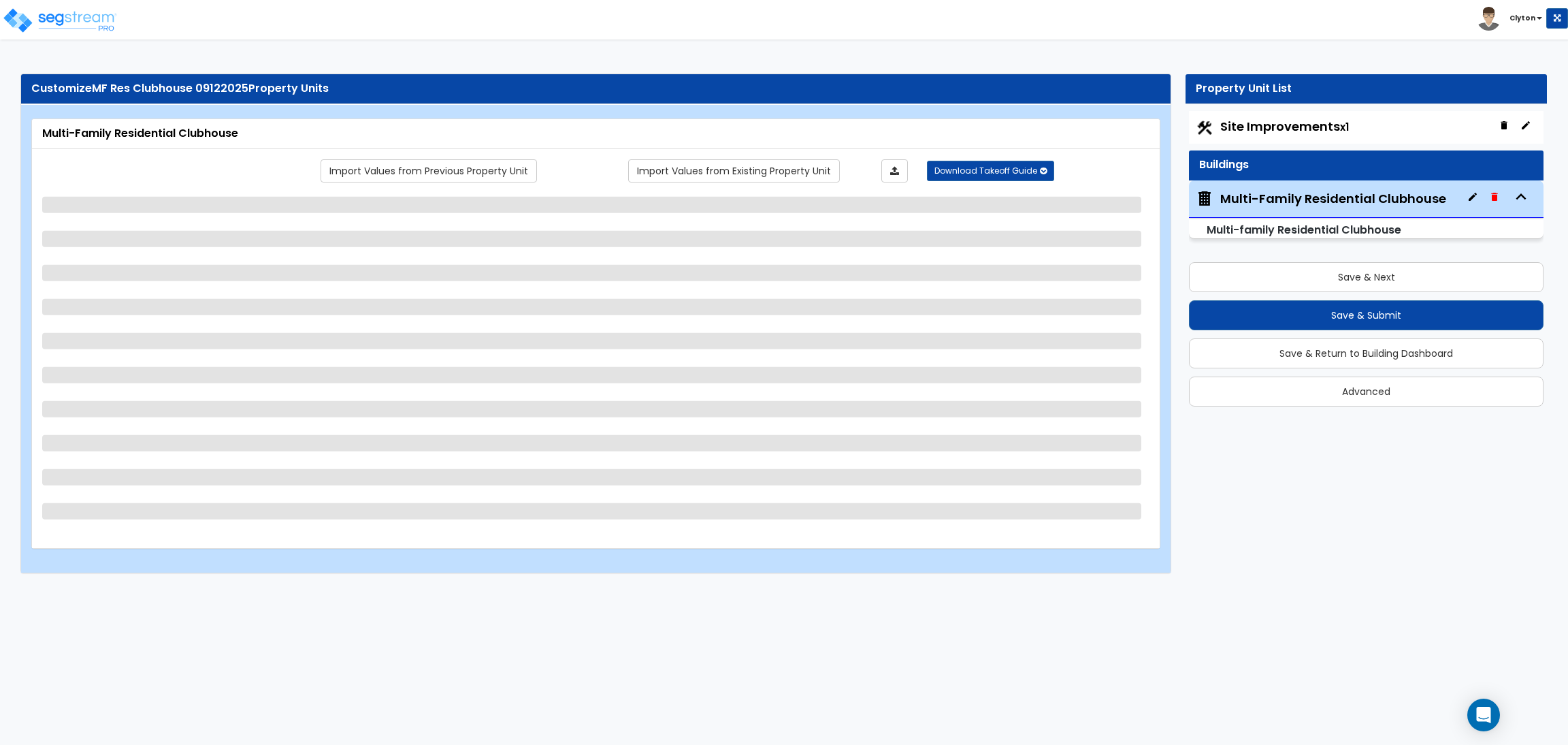
select select "4"
select select "2"
select select "1"
select select "2"
select select "1"
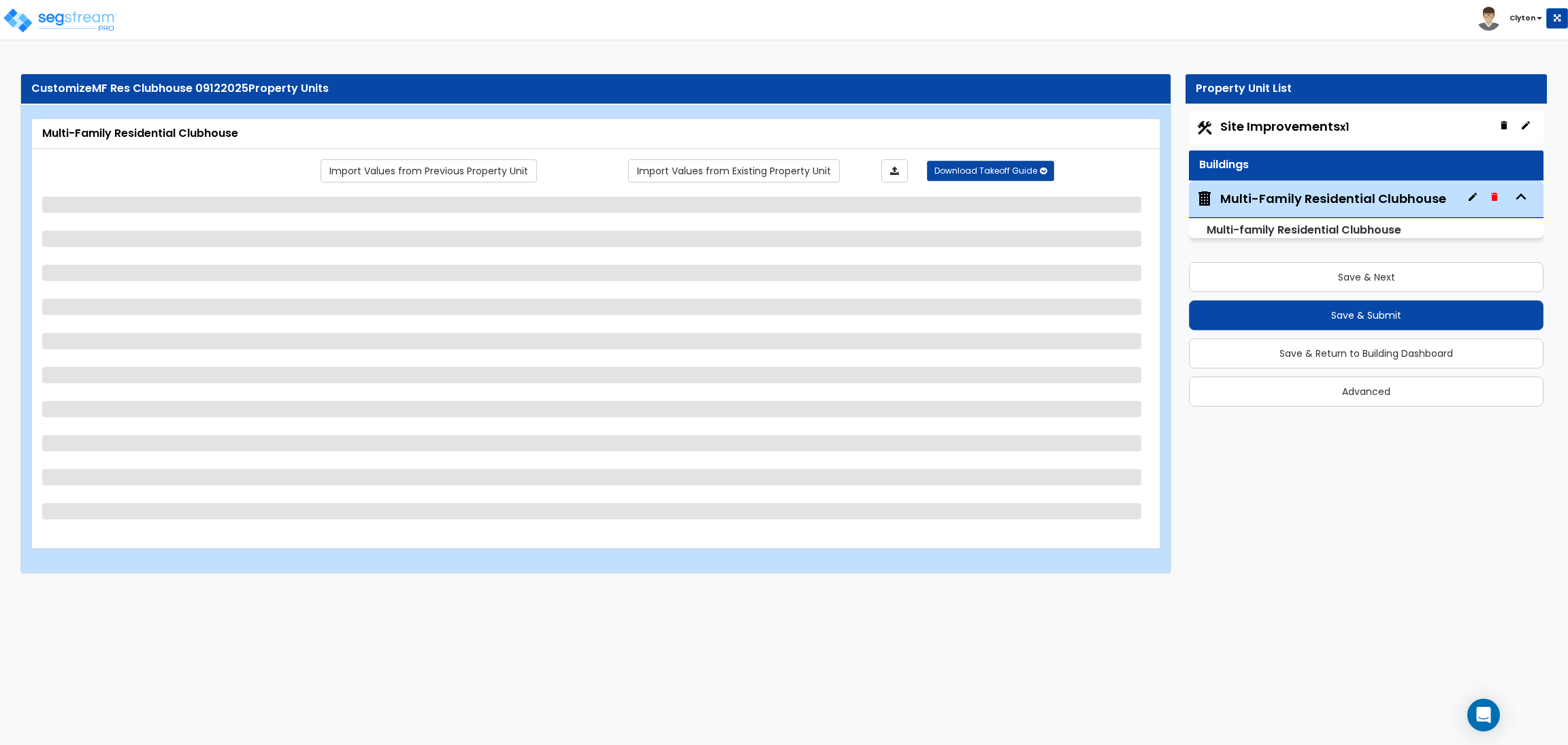
select select "2"
select select "4"
select select "1"
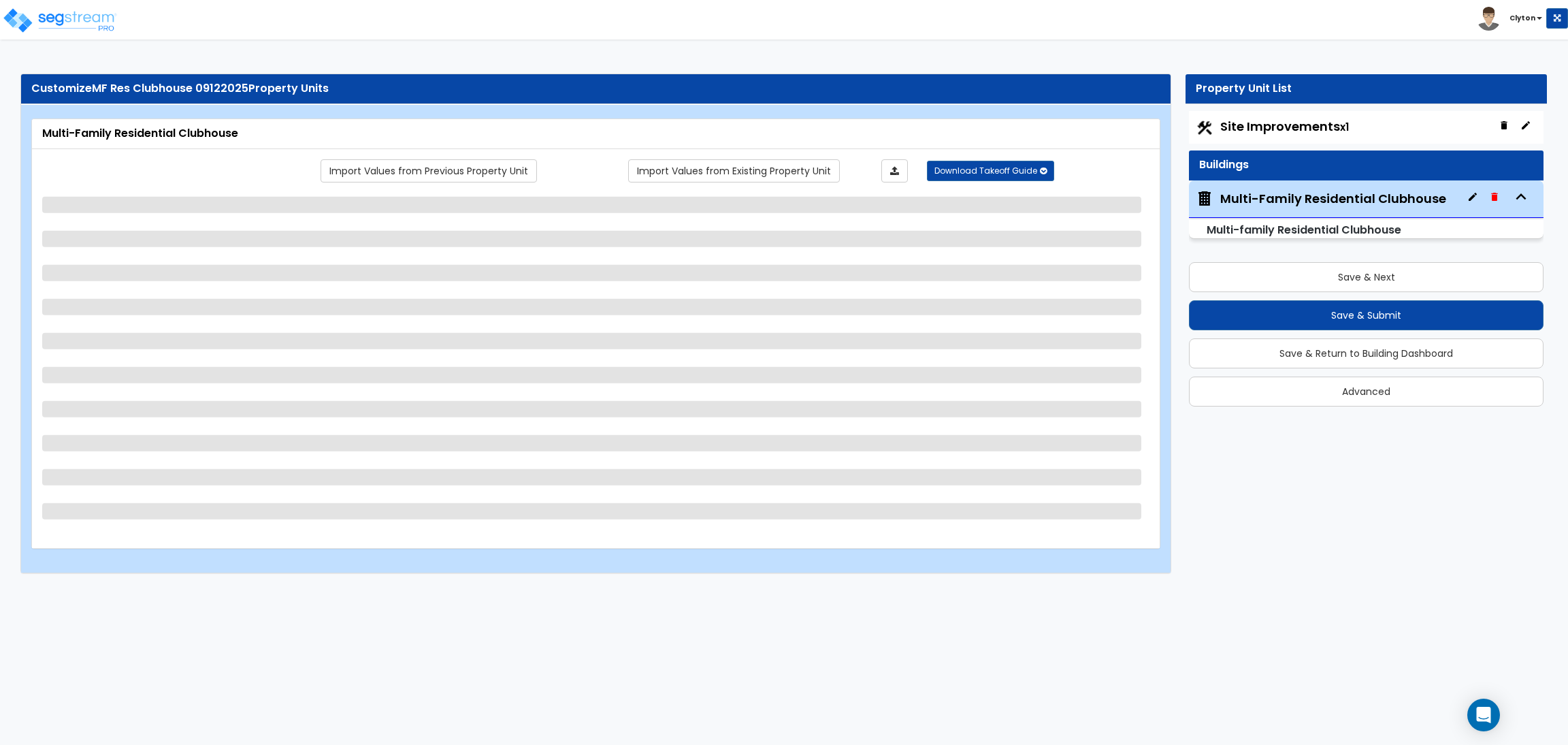
select select "2"
select select "1"
select select "3"
select select "4"
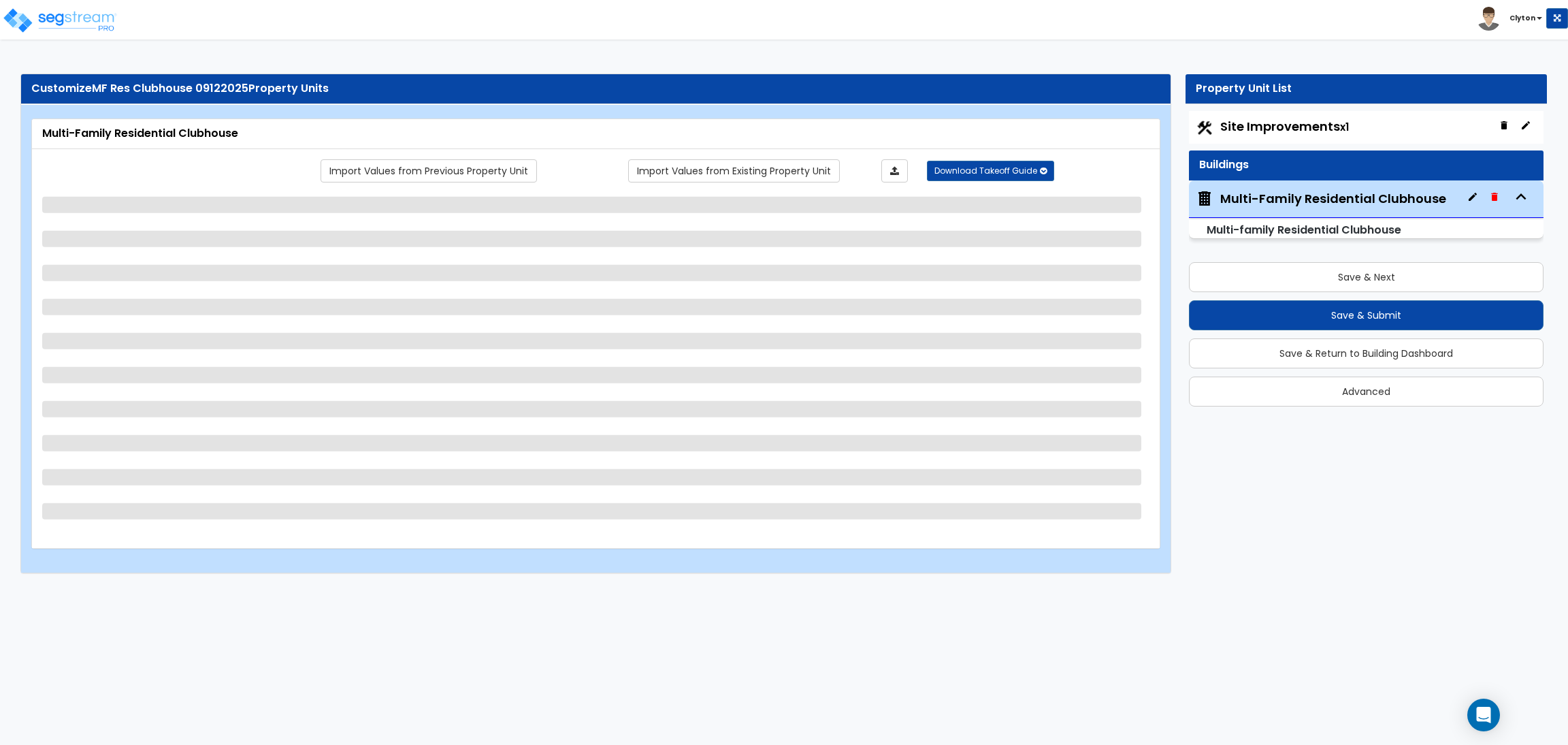
select select "2"
select select "1"
select select "2"
select select "1"
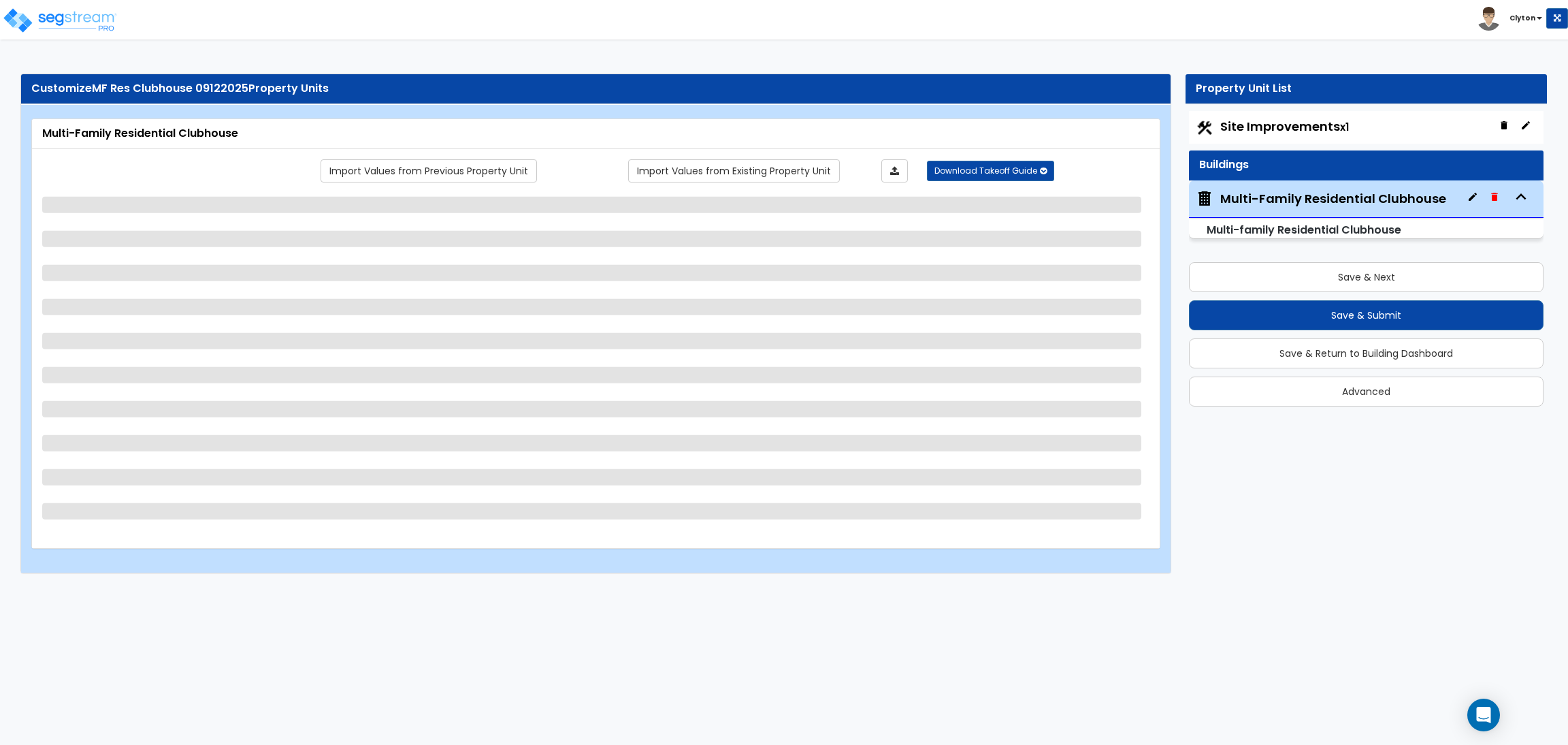
select select "3"
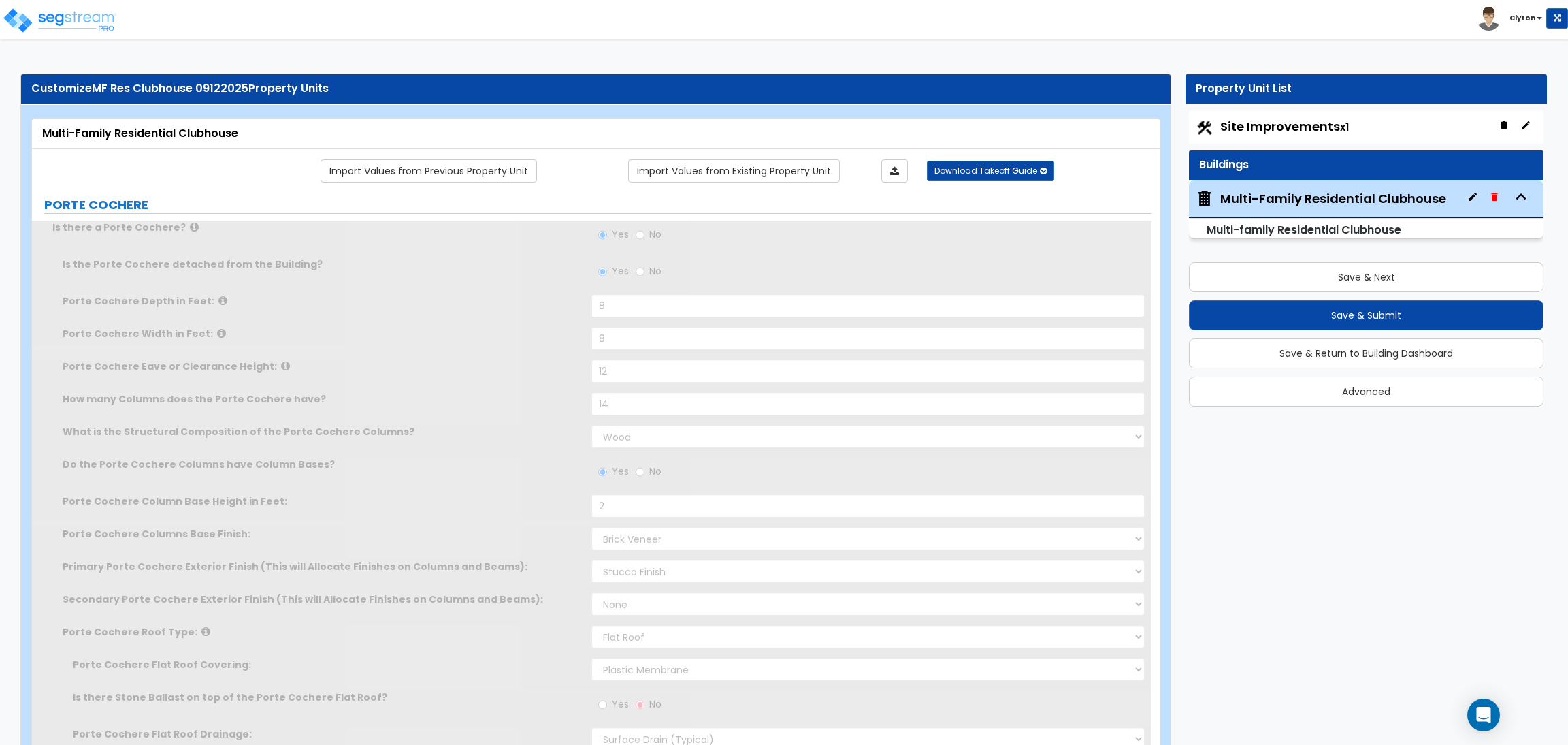
select select "1"
select select "2"
radio input "true"
type input "1"
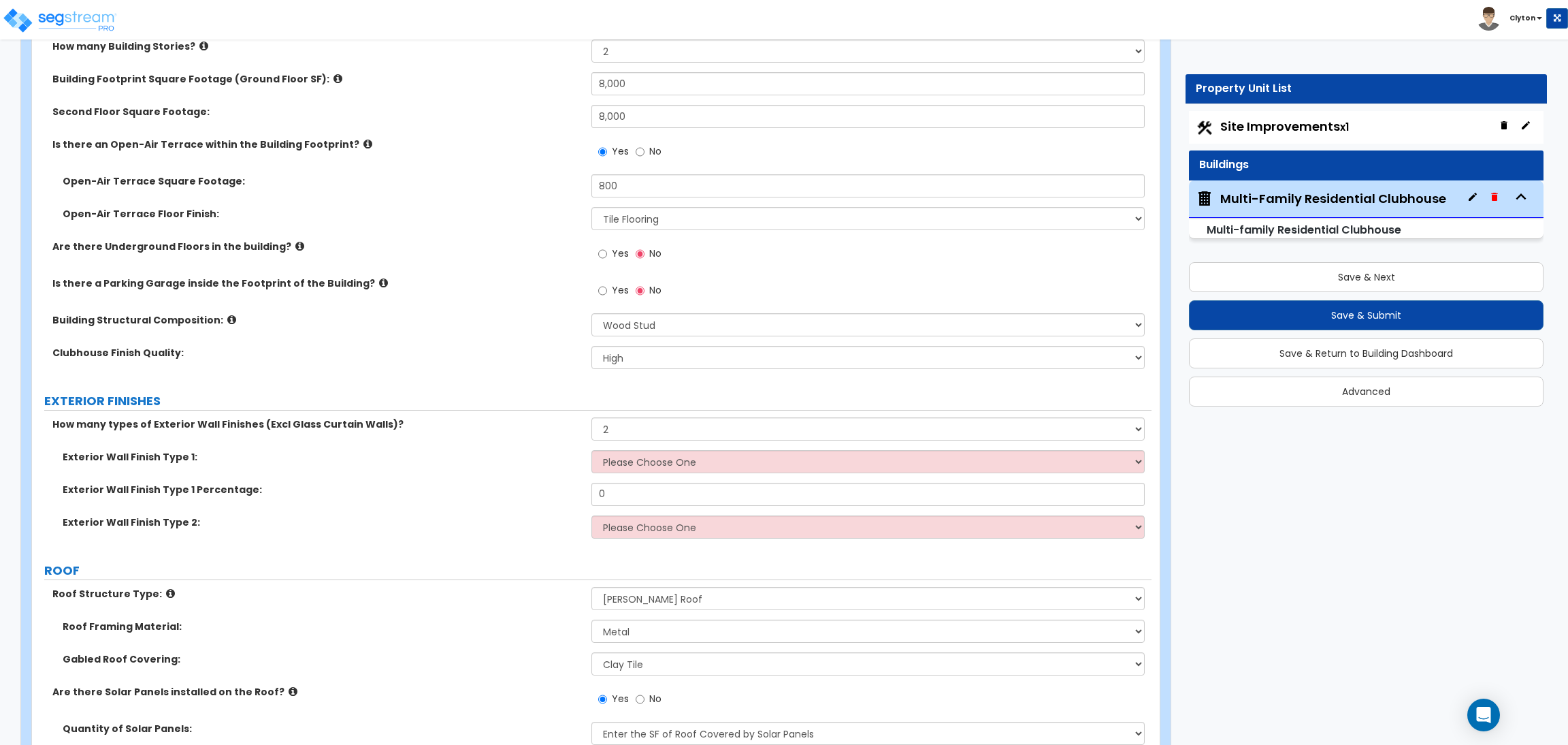
scroll to position [1122, 0]
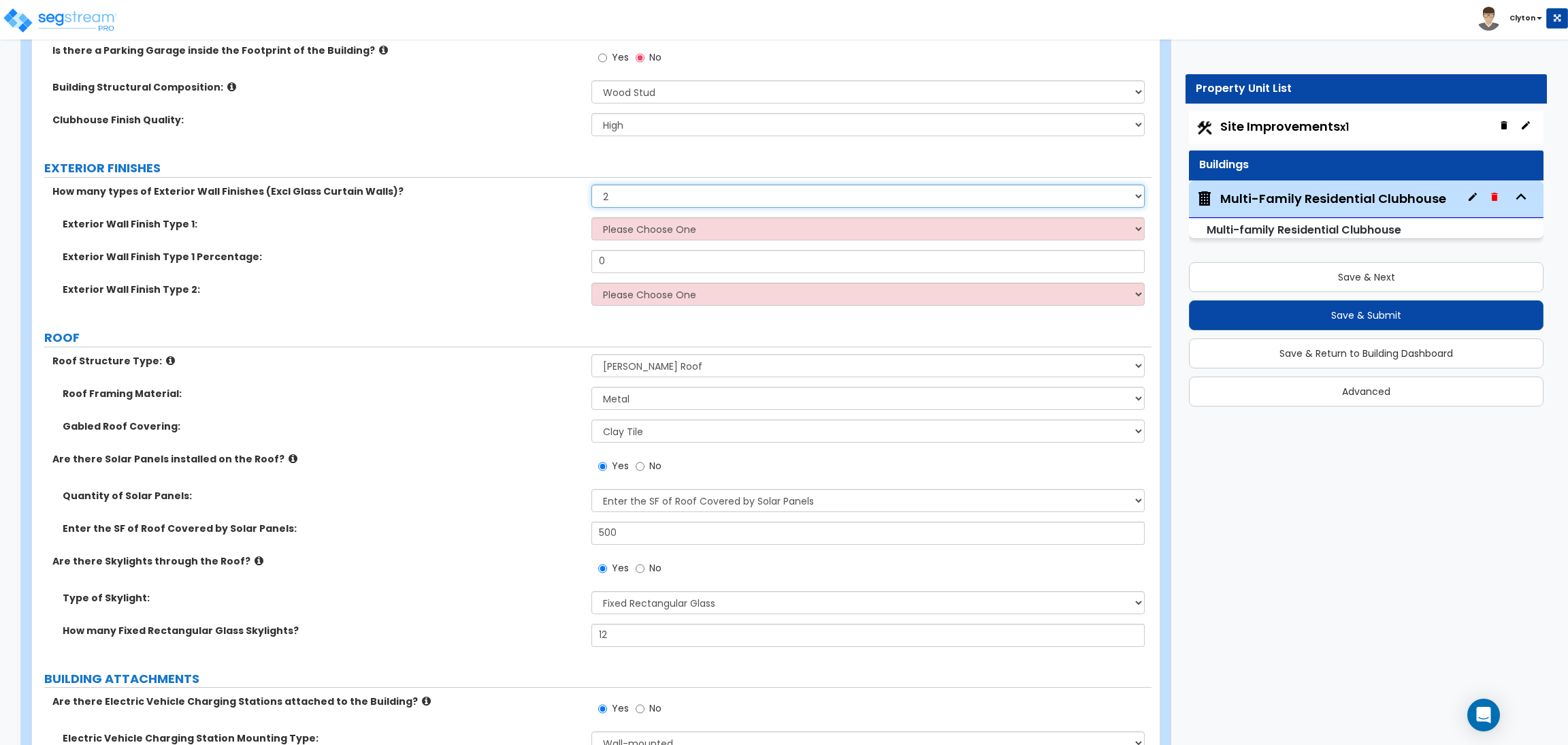
click at [635, 197] on select "None 1 2 3" at bounding box center [867, 196] width 553 height 24
select select "1"
click at [591, 184] on select "None 1 2 3" at bounding box center [867, 196] width 553 height 24
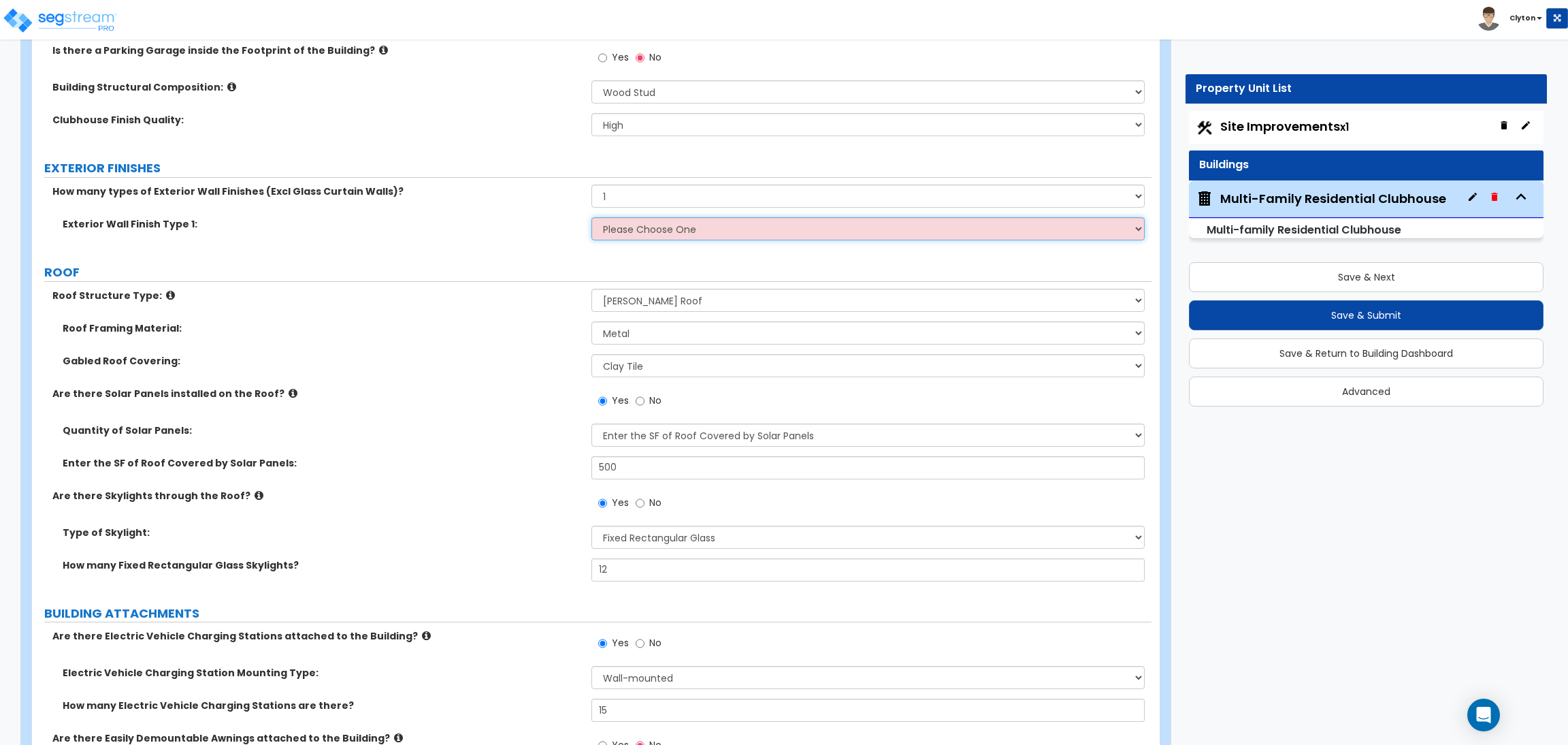
click at [618, 228] on select "Please Choose One No Finish/Shared Wall No Wall Brick Veneer Stone Veneer Wood …" at bounding box center [867, 229] width 553 height 24
select select "3"
click at [591, 218] on select "Please Choose One No Finish/Shared Wall No Wall Brick Veneer Stone Veneer Wood …" at bounding box center [867, 229] width 553 height 24
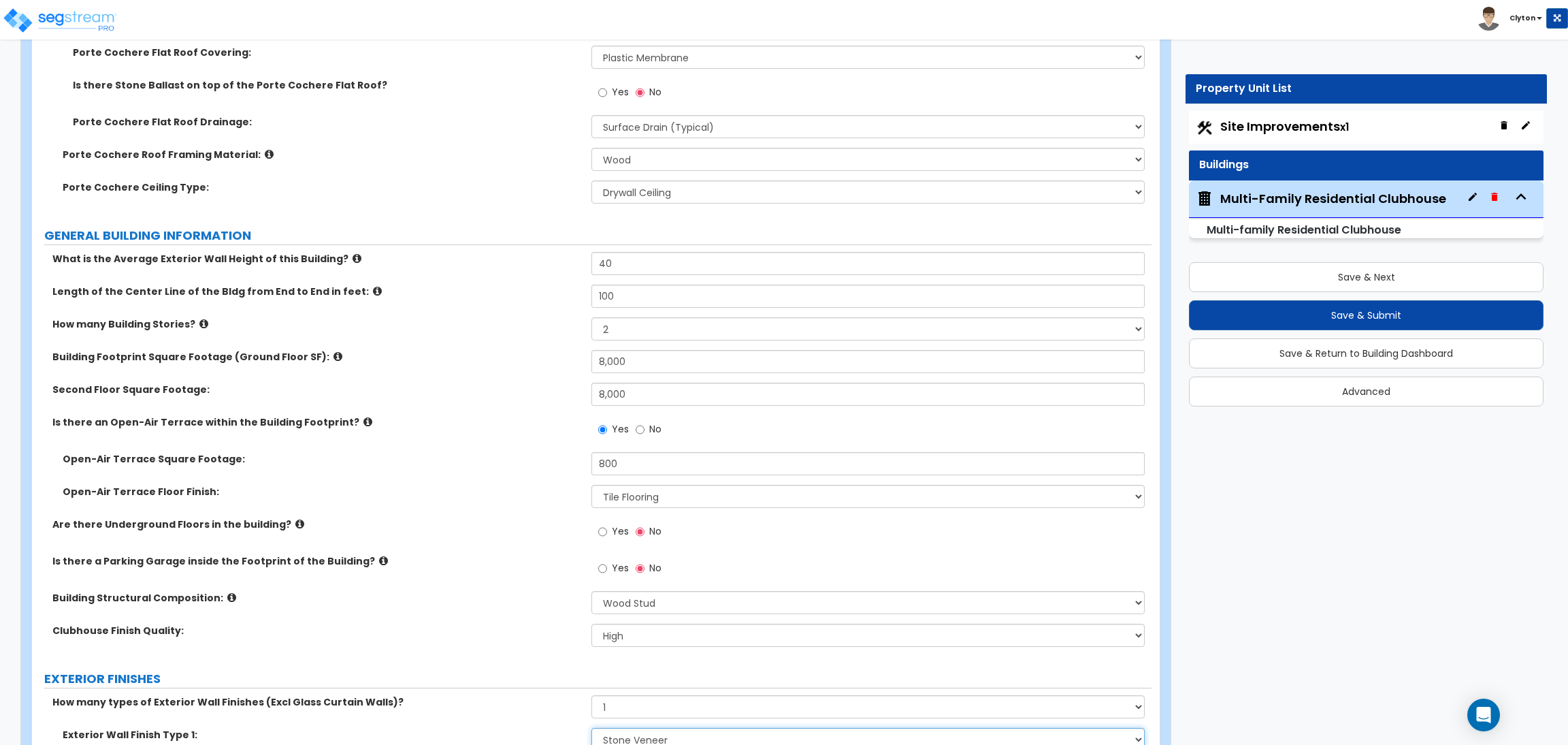
scroll to position [510, 0]
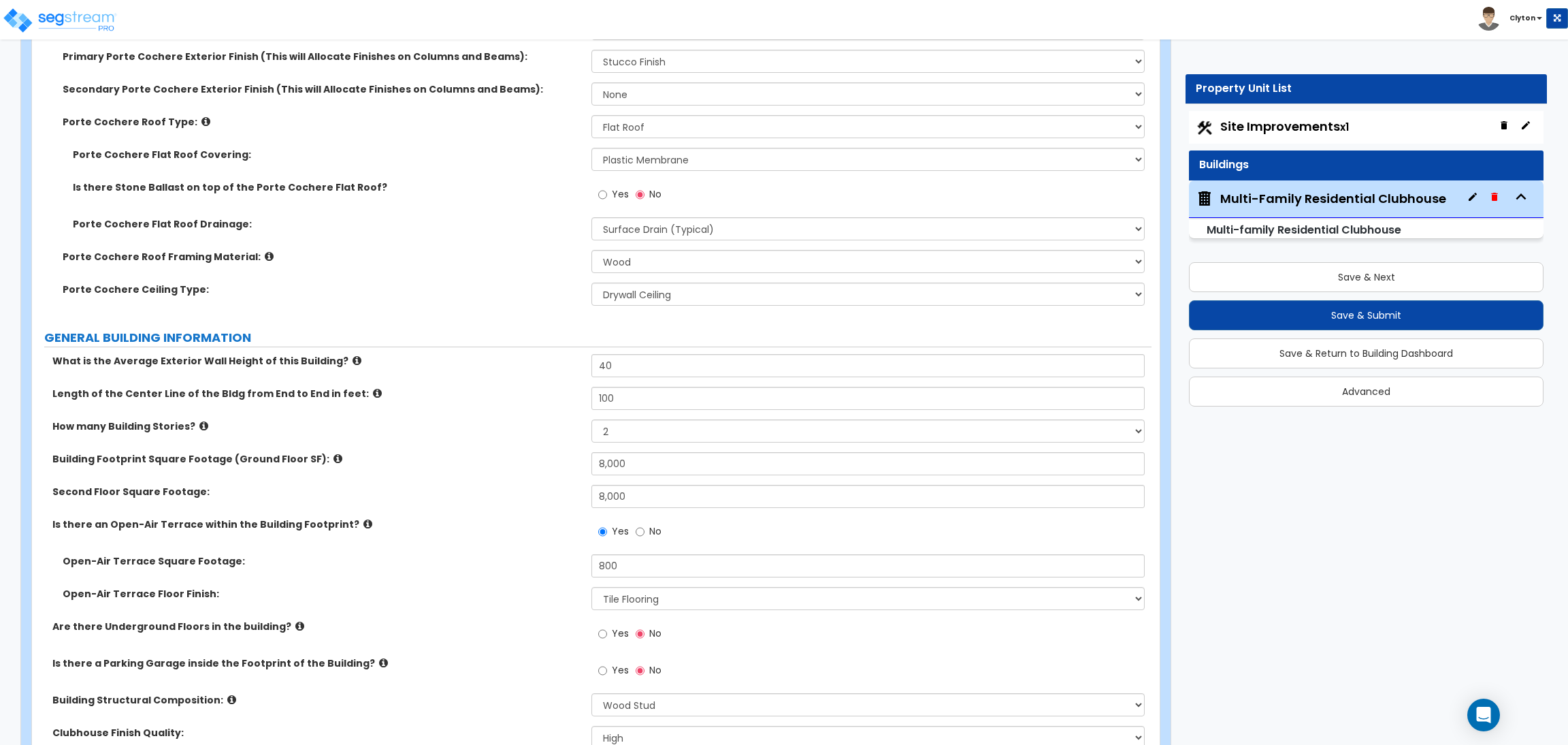
click at [506, 526] on label "Is there an Open-Air Terrace within the Building Footprint?" at bounding box center [317, 524] width 529 height 14
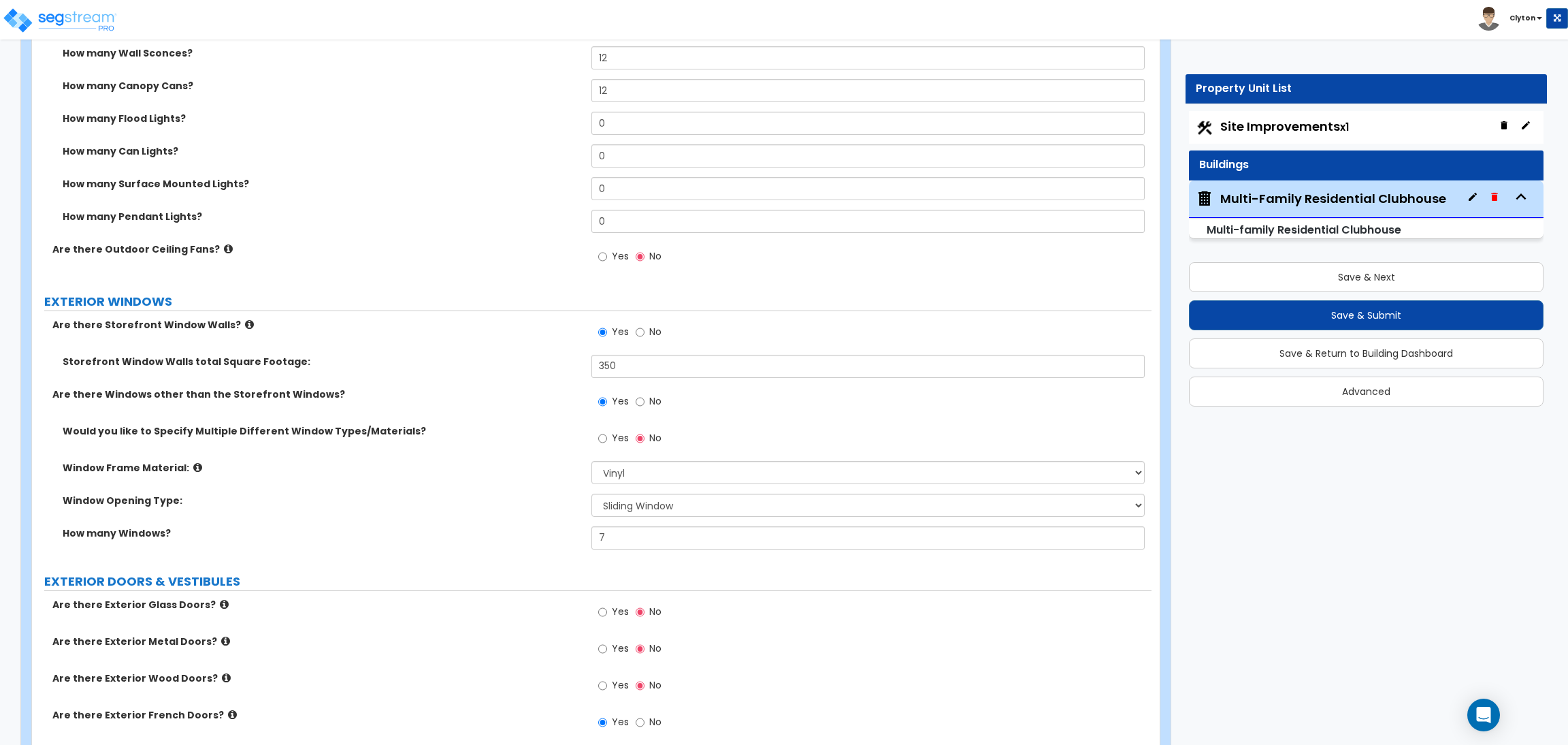
scroll to position [2011, 0]
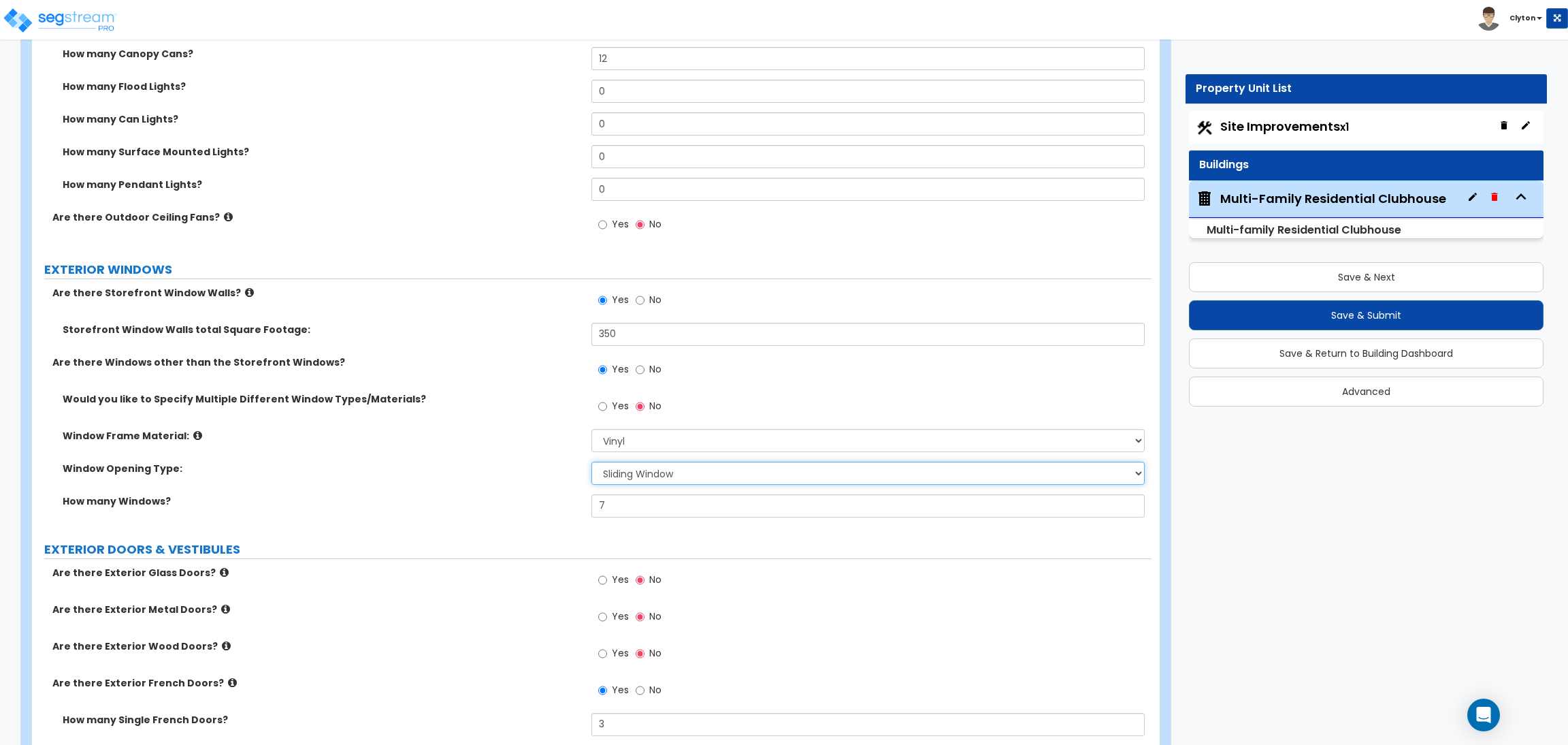
click at [636, 467] on select "Please Choose One Sliding Window Fixed/Picture Window Awning Window Swing/Casem…" at bounding box center [867, 473] width 553 height 24
click at [444, 471] on label "Window Opening Type:" at bounding box center [321, 469] width 518 height 14
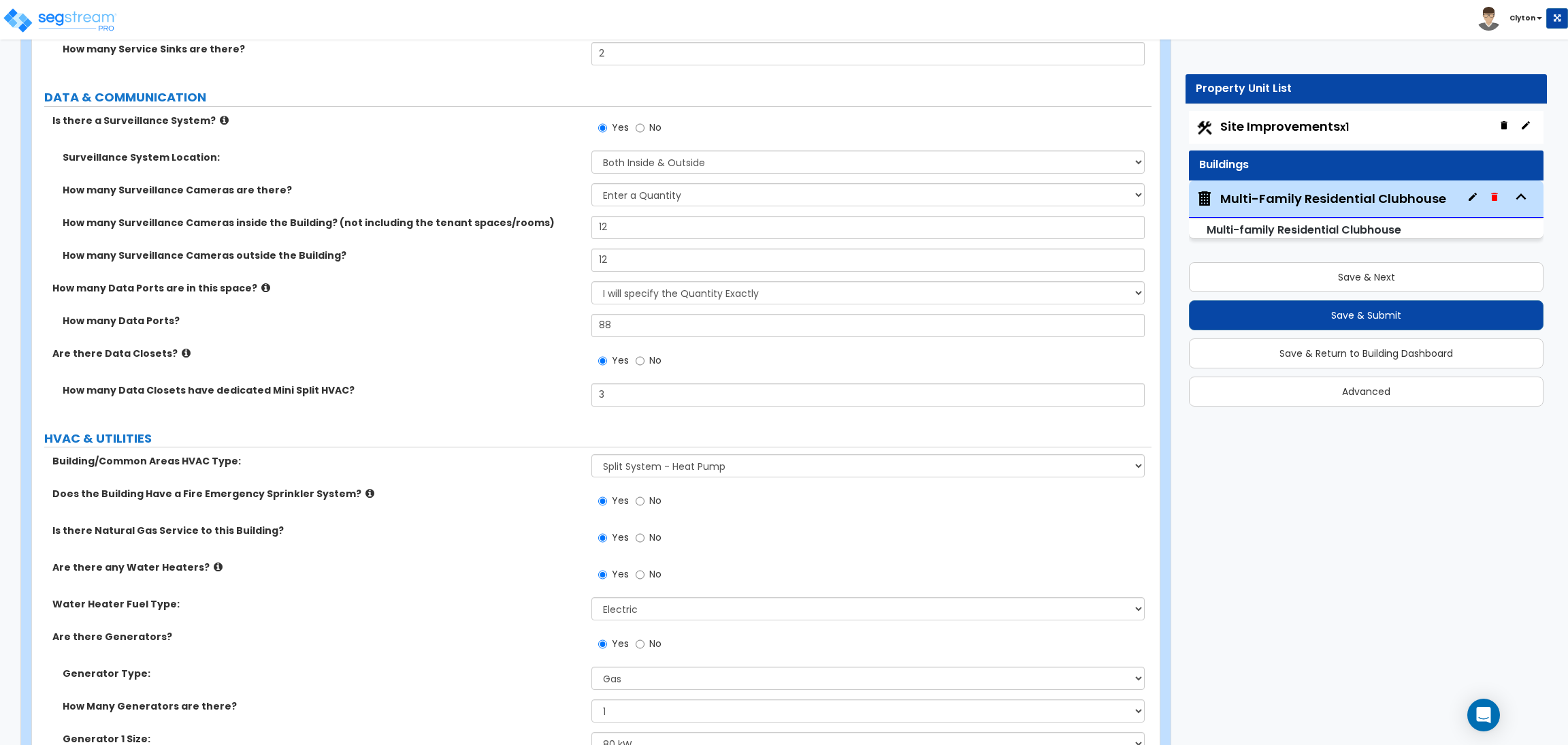
scroll to position [9802, 0]
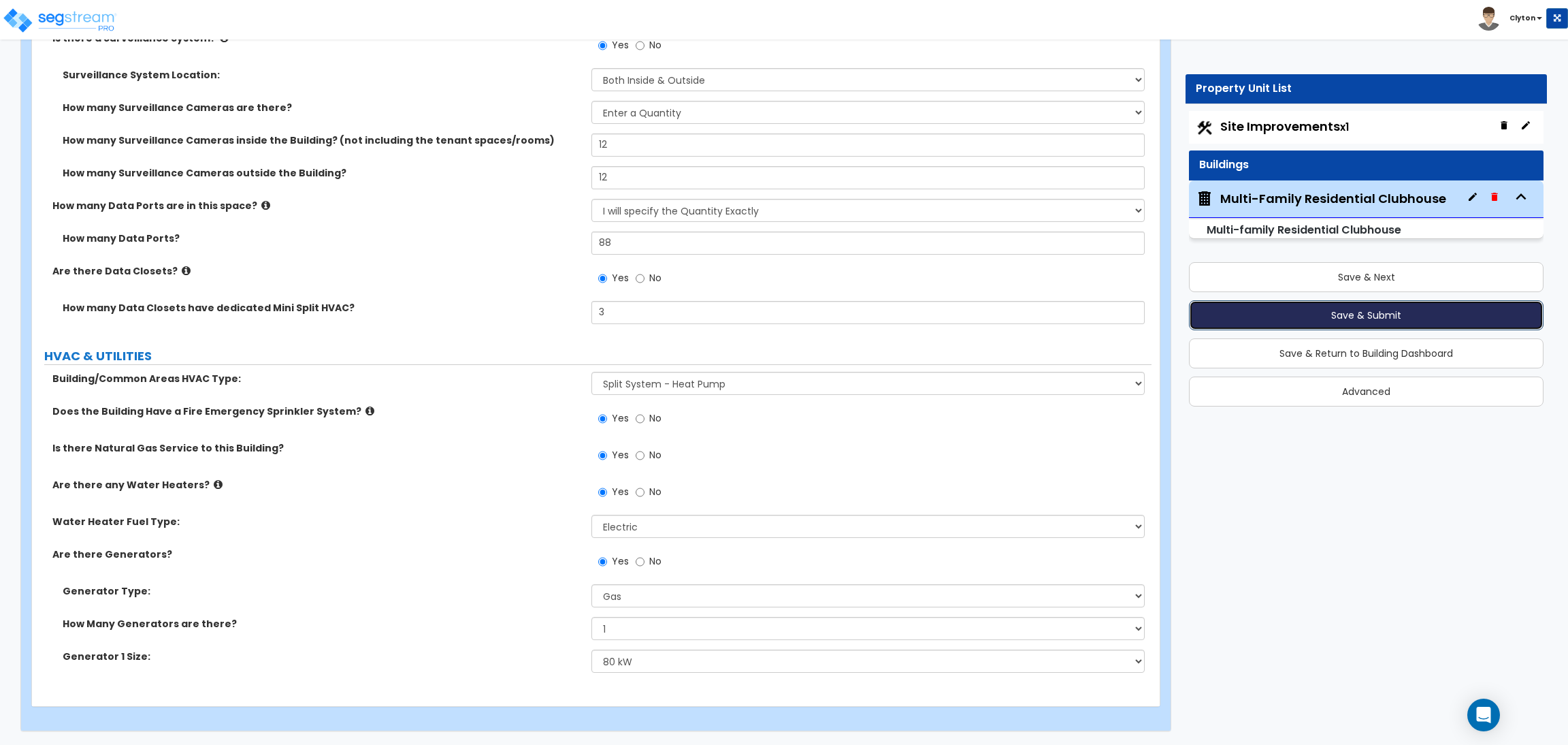
click at [1288, 326] on button "Save & Submit" at bounding box center [1366, 315] width 355 height 30
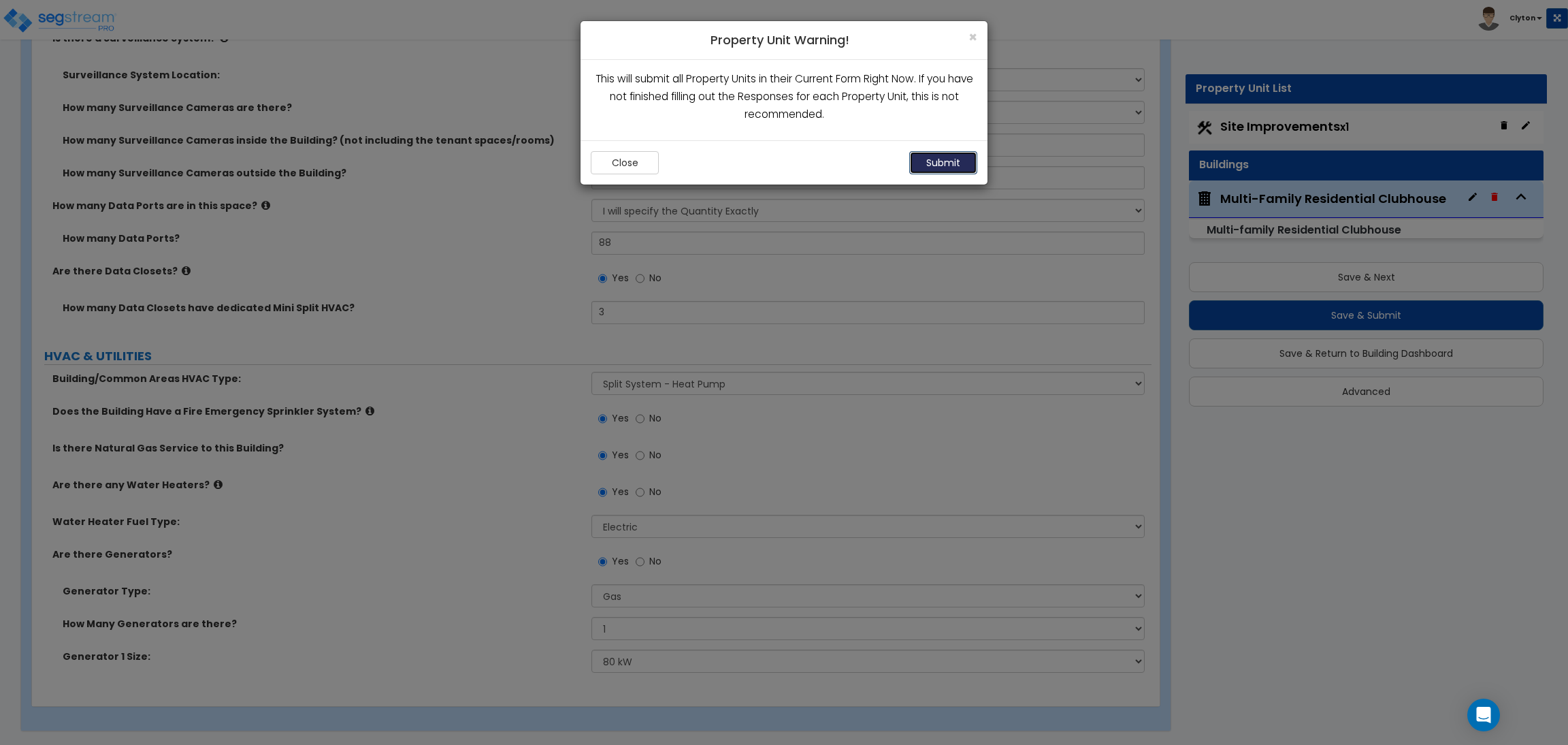
click at [933, 167] on button "Submit" at bounding box center [943, 163] width 68 height 24
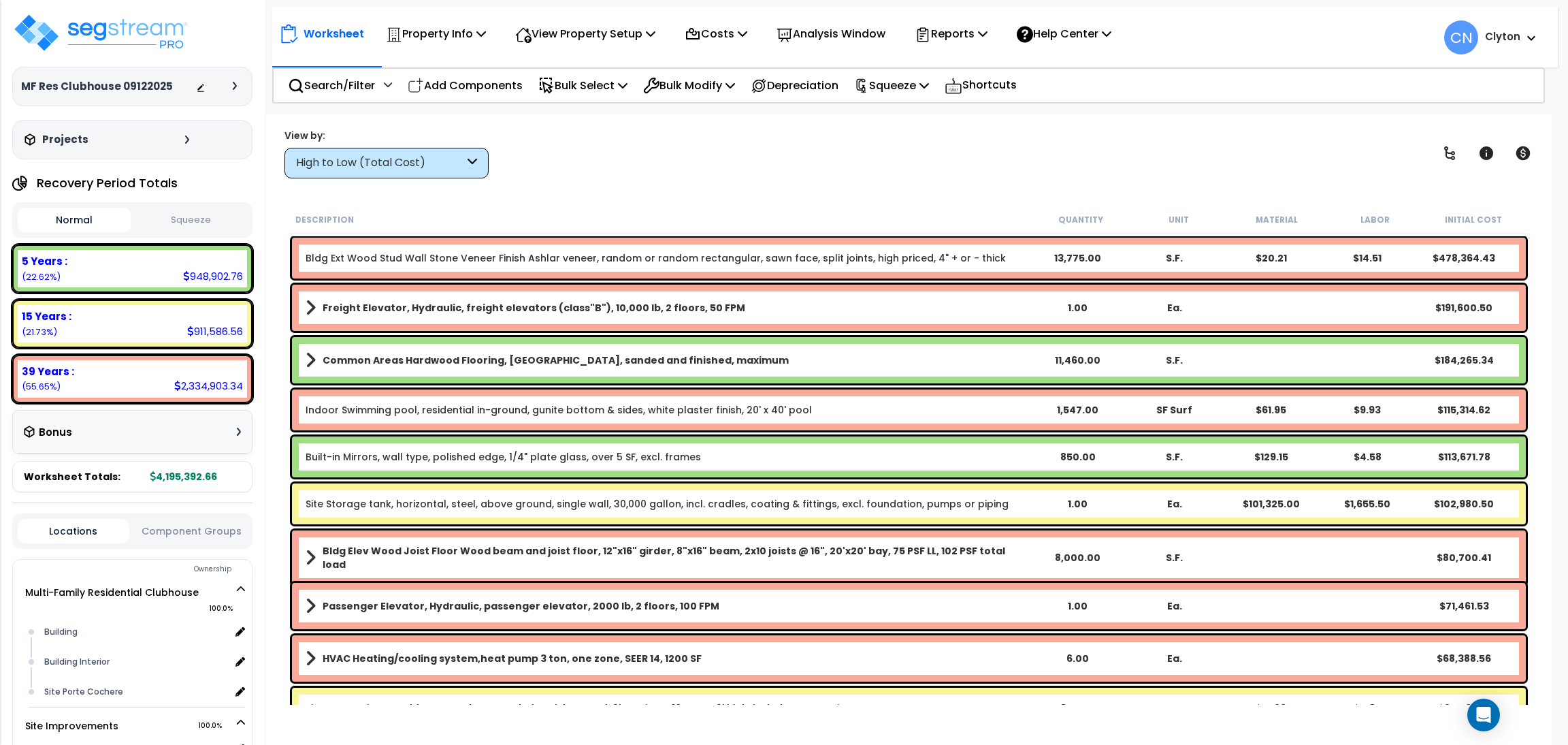
click at [361, 160] on div "High to Low (Total Cost)" at bounding box center [380, 163] width 169 height 16
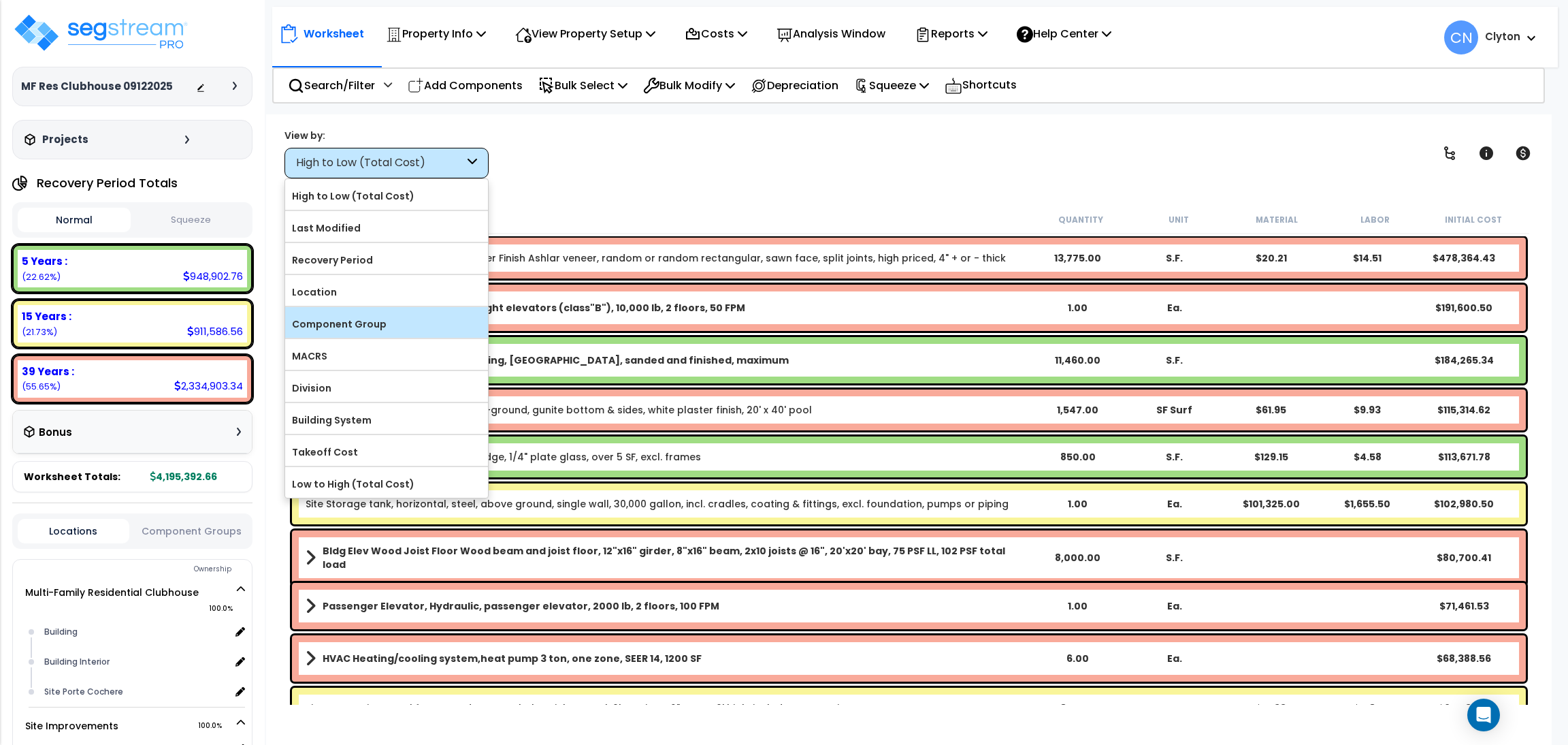
click at [372, 321] on label "Component Group" at bounding box center [386, 323] width 203 height 21
click at [0, 0] on input "Component Group" at bounding box center [0, 0] width 0 height 0
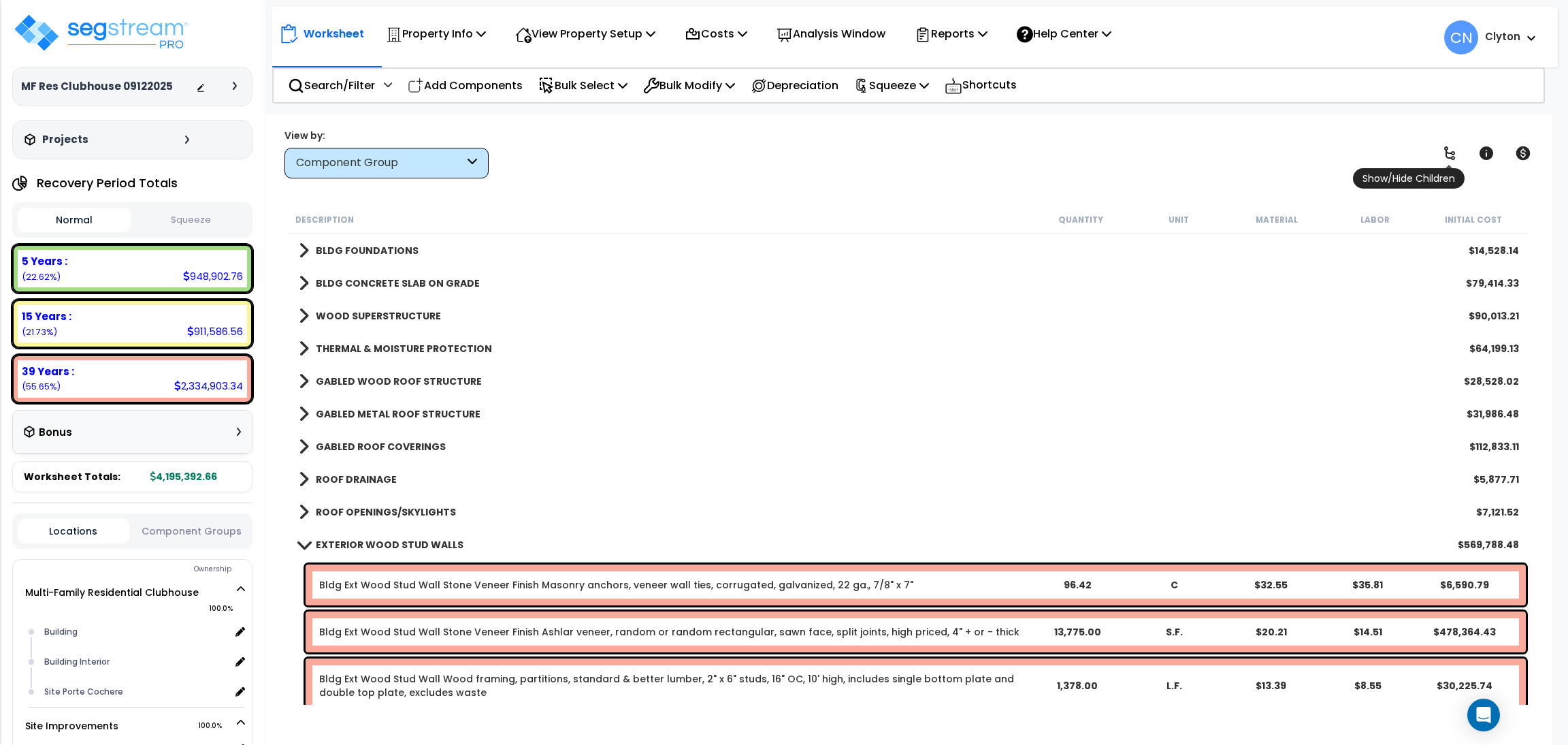
click at [1446, 155] on icon at bounding box center [1449, 153] width 11 height 14
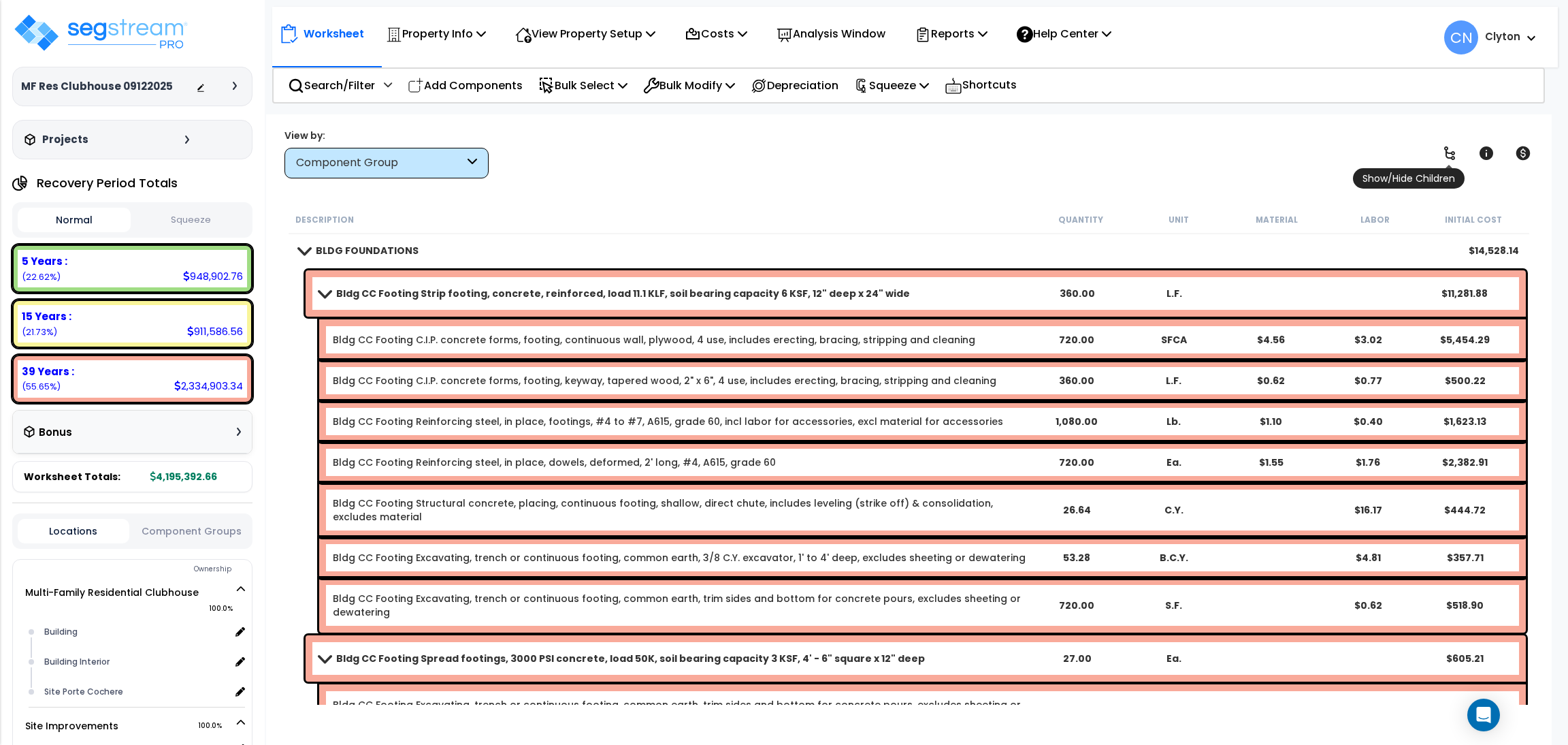
click at [1446, 155] on icon at bounding box center [1449, 153] width 11 height 14
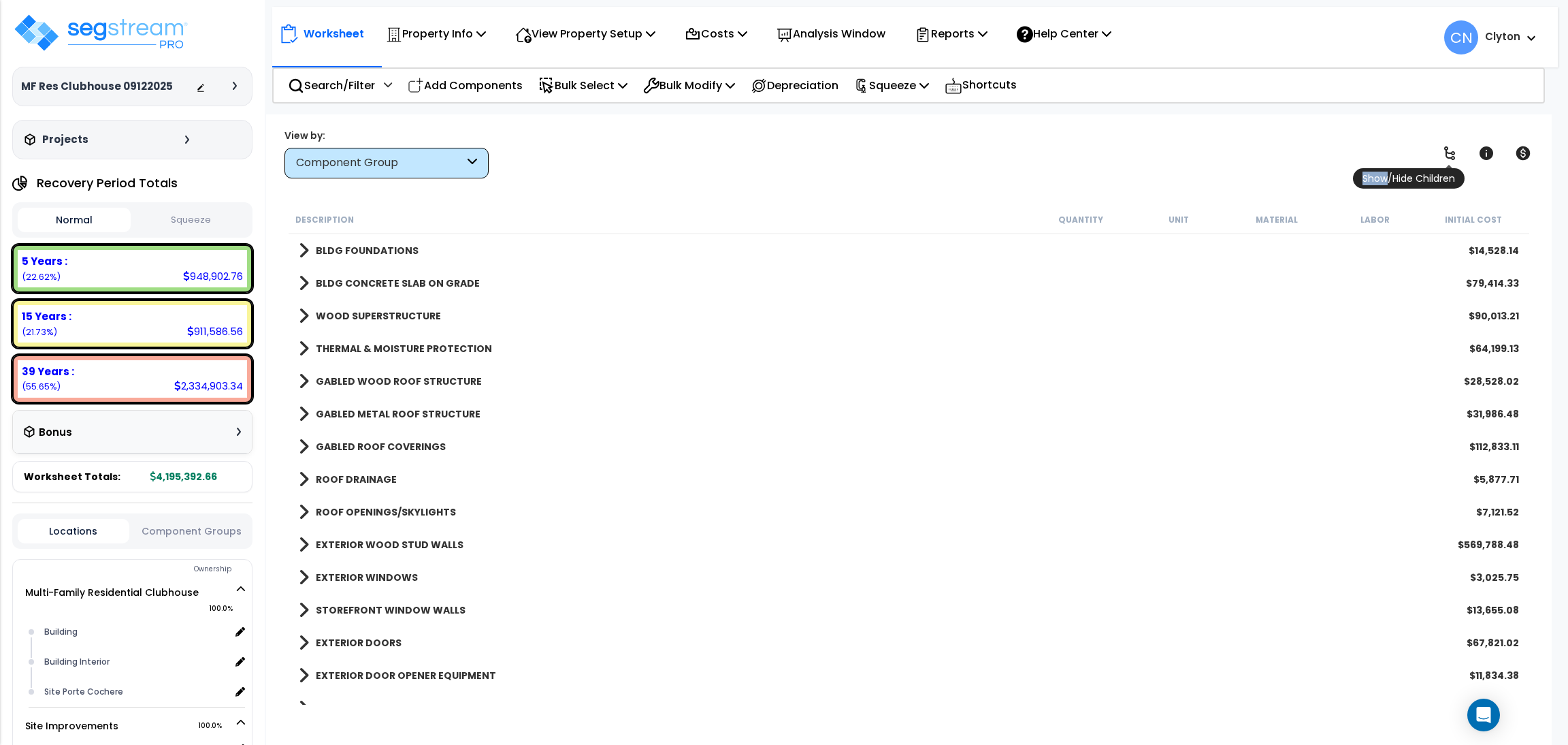
click at [1446, 155] on icon at bounding box center [1449, 153] width 11 height 14
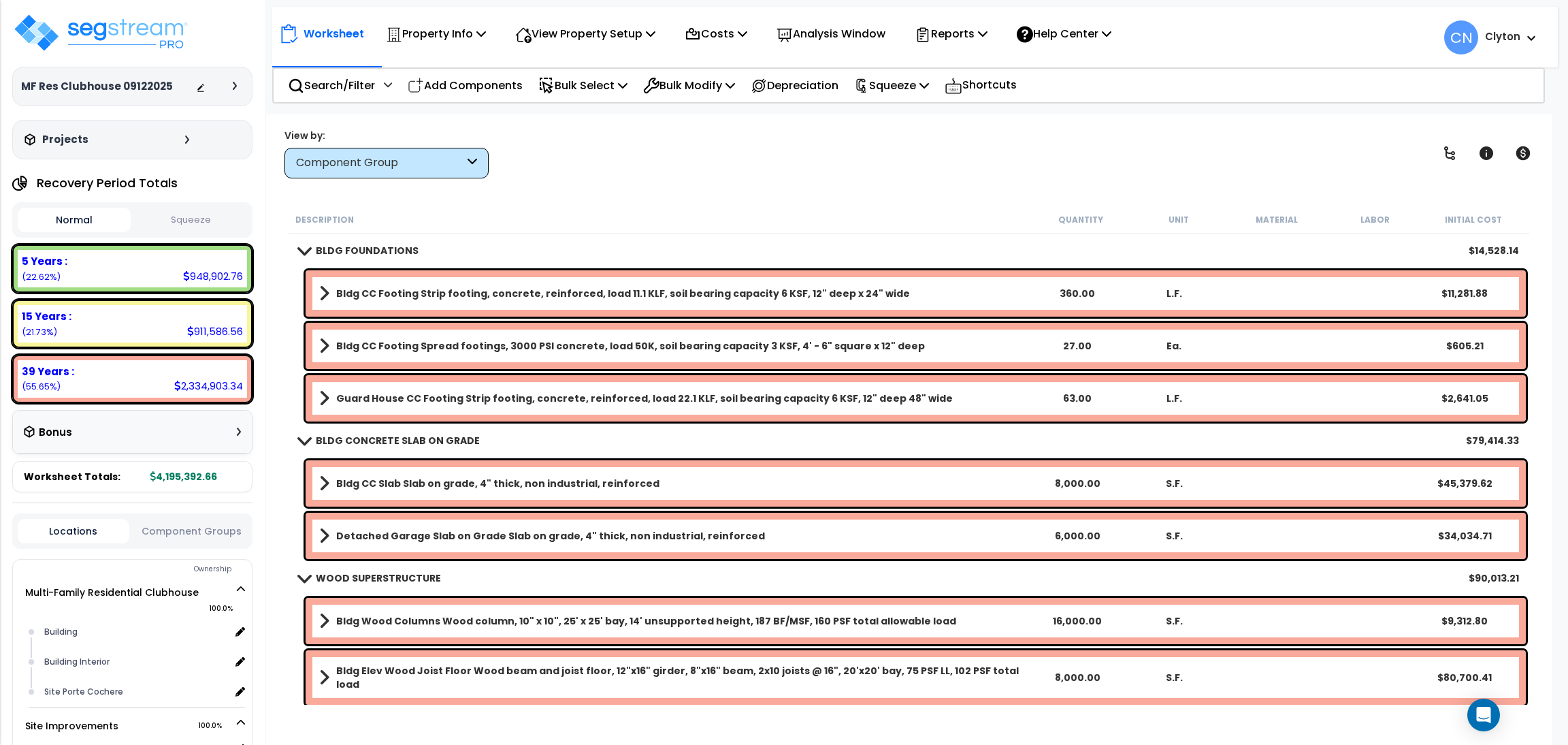
click at [810, 186] on div "Worksheet Property Info Property Setup Add Property Unit Template property Clon…" at bounding box center [909, 487] width 1286 height 745
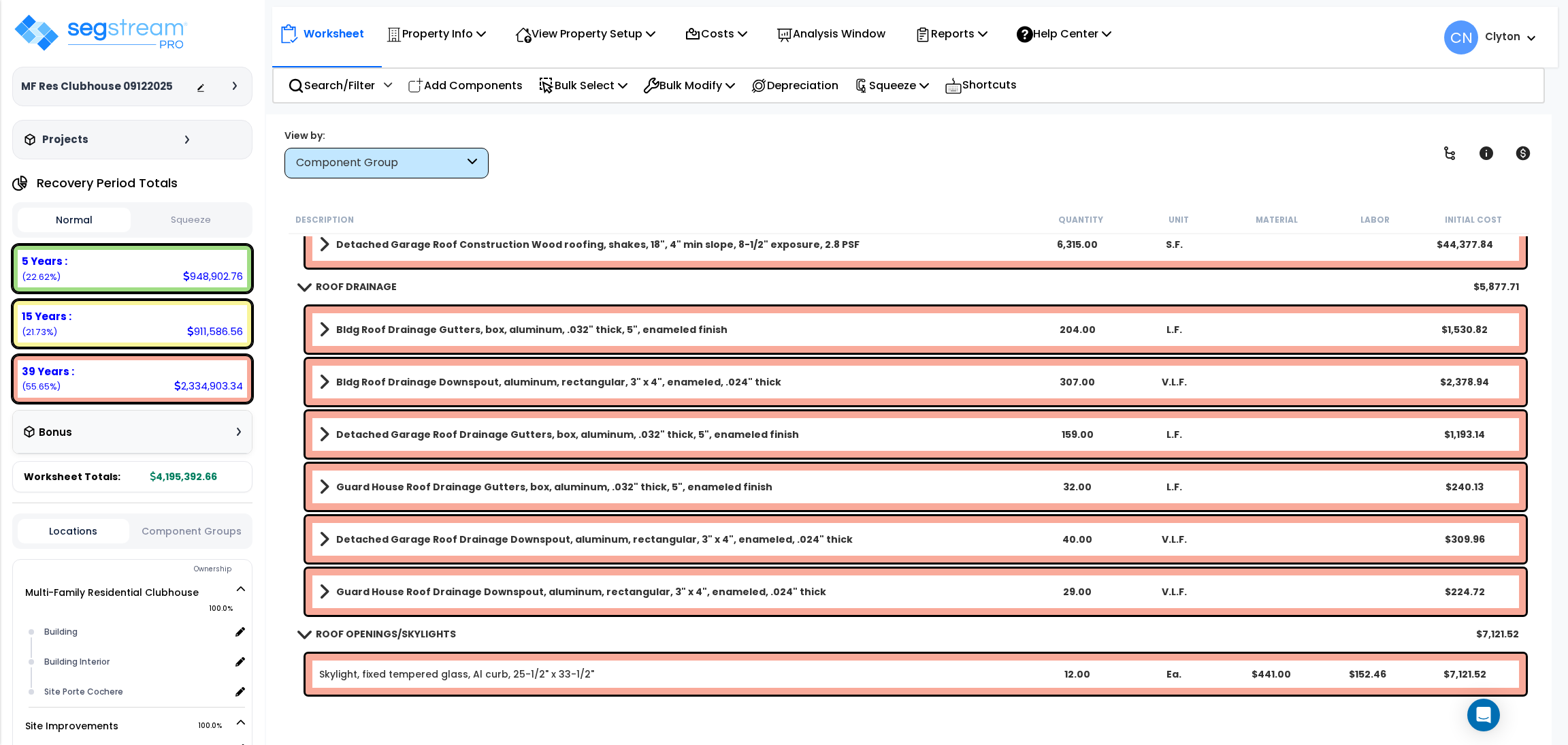
scroll to position [1532, 0]
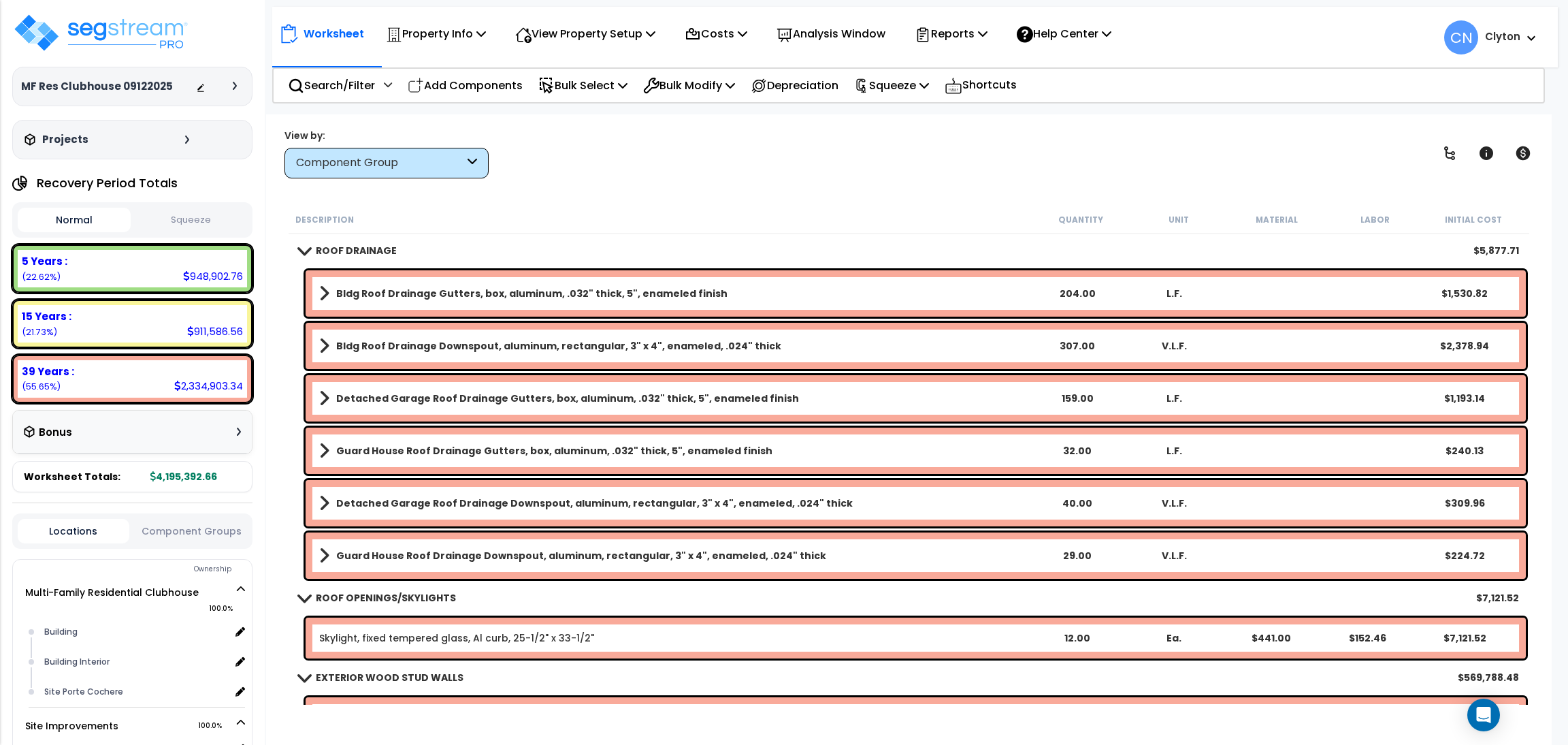
click at [1166, 161] on div "View by: Component Group High to Low (Total Cost)" at bounding box center [908, 153] width 1258 height 50
click at [1021, 164] on div "View by: Component Group High to Low (Total Cost)" at bounding box center [908, 153] width 1258 height 50
click at [928, 163] on div "View by: Component Group High to Low (Total Cost)" at bounding box center [908, 153] width 1258 height 50
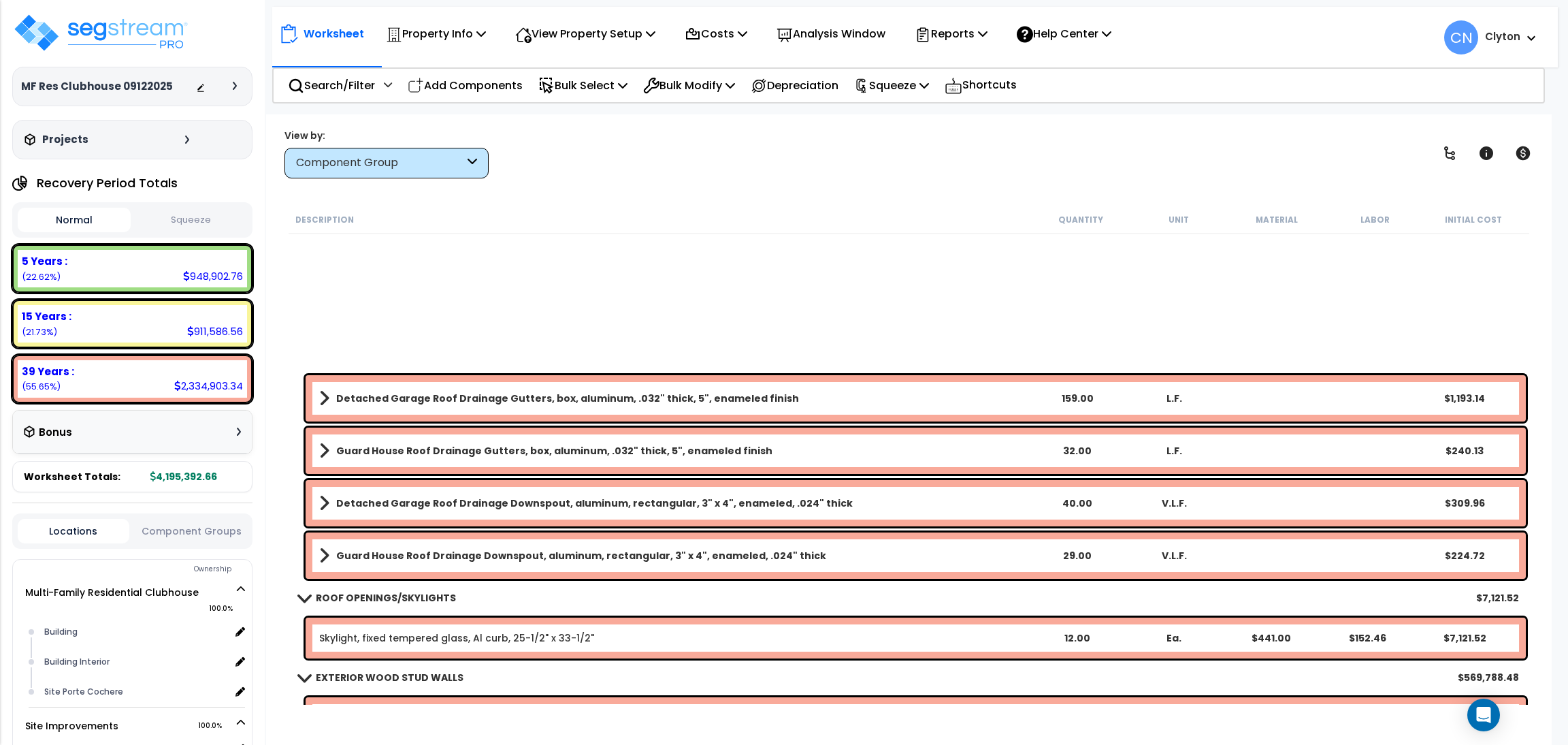
scroll to position [1939, 0]
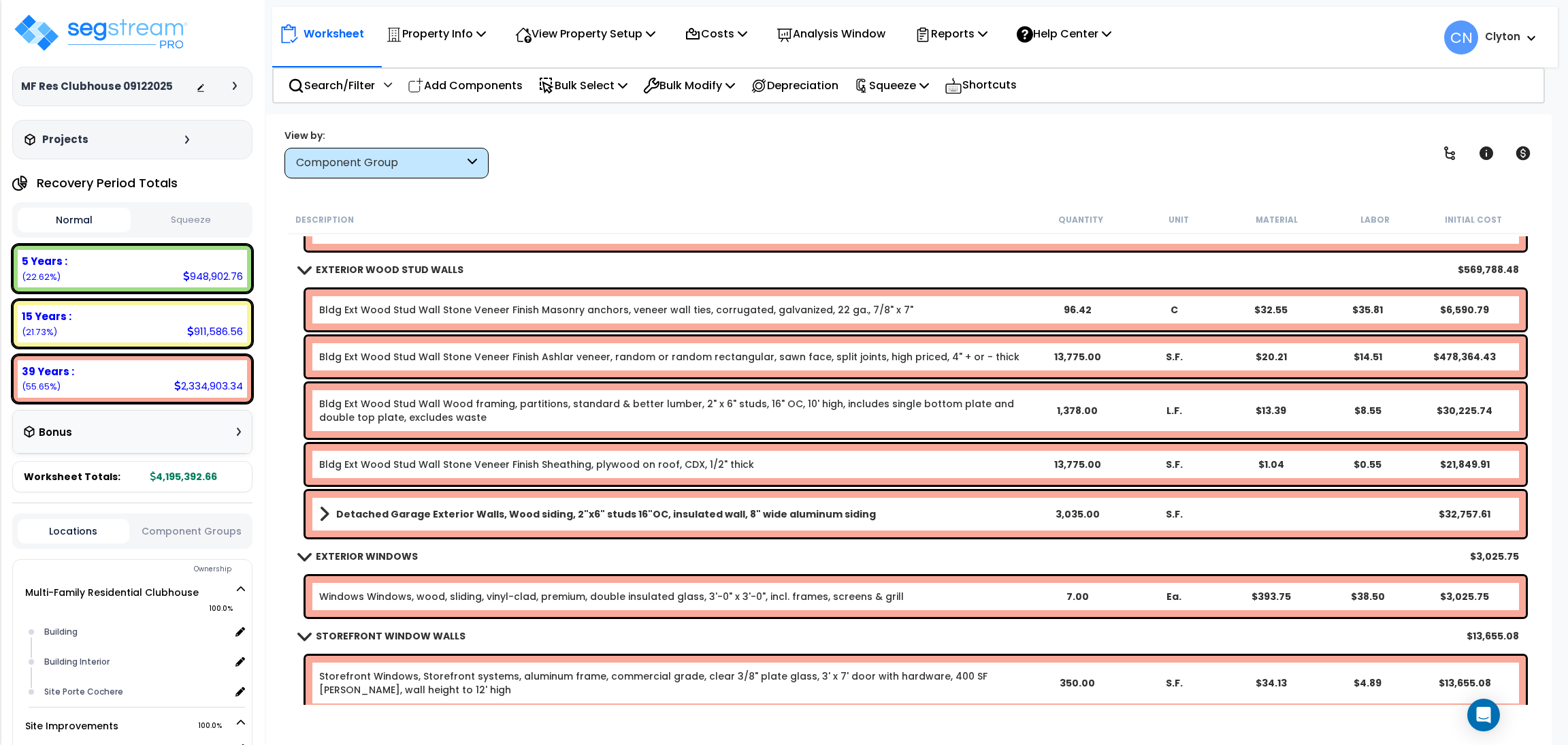
click at [1077, 173] on div "View by: Component Group High to Low (Total Cost)" at bounding box center [908, 153] width 1258 height 50
click at [1147, 162] on div "View by: Component Group High to Low (Total Cost)" at bounding box center [908, 153] width 1258 height 50
click at [1157, 147] on div "View by: Component Group High to Low (Total Cost)" at bounding box center [908, 153] width 1258 height 50
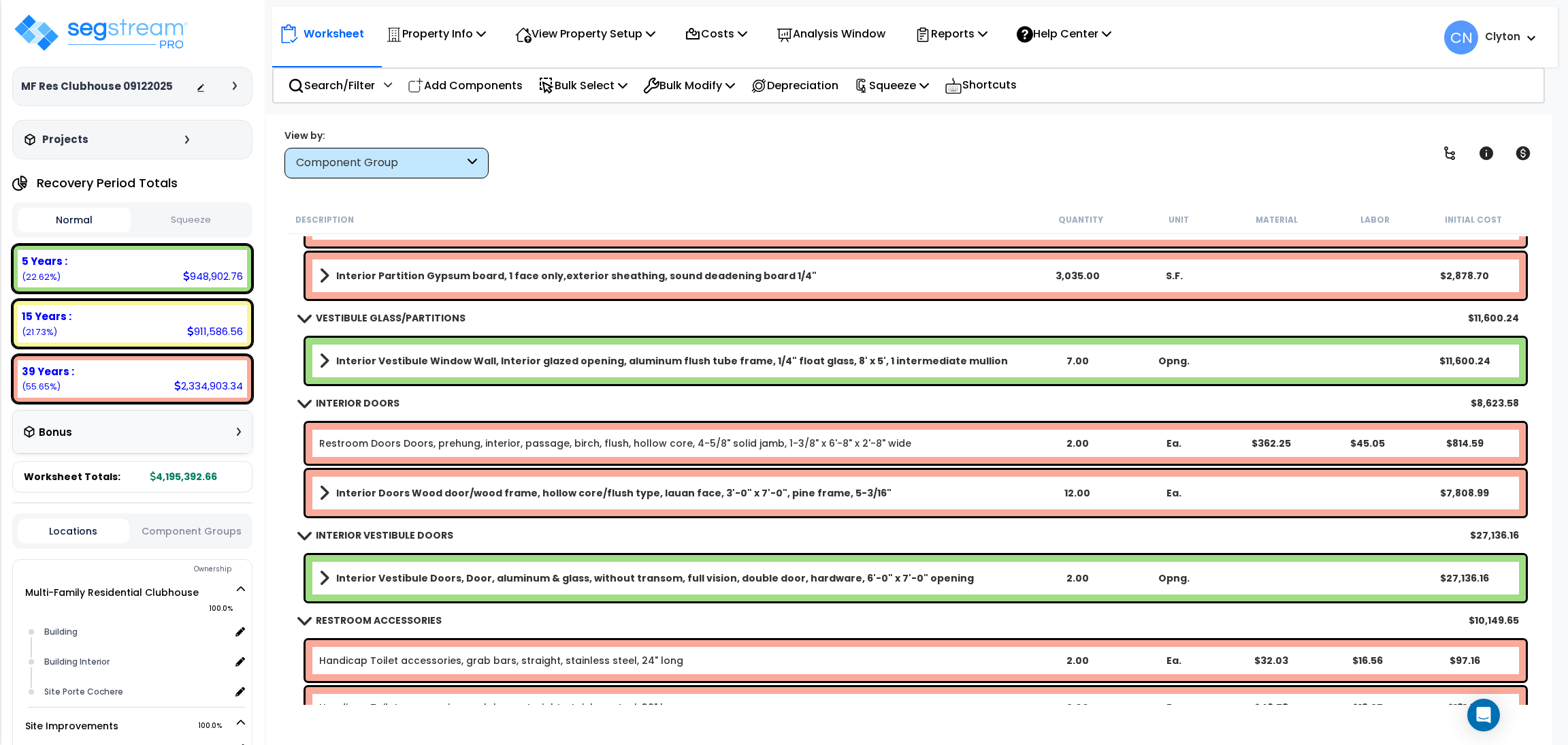
scroll to position [3165, 0]
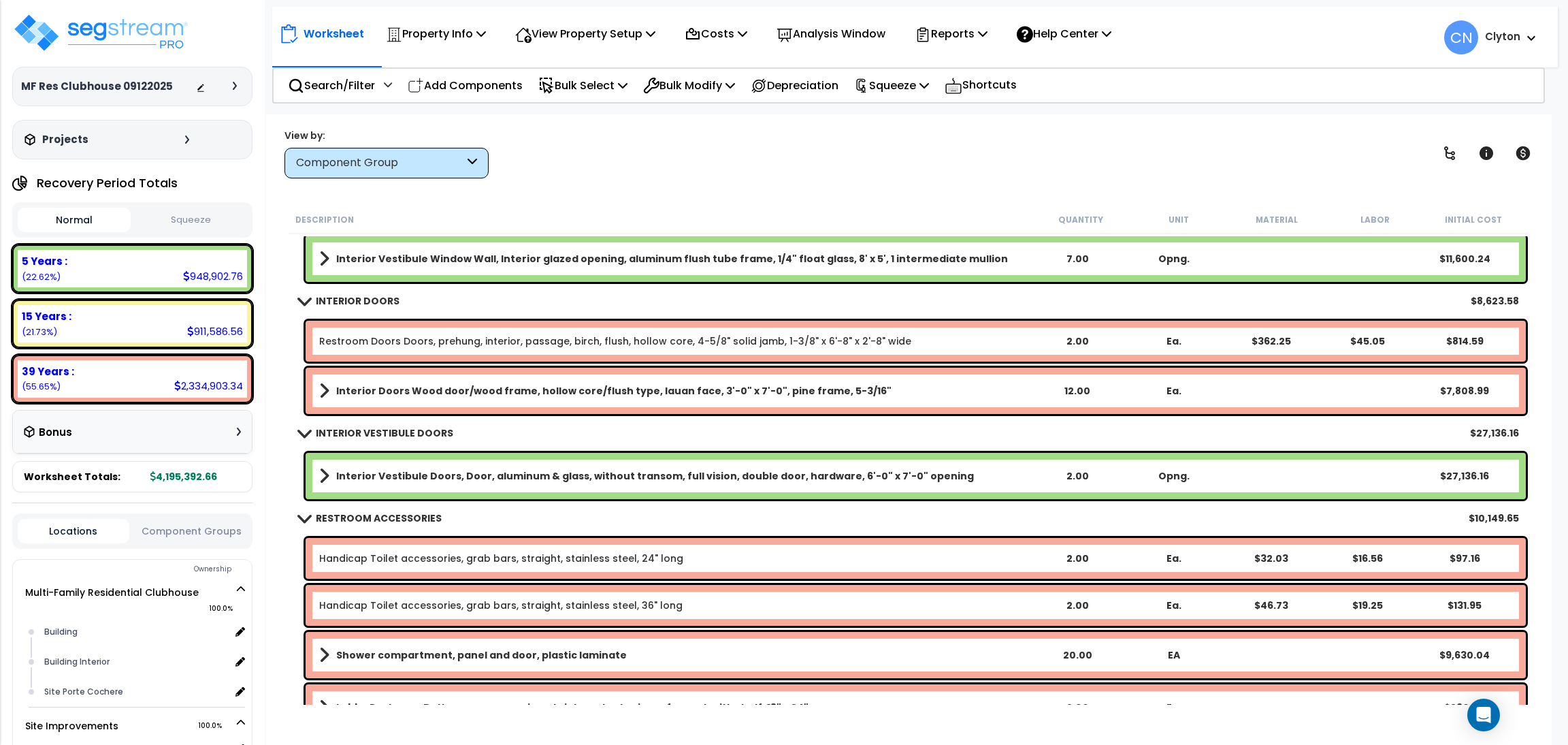
click at [1264, 148] on div "View by: Component Group High to Low (Total Cost)" at bounding box center [908, 153] width 1258 height 50
click at [1163, 167] on div "View by: Component Group High to Low (Total Cost)" at bounding box center [908, 153] width 1258 height 50
click at [993, 189] on div "Worksheet Property Info Property Setup Add Property Unit Template property Clon…" at bounding box center [909, 487] width 1286 height 745
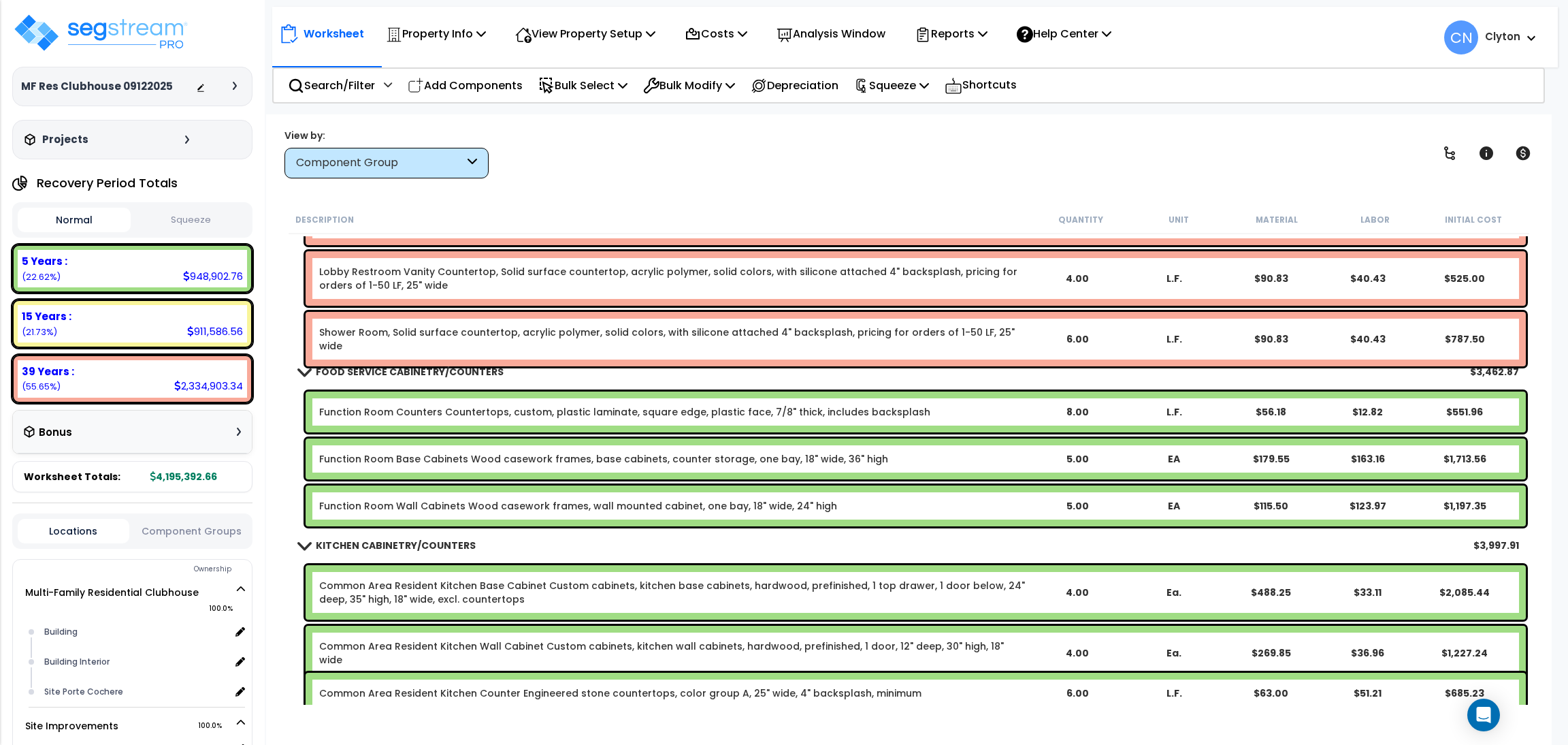
scroll to position [4084, 0]
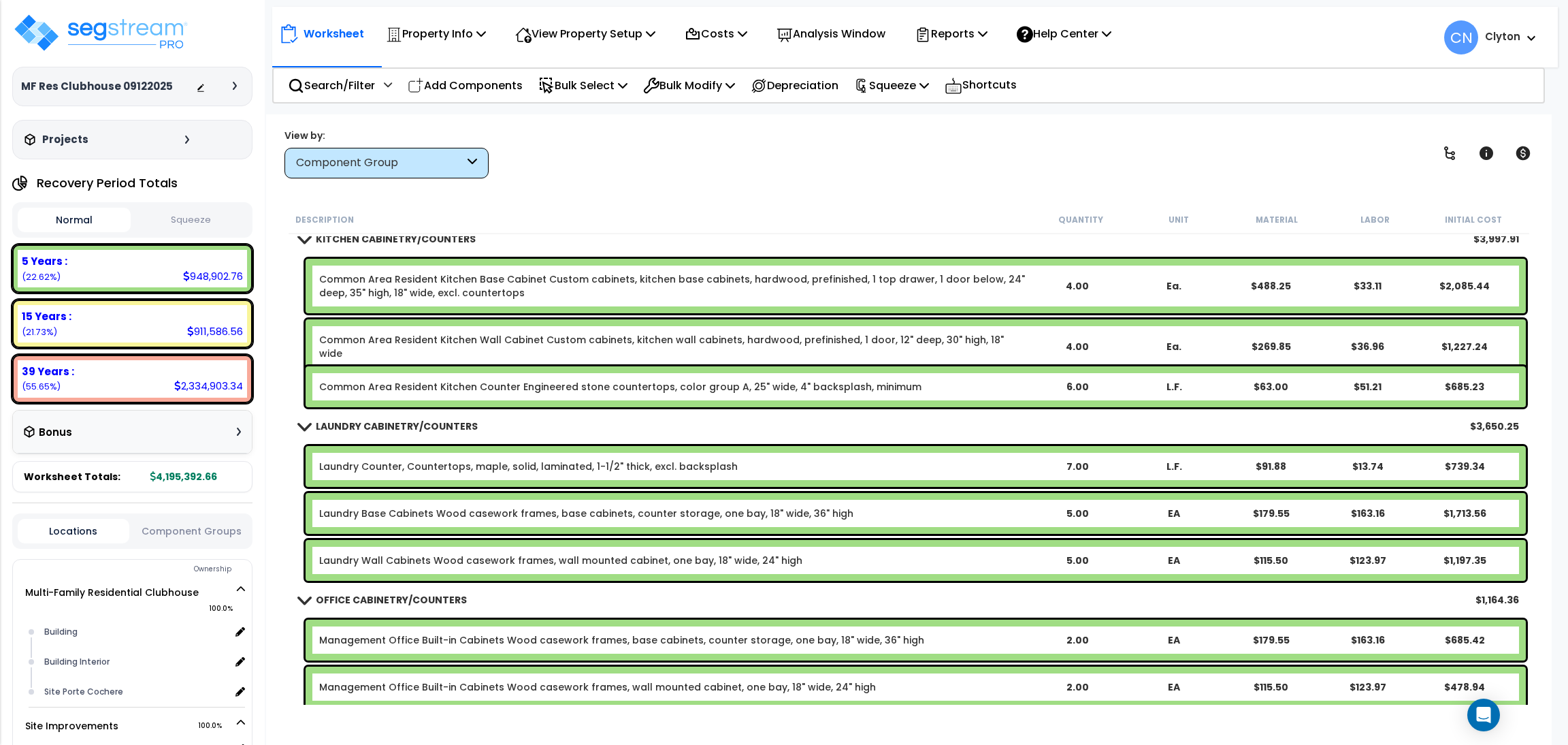
click at [803, 159] on div "View by: Component Group High to Low (Total Cost)" at bounding box center [908, 153] width 1258 height 50
